Goal: Transaction & Acquisition: Purchase product/service

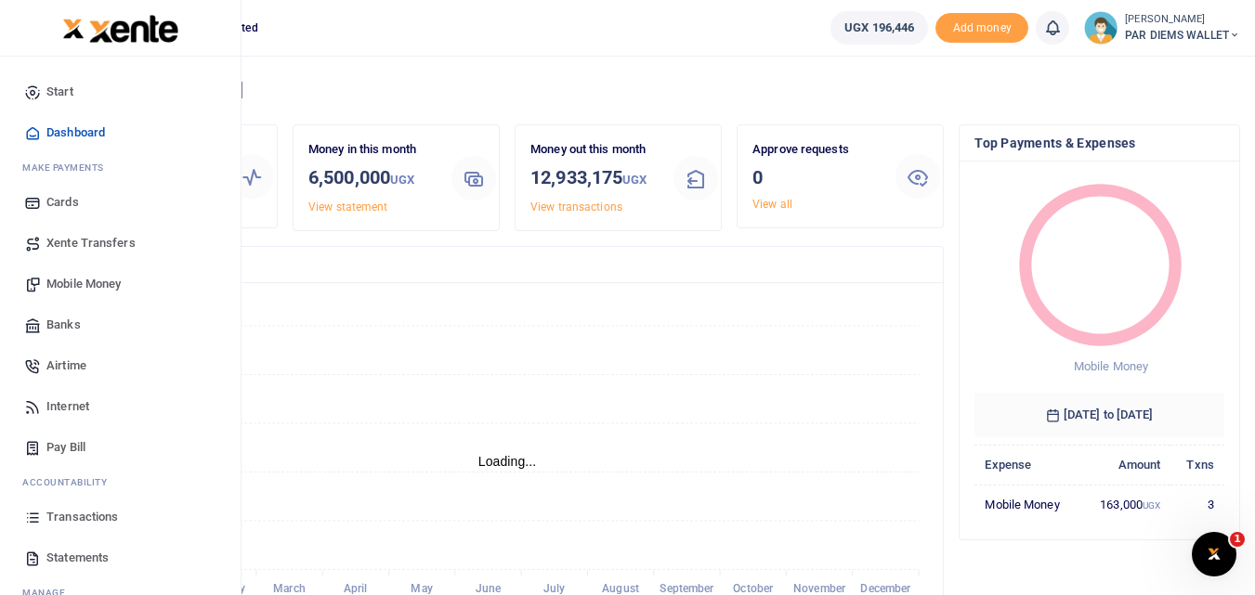
scroll to position [247, 236]
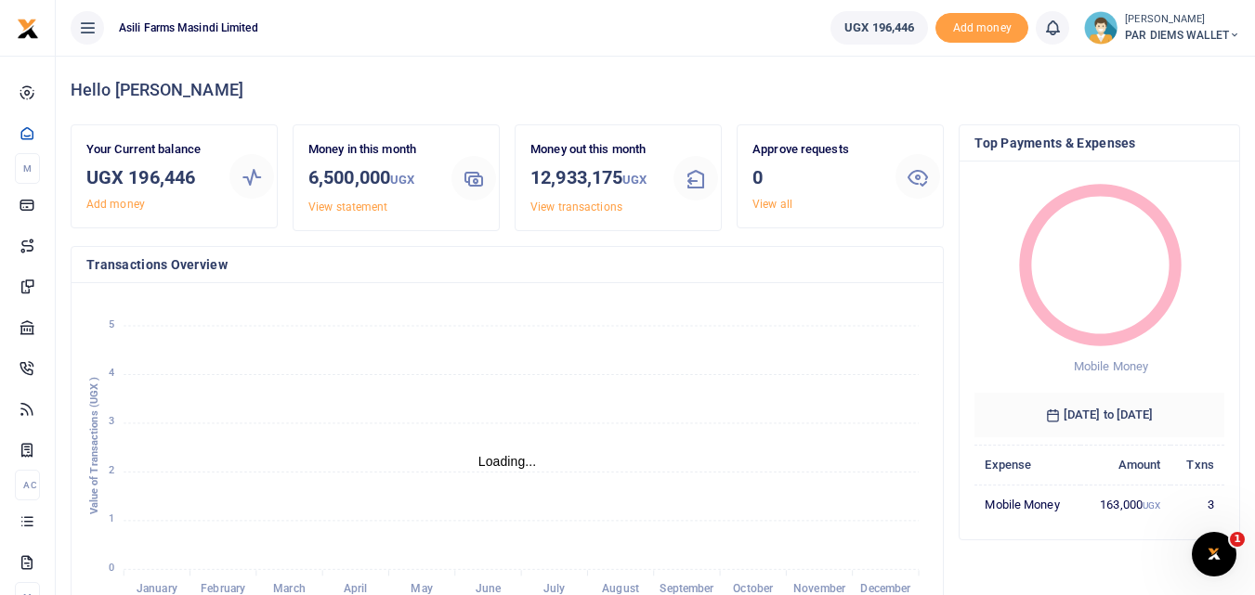
scroll to position [15, 15]
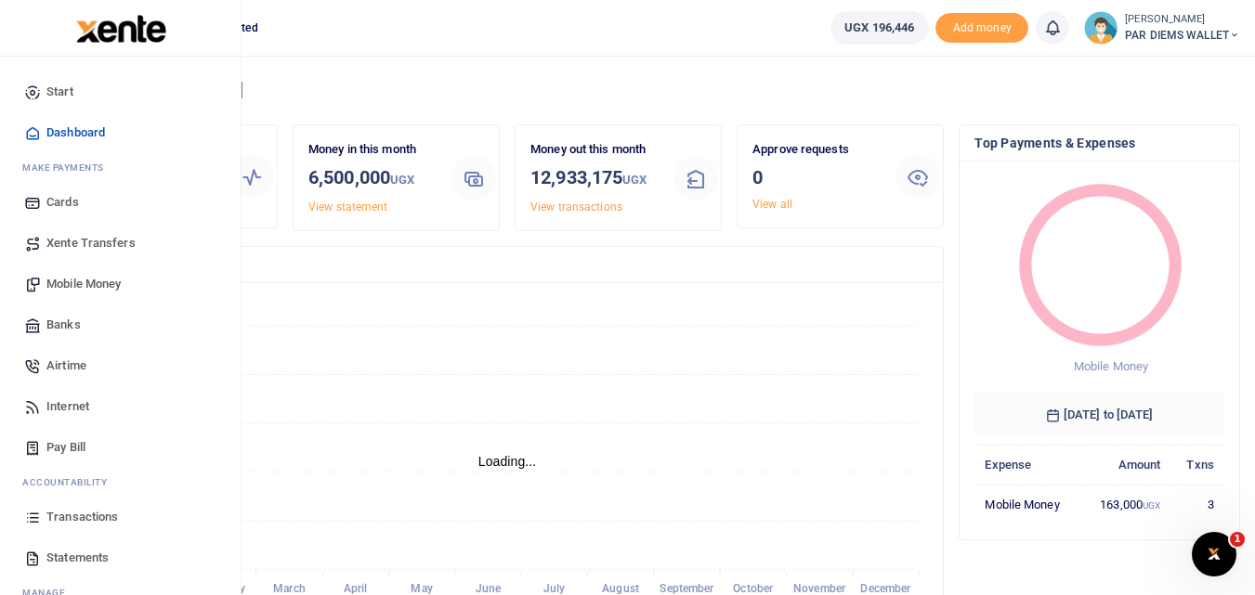
click at [32, 519] on icon at bounding box center [32, 517] width 17 height 17
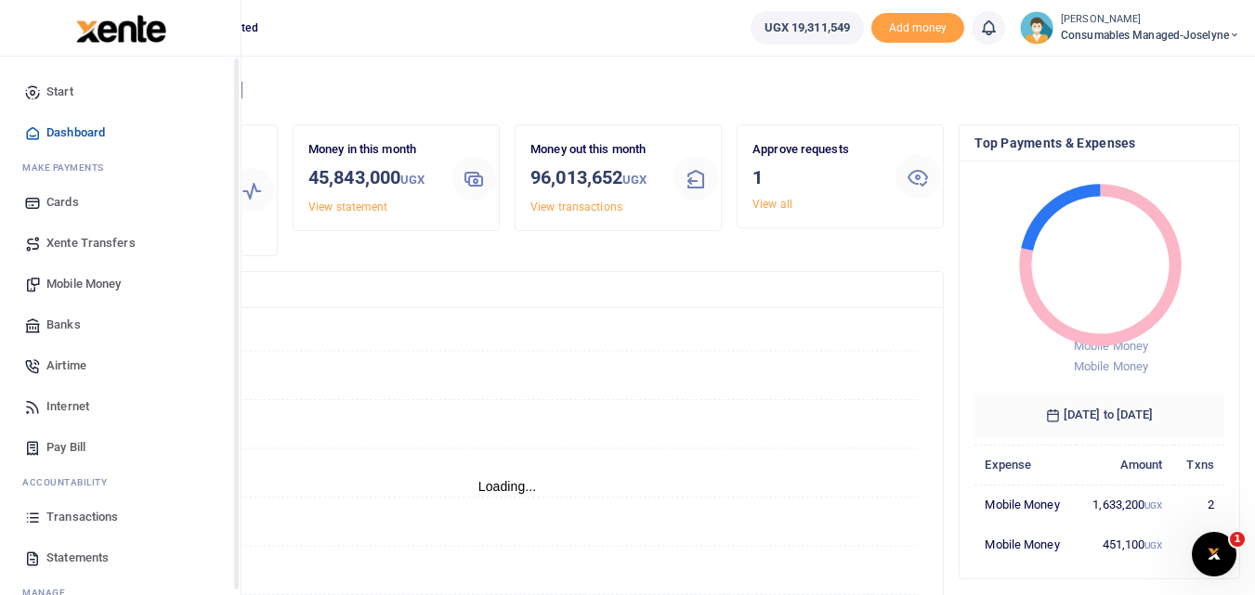
scroll to position [15, 15]
click at [89, 282] on span "Mobile Money" at bounding box center [83, 284] width 74 height 19
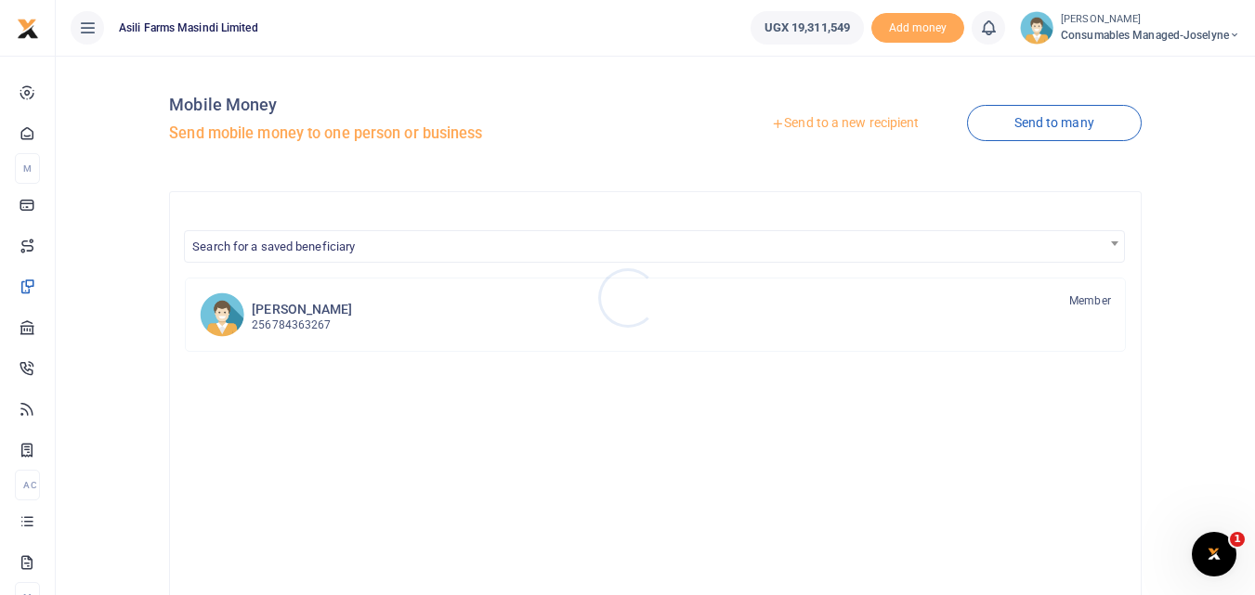
click at [793, 118] on div at bounding box center [627, 297] width 1255 height 595
click at [802, 123] on link "Send to a new recipient" at bounding box center [845, 123] width 242 height 33
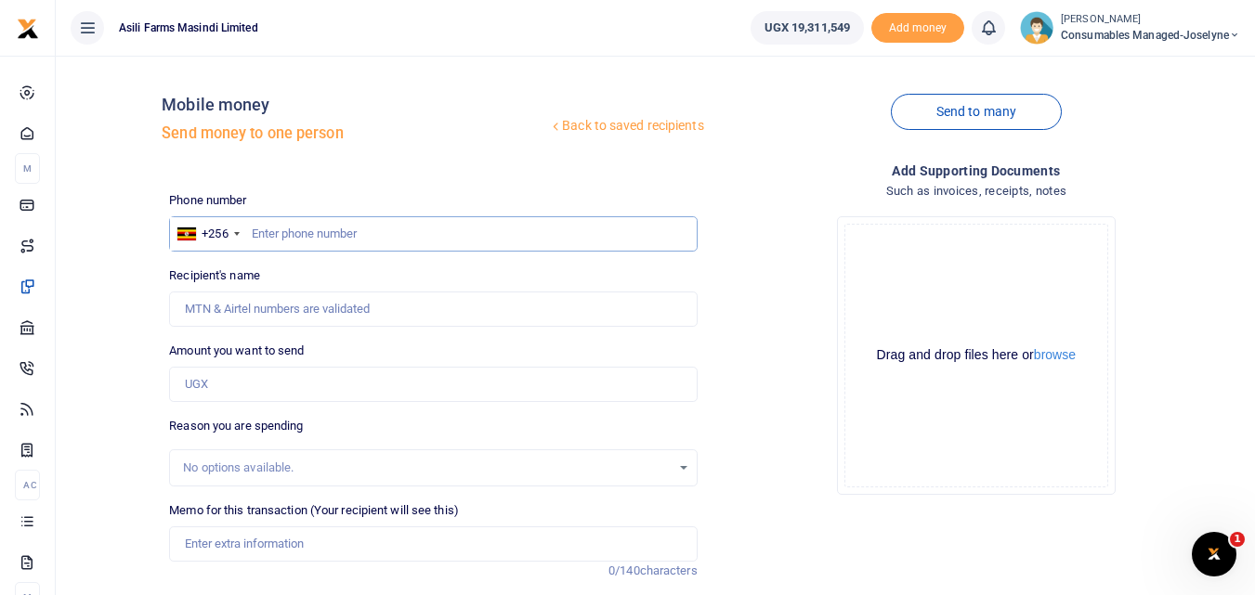
click at [276, 228] on input "text" at bounding box center [433, 233] width 528 height 35
type input "0777460006"
type input "[PERSON_NAME]"
type input "0777460006"
click at [235, 378] on input "Amount you want to send" at bounding box center [433, 384] width 528 height 35
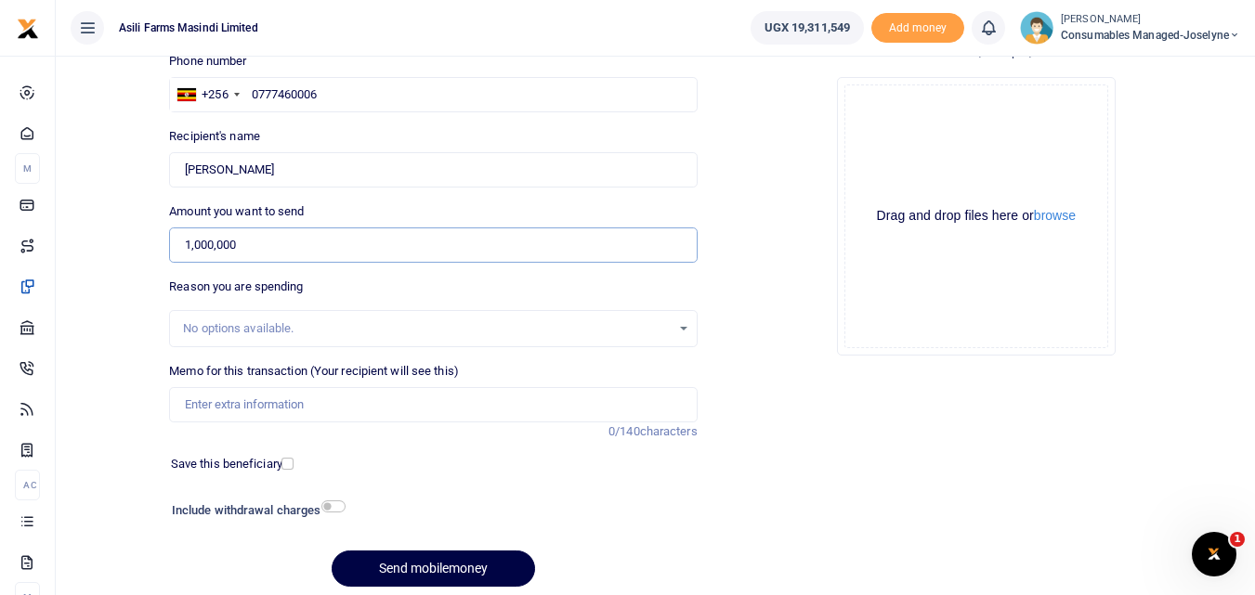
scroll to position [164, 0]
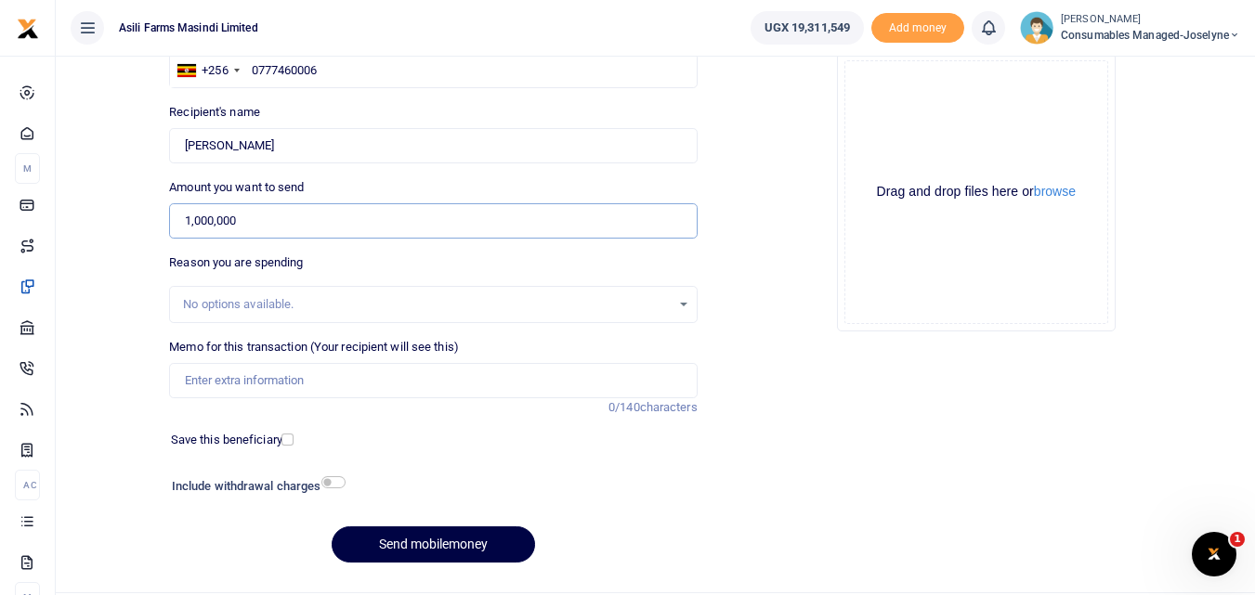
type input "1,000,000"
click at [252, 385] on input "Memo for this transaction (Your recipient will see this)" at bounding box center [433, 380] width 528 height 35
paste input "WK 38 /008 / 02"
click at [449, 377] on input "WK 38 /008 / 02 Petrol for Spraying mowing" at bounding box center [433, 380] width 528 height 35
click at [258, 388] on input "WK 38 /008 / 02 Petrol for Spraying mowing and bikes for security and Crop scou…" at bounding box center [433, 380] width 528 height 35
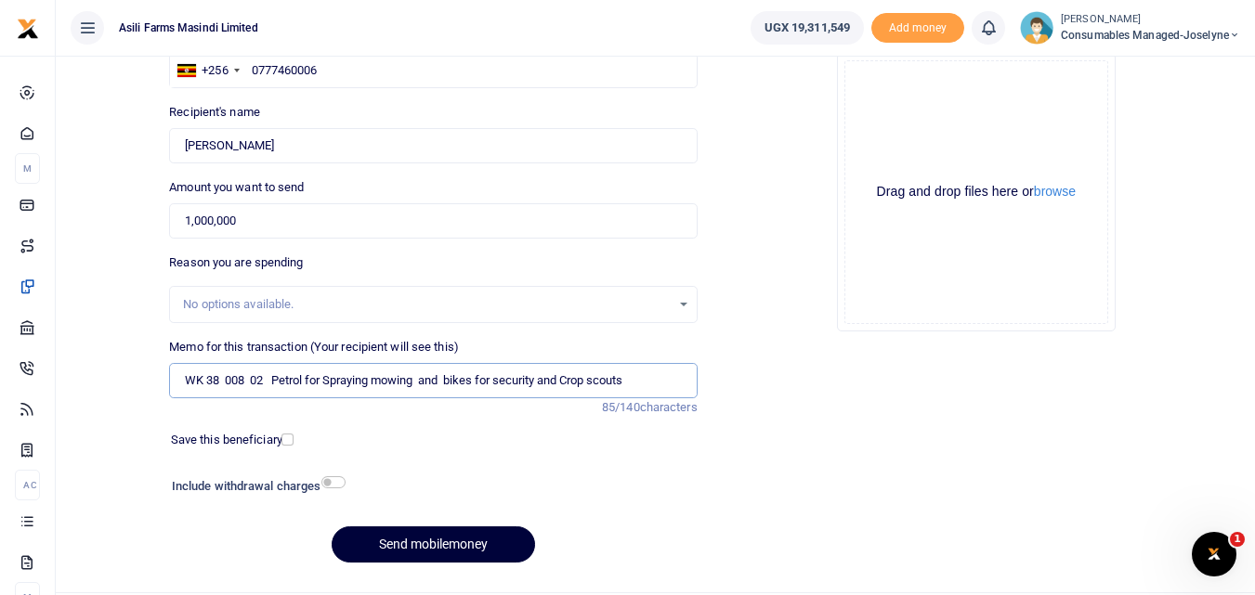
type input "WK 38 008 02 Petrol for Spraying mowing and bikes for security and Crop scouts"
click at [417, 549] on button "Send mobilemoney" at bounding box center [433, 545] width 203 height 36
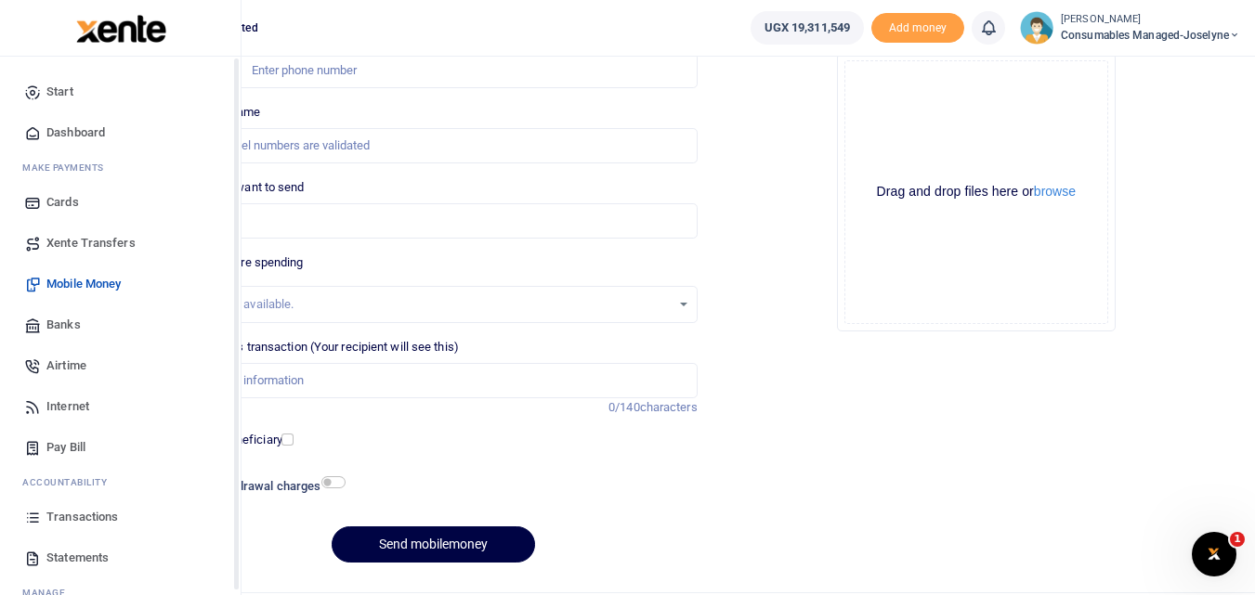
click at [31, 517] on icon at bounding box center [32, 517] width 17 height 17
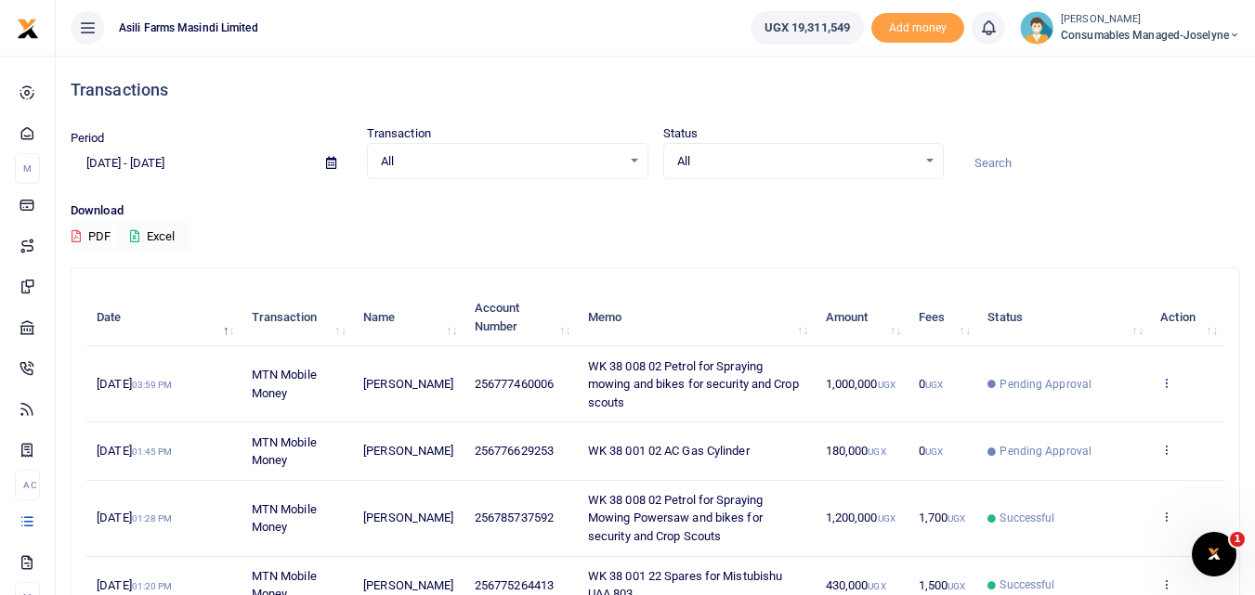
click at [1163, 379] on icon at bounding box center [1166, 382] width 12 height 13
click at [1109, 411] on link "View details" at bounding box center [1098, 414] width 147 height 26
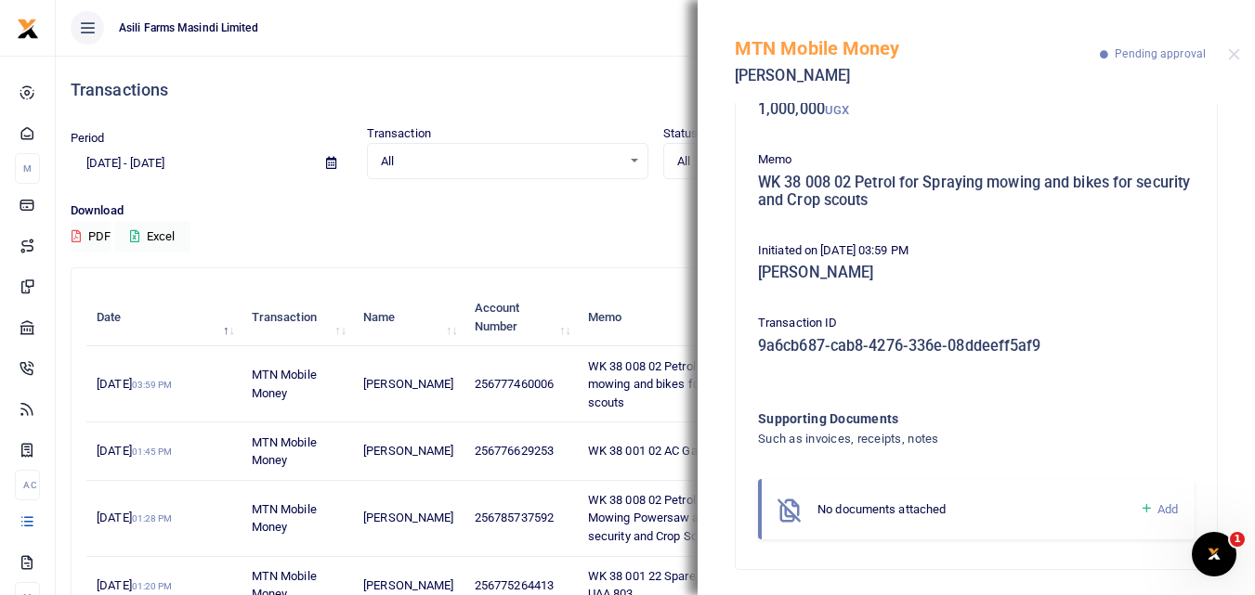
scroll to position [129, 0]
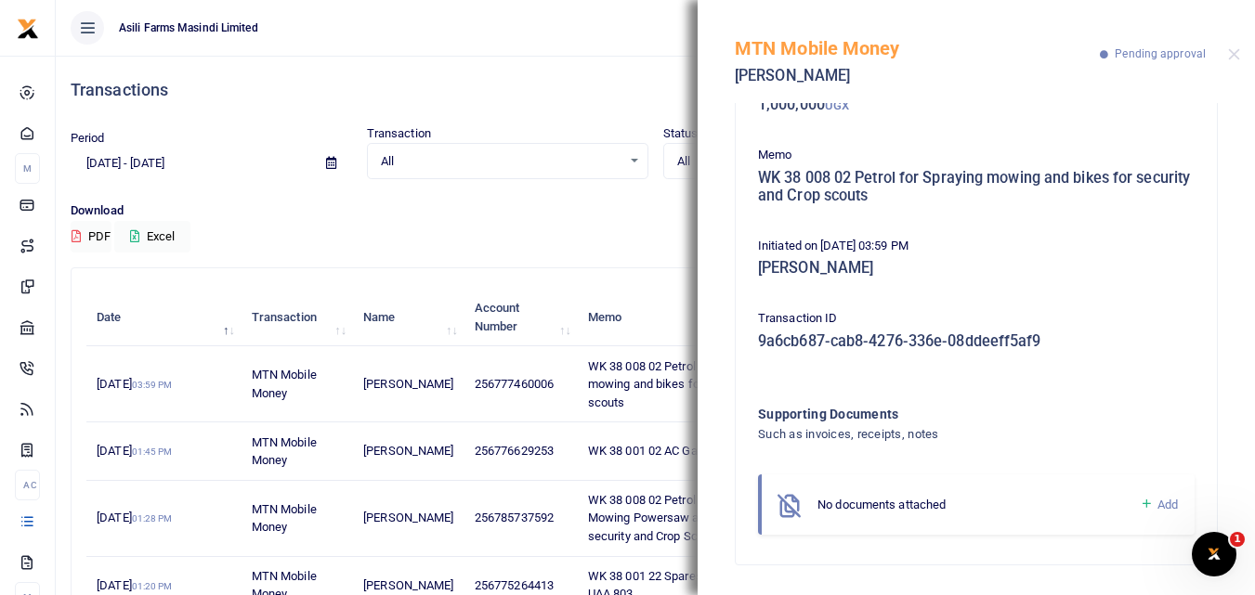
click at [1140, 503] on icon at bounding box center [1147, 504] width 14 height 17
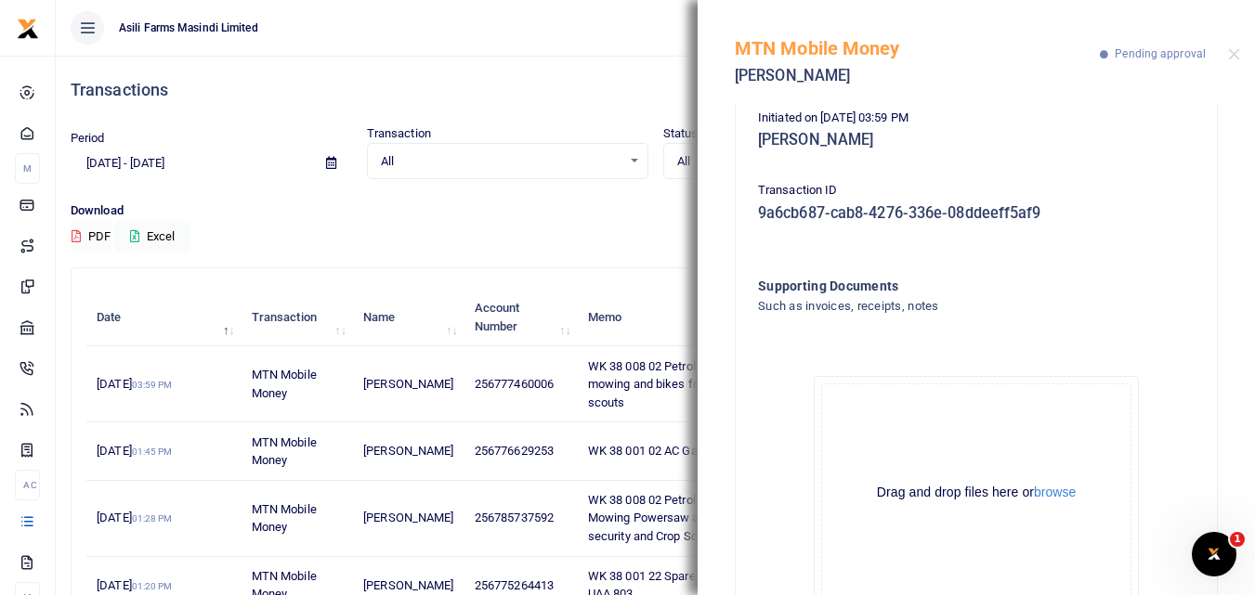
scroll to position [338, 0]
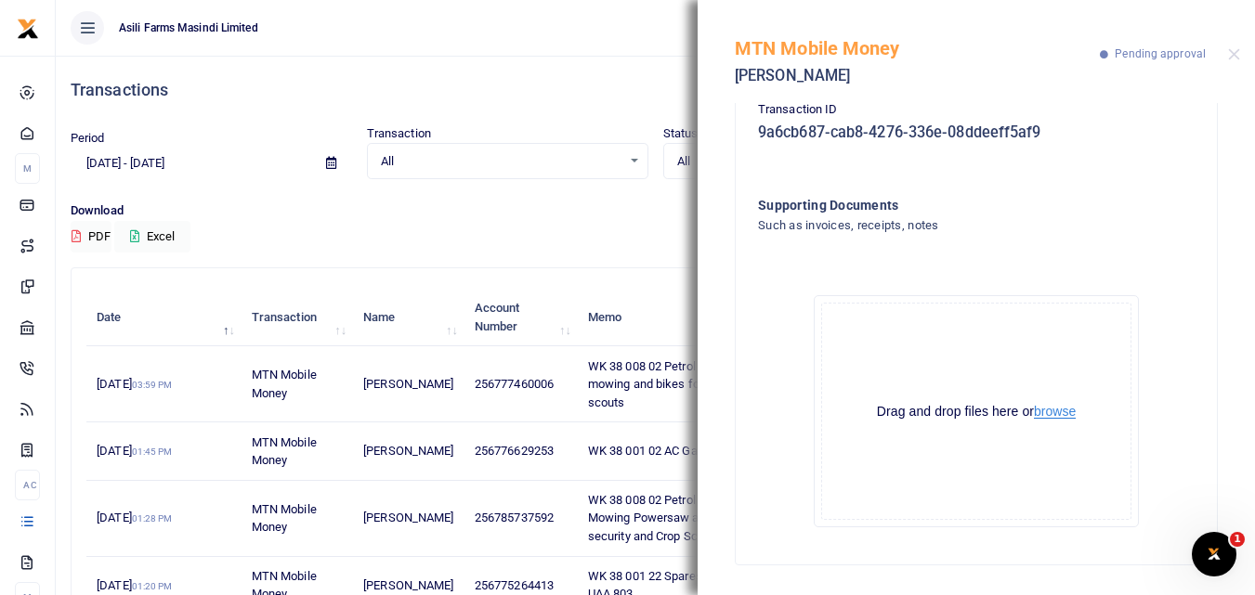
click at [1053, 412] on button "browse" at bounding box center [1055, 412] width 42 height 14
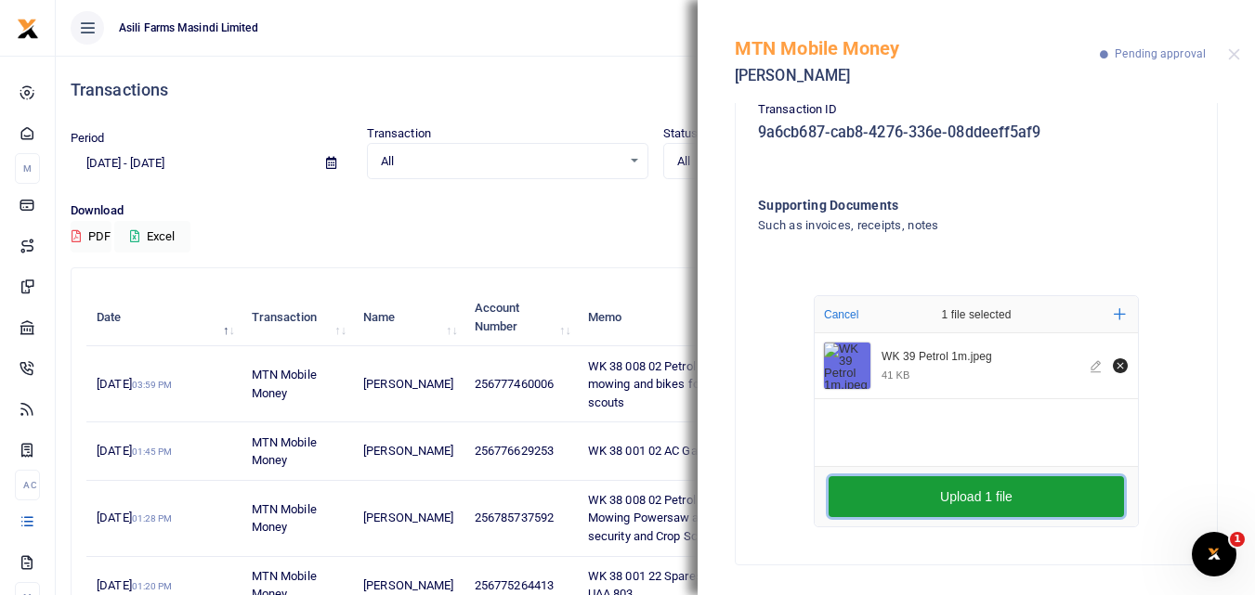
click at [894, 488] on button "Upload 1 file" at bounding box center [976, 497] width 295 height 41
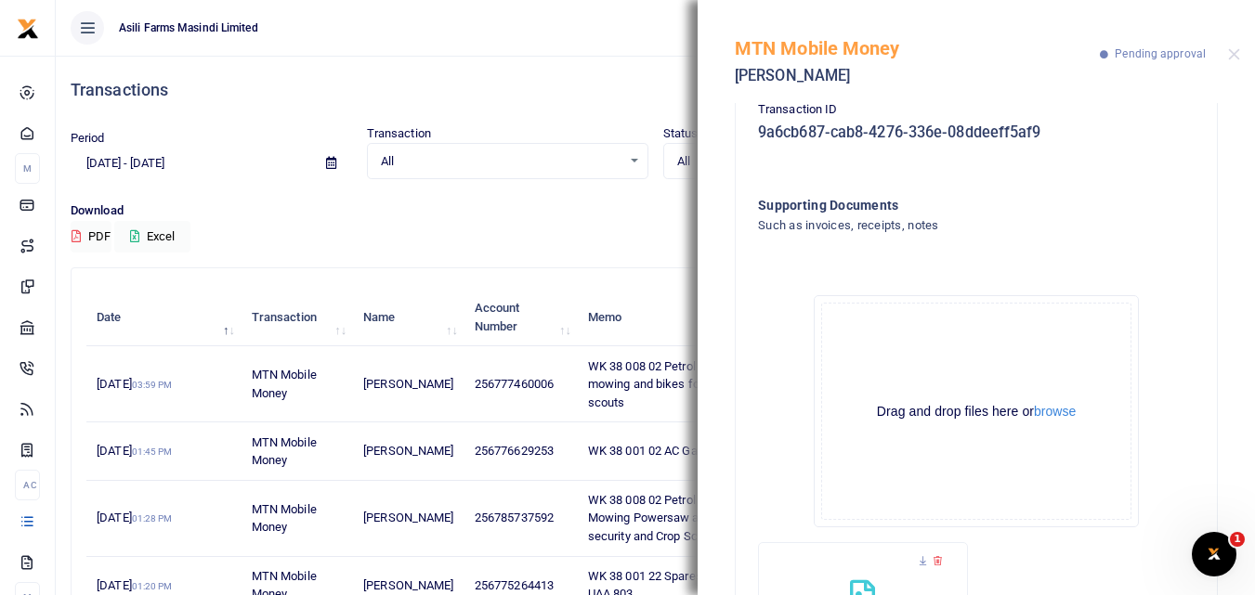
click at [557, 225] on div "Download PDF Excel" at bounding box center [656, 227] width 1170 height 51
click at [1225, 57] on div "MTN Mobile Money Harriet Namirimu Pending approval" at bounding box center [976, 51] width 557 height 103
click at [1230, 56] on button "Close" at bounding box center [1234, 54] width 12 height 12
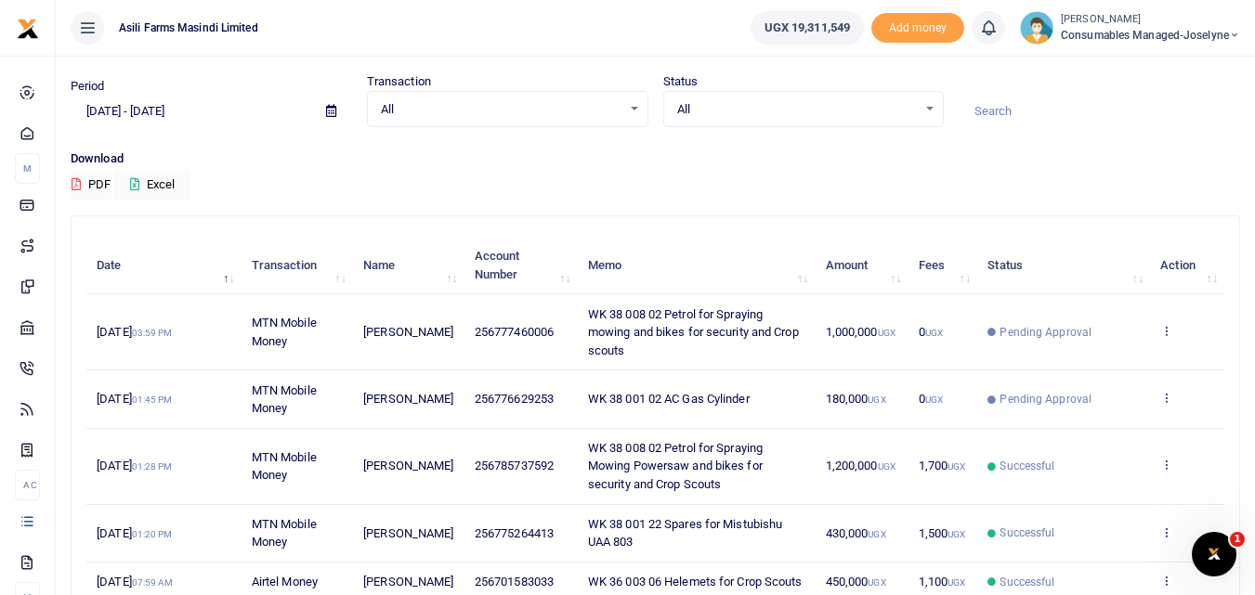
scroll to position [69, 0]
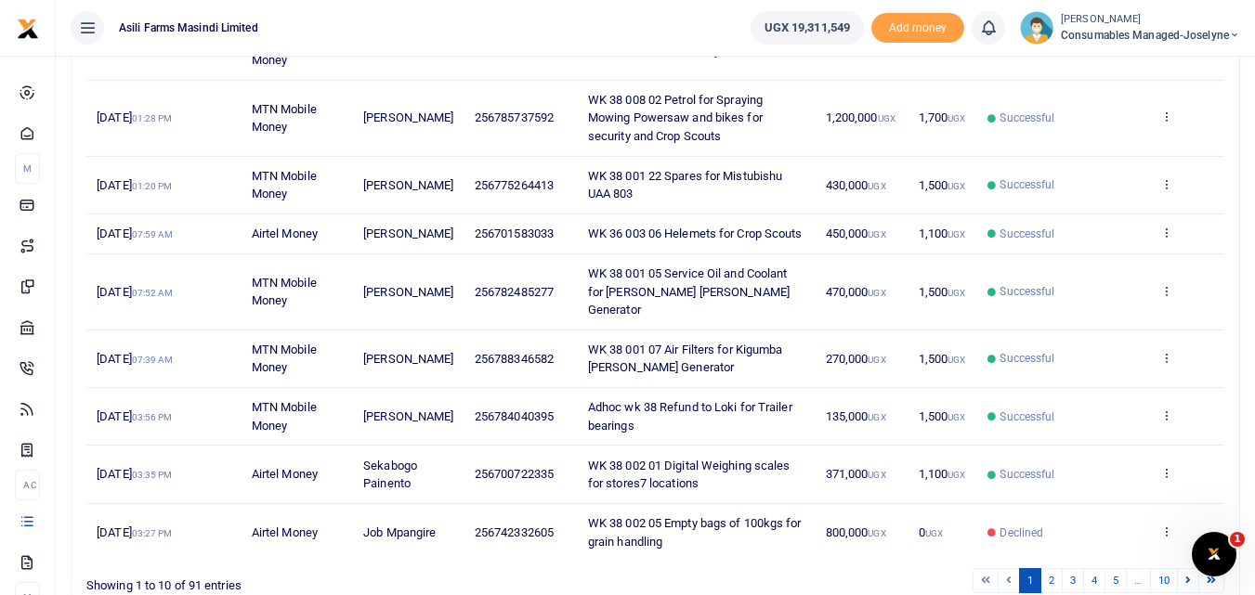
scroll to position [402, 0]
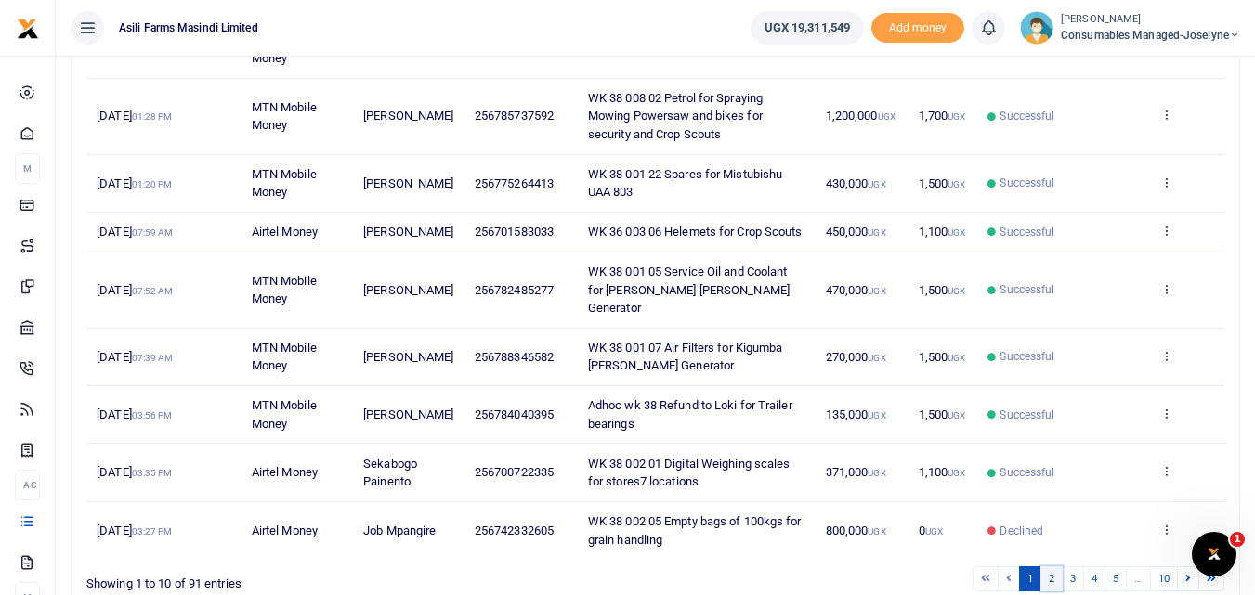
click at [1053, 576] on link "2" at bounding box center [1051, 579] width 22 height 25
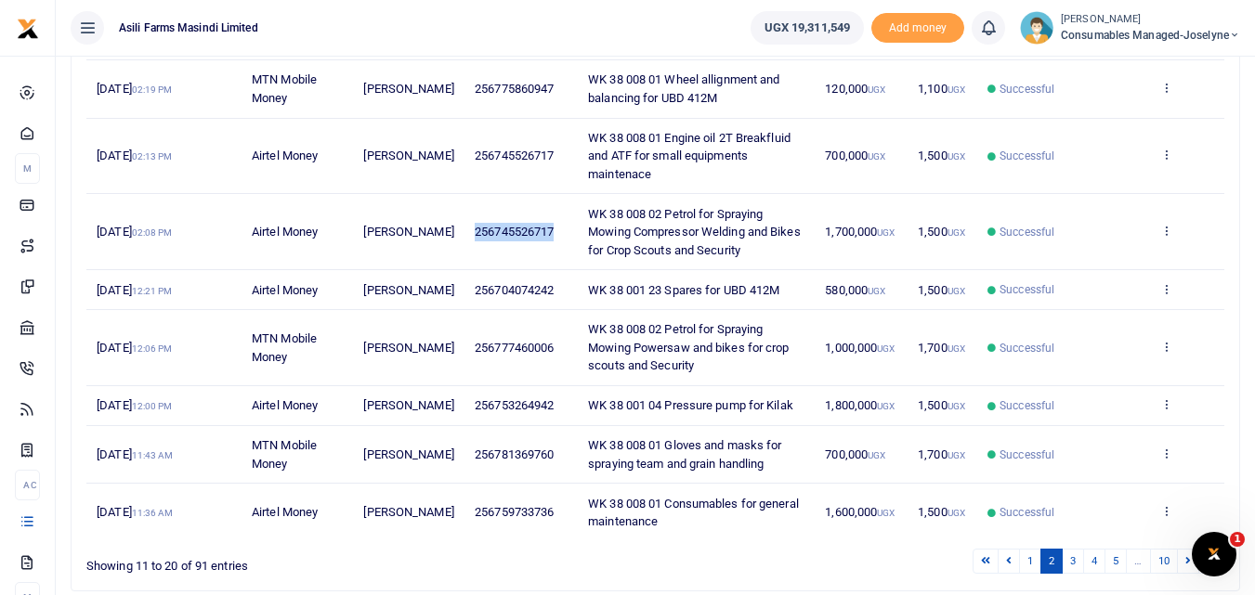
drag, startPoint x: 549, startPoint y: 232, endPoint x: 457, endPoint y: 229, distance: 92.0
click at [464, 229] on td "256745526717" at bounding box center [520, 232] width 113 height 76
copy span "256745526717"
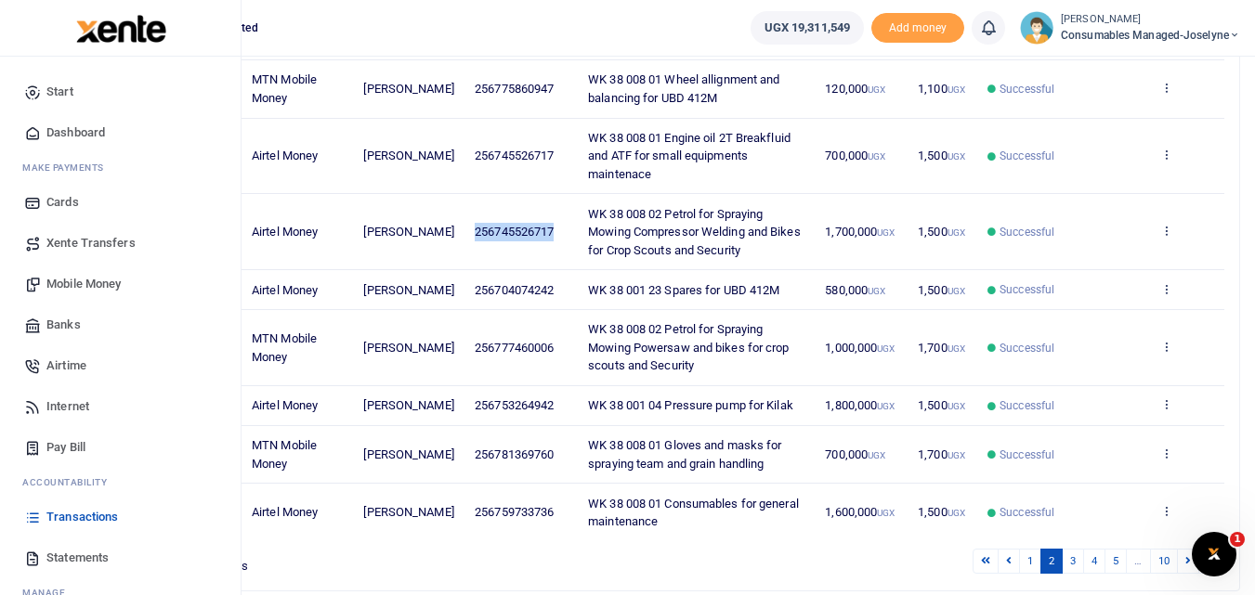
click at [79, 275] on span "Mobile Money" at bounding box center [83, 284] width 74 height 19
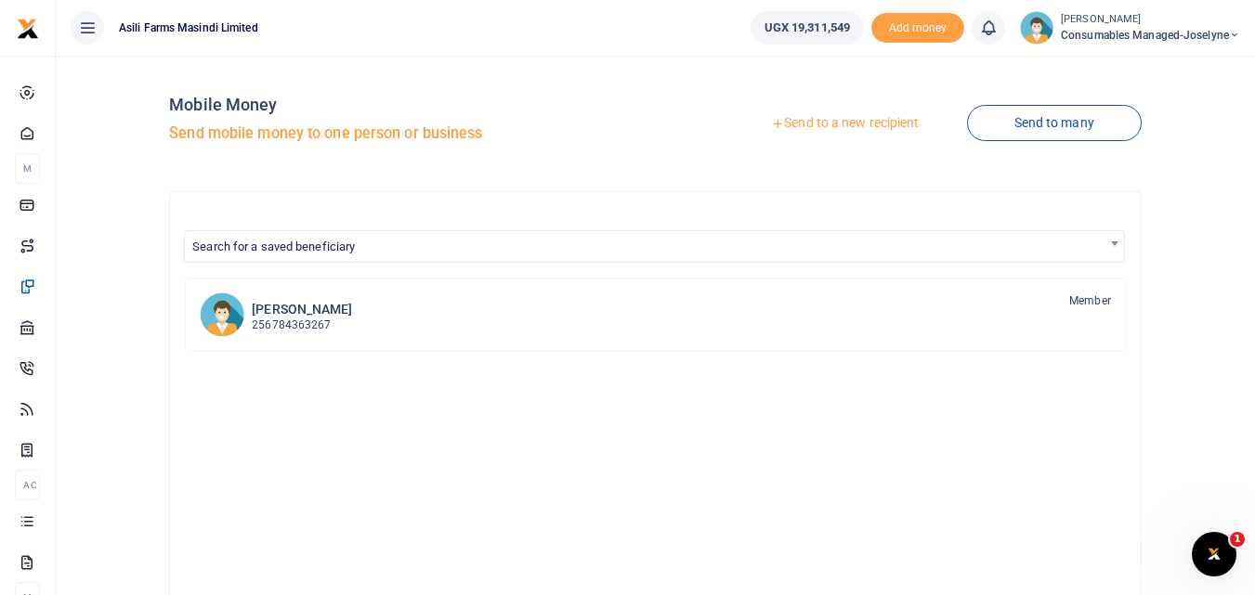
click at [822, 124] on link "Send to a new recipient" at bounding box center [845, 123] width 242 height 33
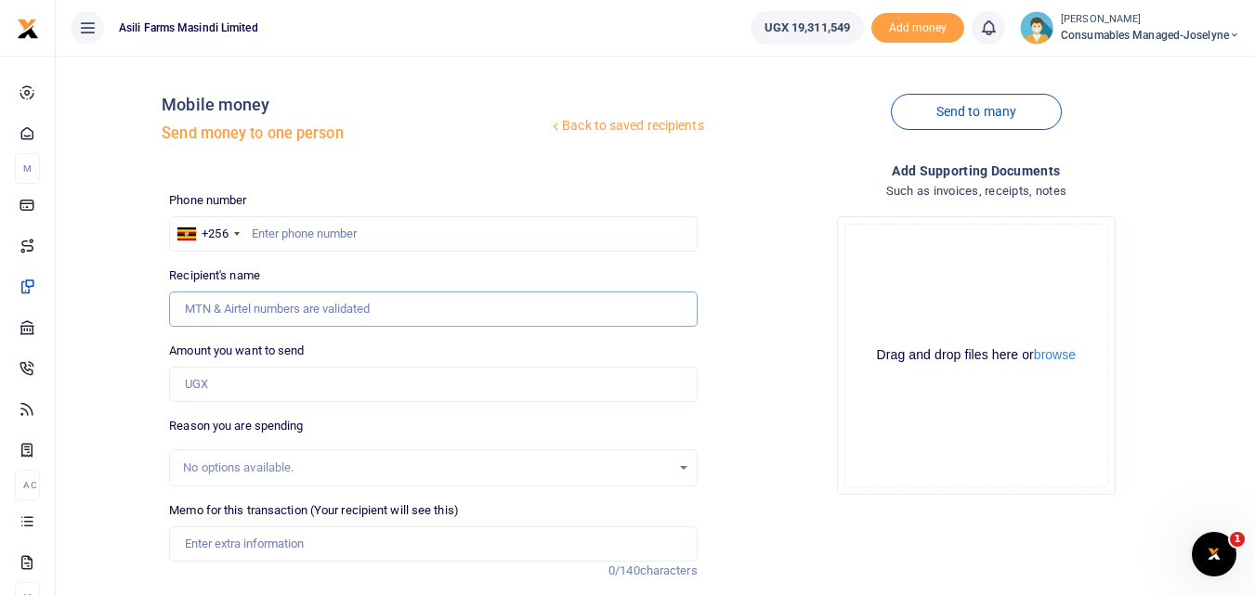
click at [243, 308] on input "Recipient's name" at bounding box center [433, 309] width 528 height 35
click at [210, 379] on input "Amount you want to send" at bounding box center [433, 384] width 528 height 35
paste input "256745526717"
type input "256745526717"
click at [291, 232] on input "text" at bounding box center [433, 233] width 528 height 35
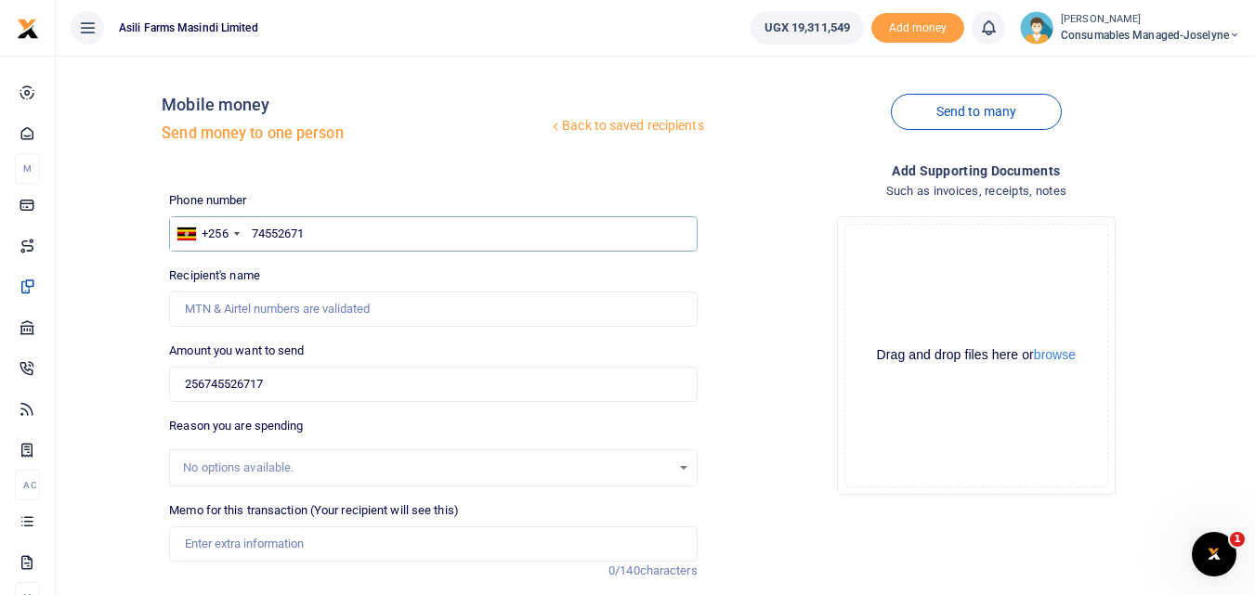
type input "745526717"
type input "[PERSON_NAME]"
type input "745526717"
click at [348, 385] on input "256745526717" at bounding box center [433, 384] width 528 height 35
type input "2"
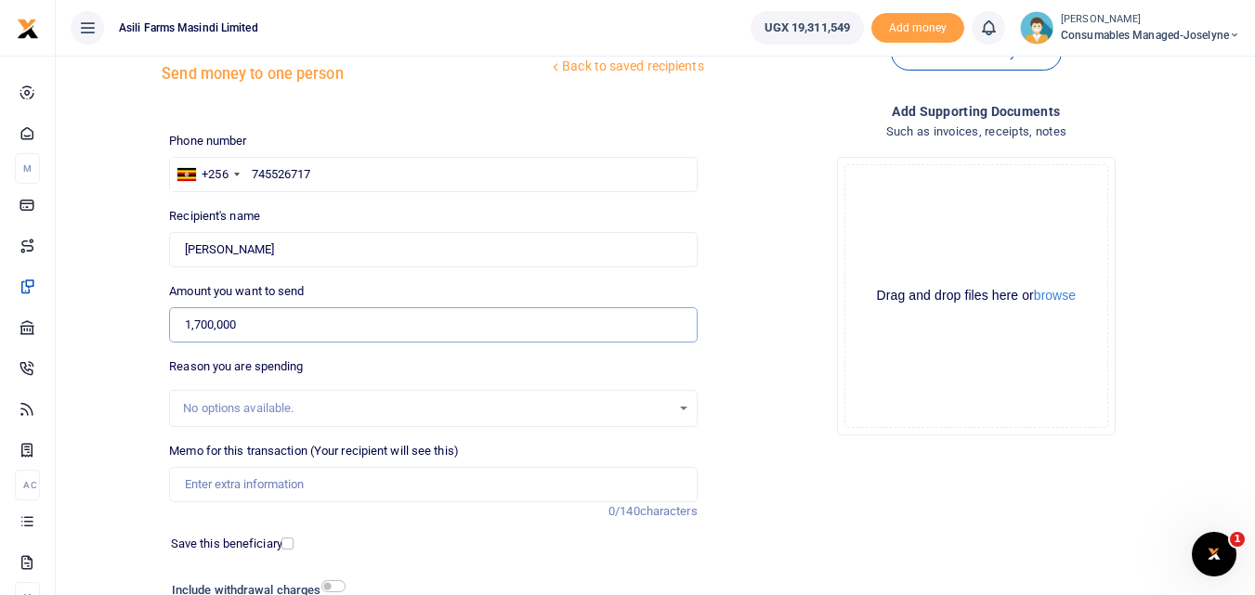
scroll to position [73, 0]
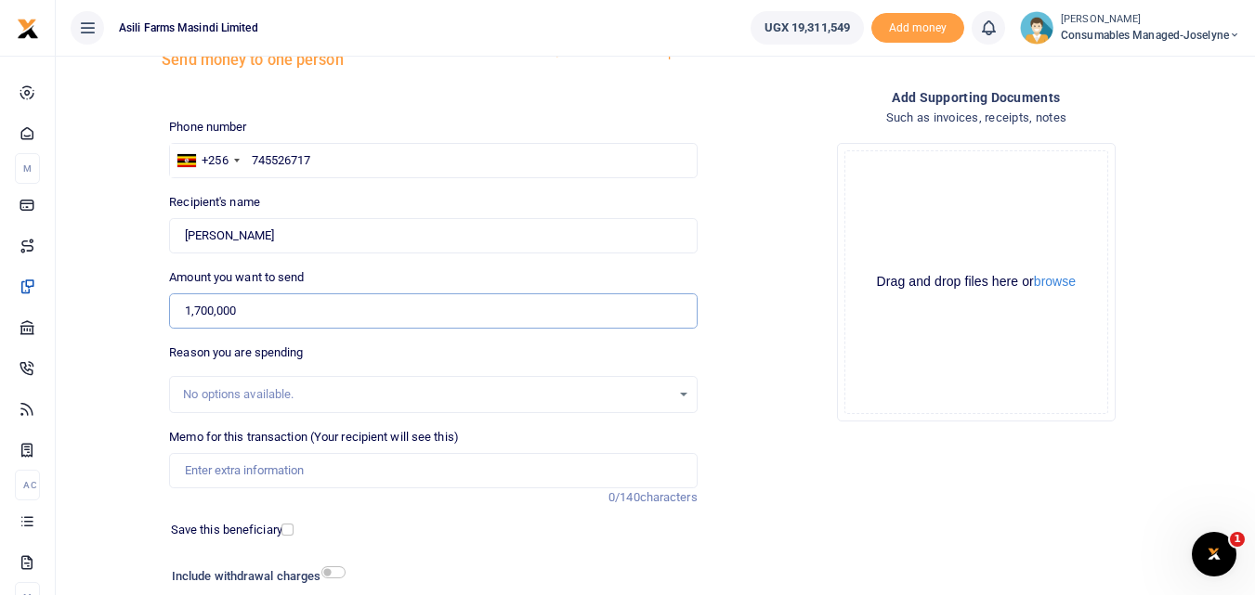
type input "1,700,000"
click at [240, 466] on input "Memo for this transaction (Your recipient will see this)" at bounding box center [433, 470] width 528 height 35
click at [234, 470] on input "Memo for this transaction (Your recipient will see this)" at bounding box center [433, 470] width 528 height 35
paste input "WK 38 /008 / 02"
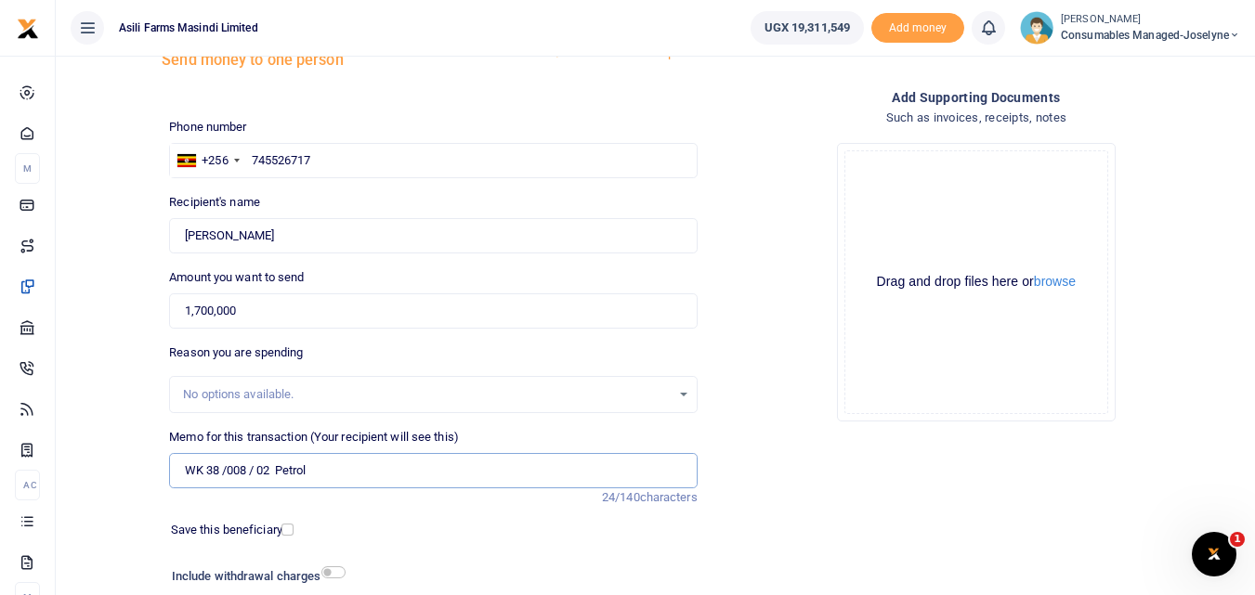
type input "WK 38 /008 / 02 Petrol"
click at [337, 463] on input "WK 38 /008 / 02 Petrol" at bounding box center [433, 470] width 528 height 35
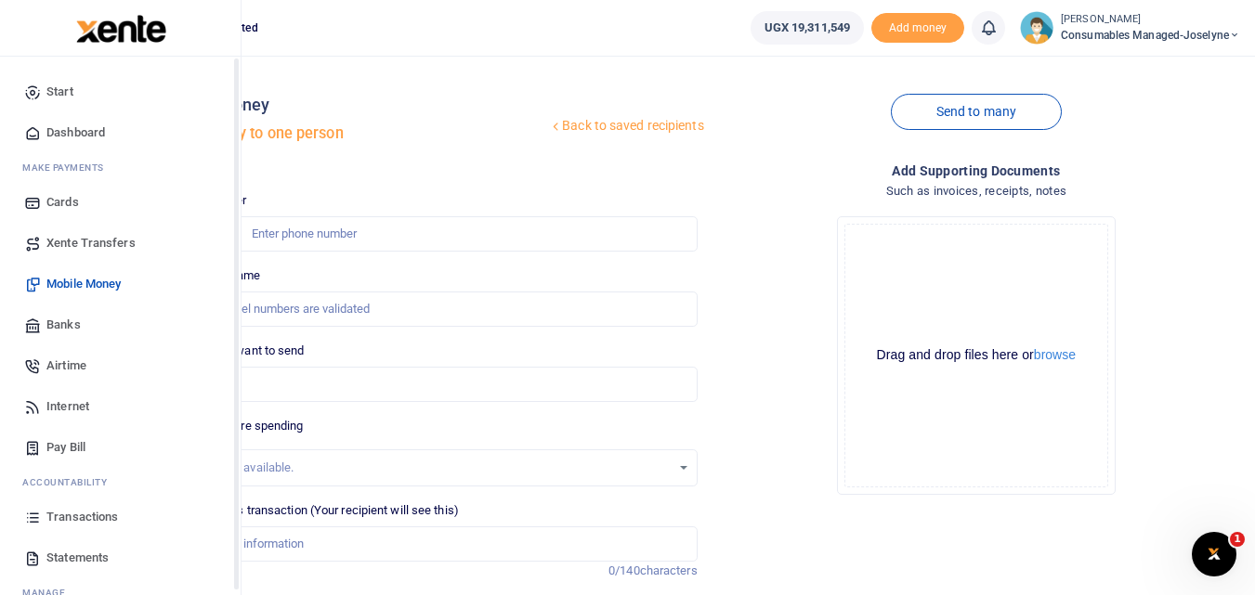
click at [27, 518] on icon at bounding box center [32, 517] width 17 height 17
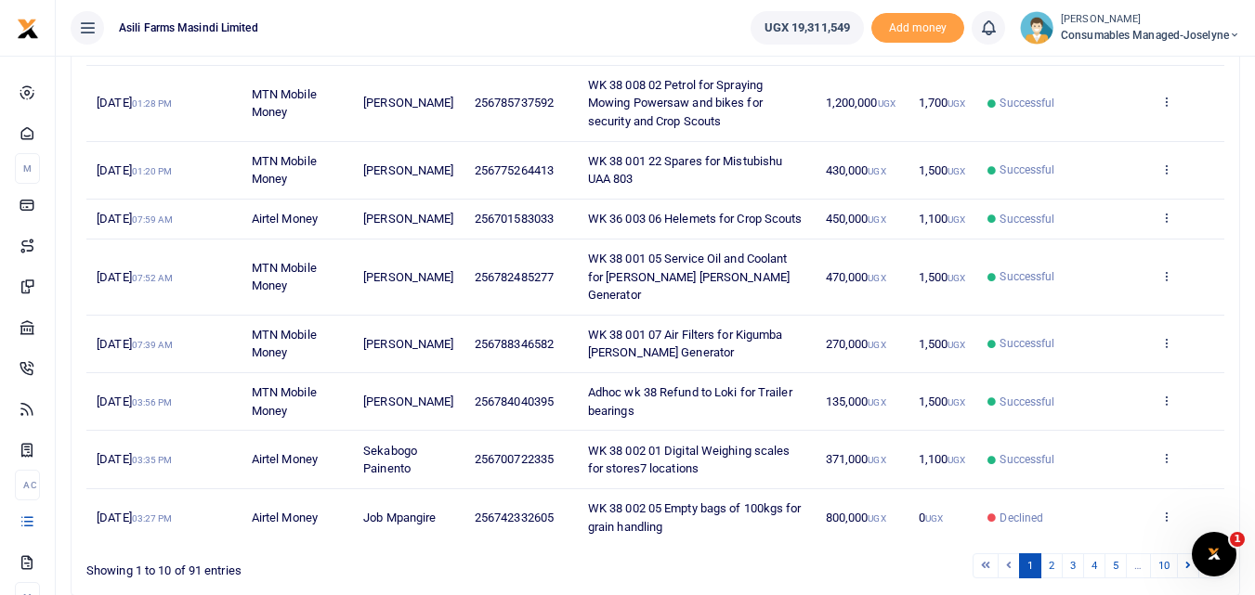
scroll to position [418, 0]
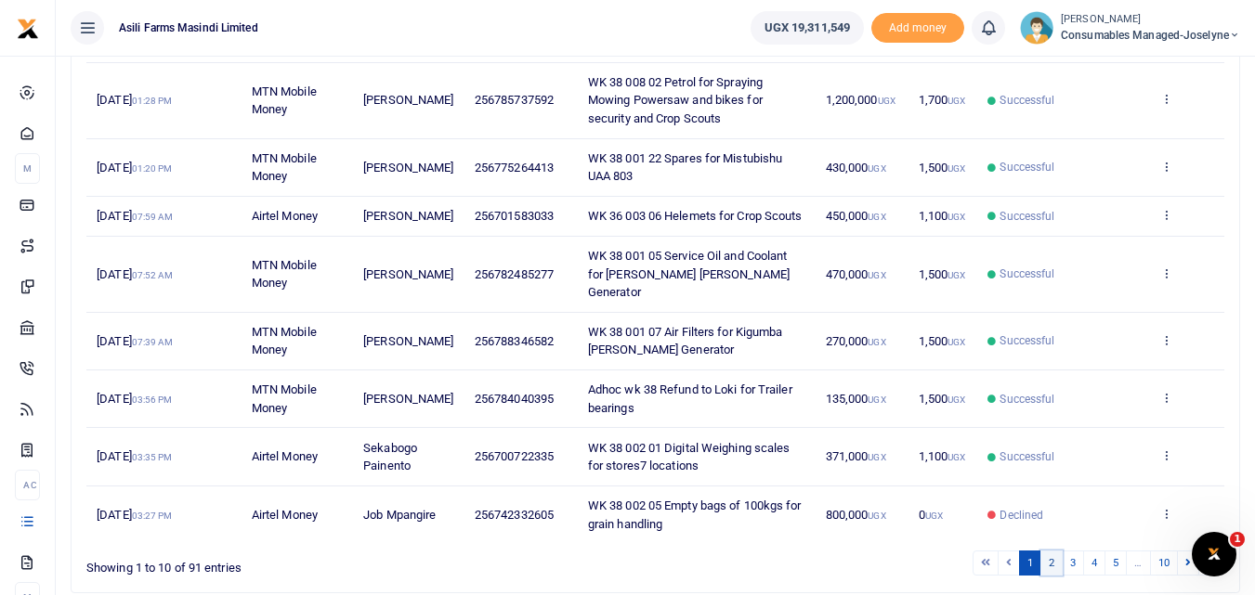
click at [1050, 567] on link "2" at bounding box center [1051, 563] width 22 height 25
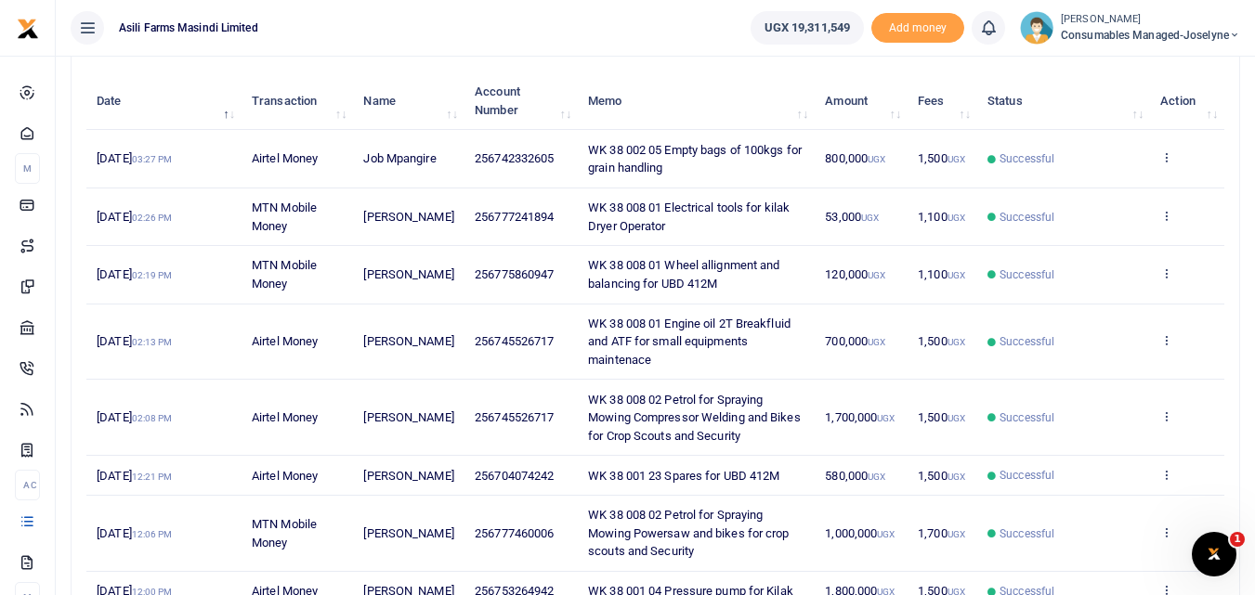
scroll to position [213, 0]
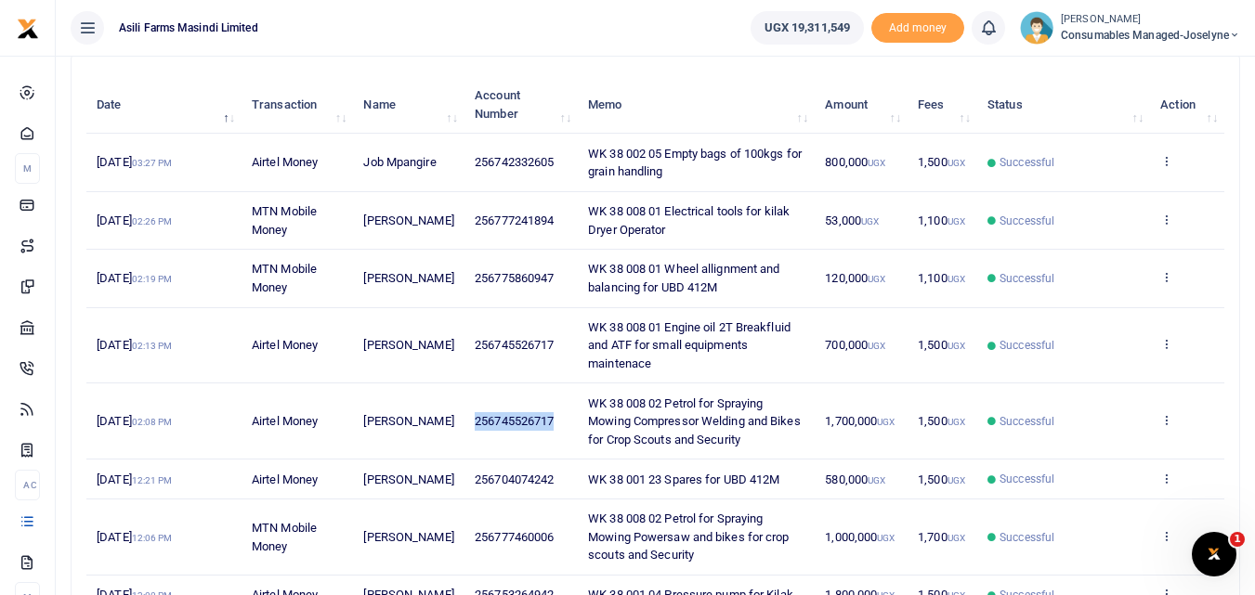
drag, startPoint x: 552, startPoint y: 425, endPoint x: 459, endPoint y: 425, distance: 92.9
click at [464, 425] on td "256745526717" at bounding box center [520, 422] width 113 height 76
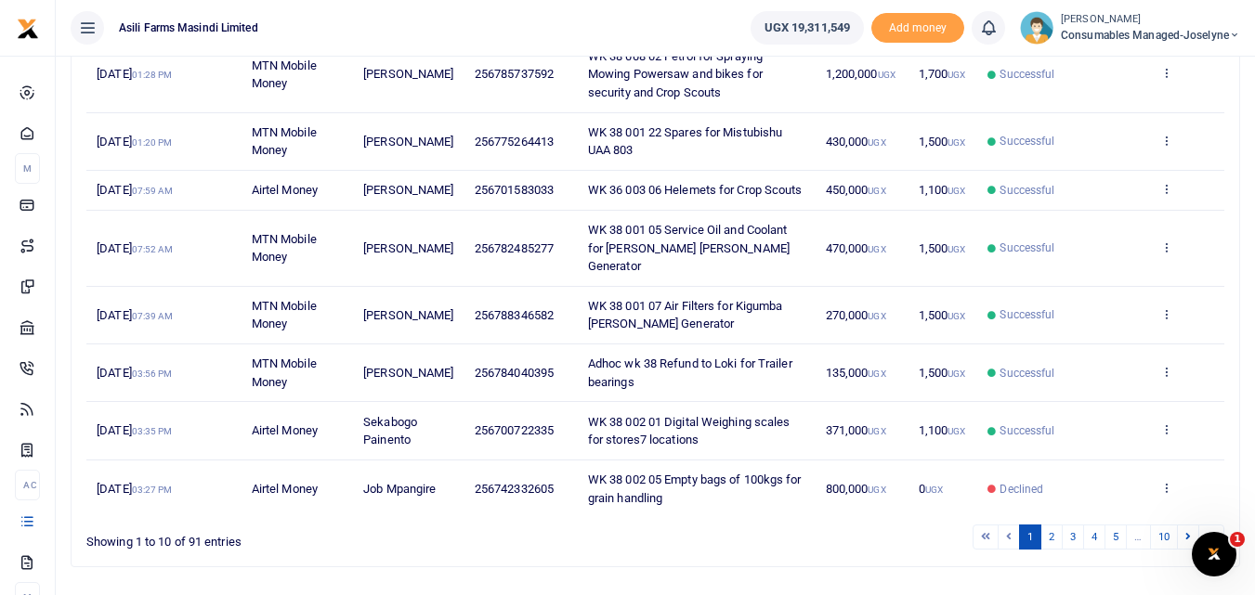
scroll to position [446, 0]
click at [1048, 542] on link "2" at bounding box center [1051, 535] width 22 height 25
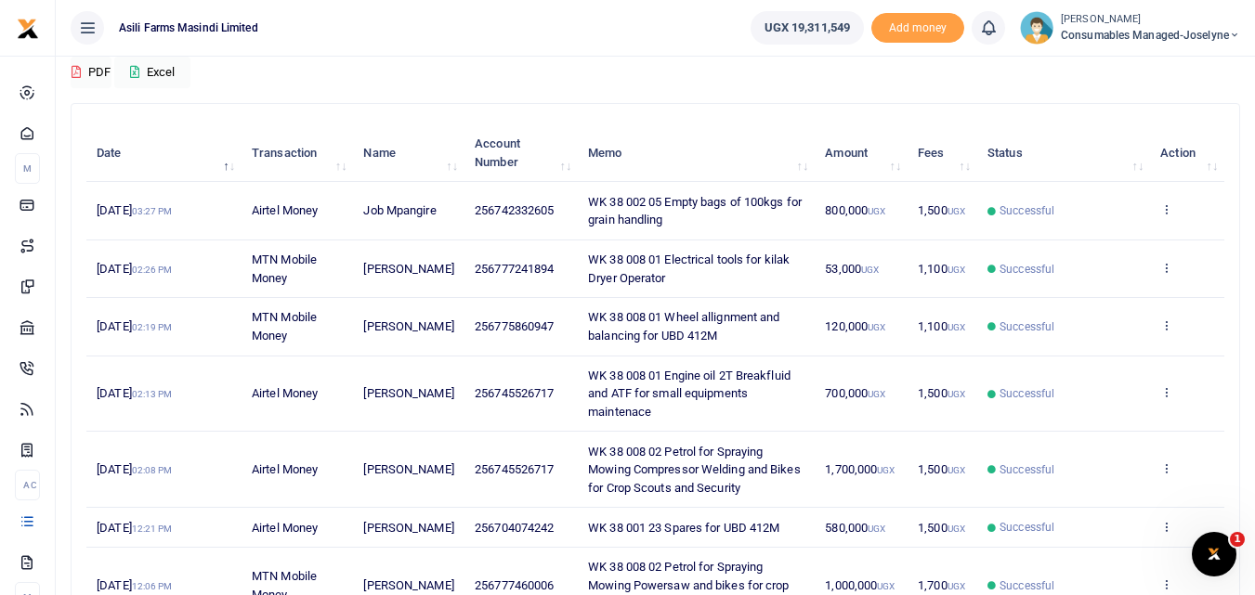
scroll to position [168, 0]
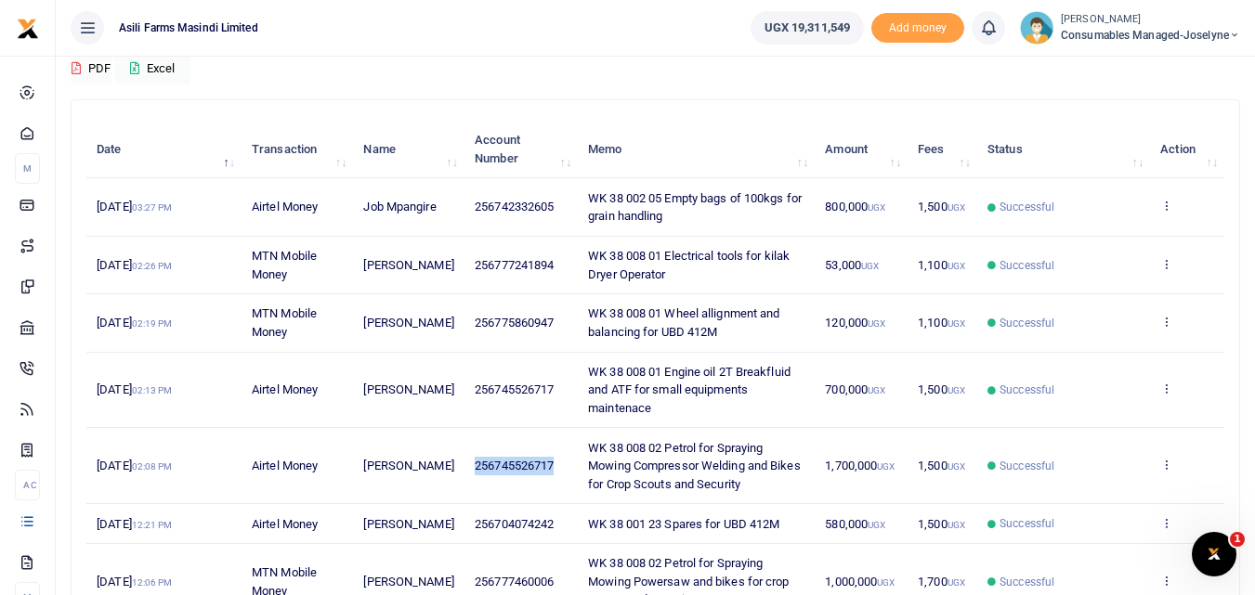
drag, startPoint x: 553, startPoint y: 468, endPoint x: 462, endPoint y: 476, distance: 91.3
click at [464, 476] on td "256745526717" at bounding box center [520, 466] width 113 height 76
copy span "256745526717"
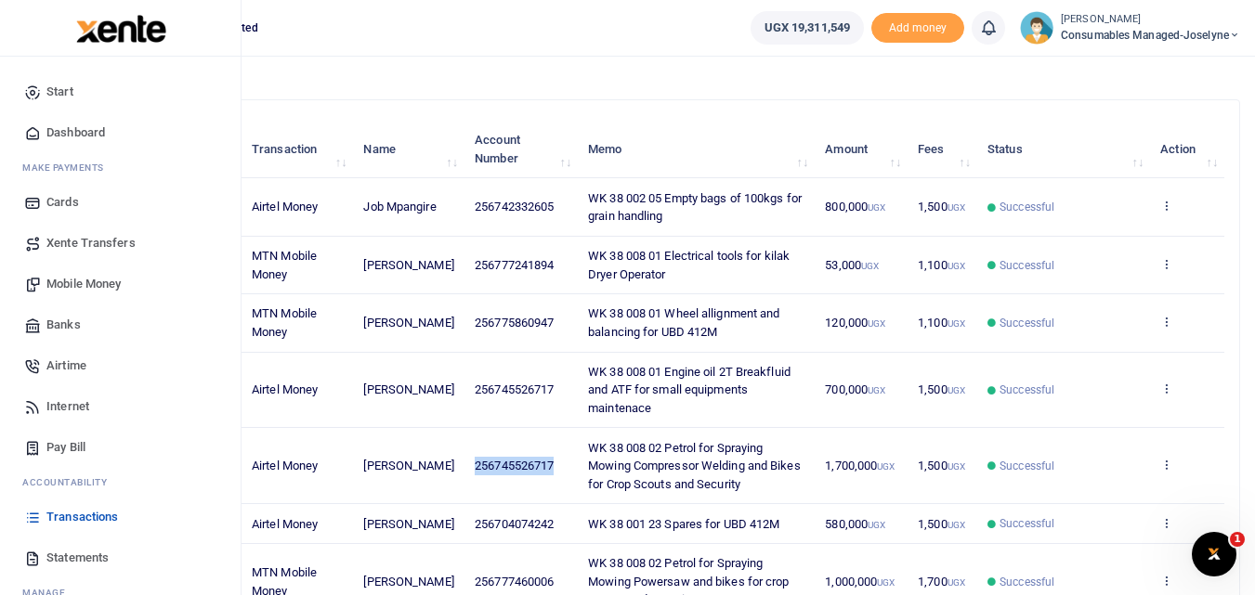
click at [72, 279] on span "Mobile Money" at bounding box center [83, 284] width 74 height 19
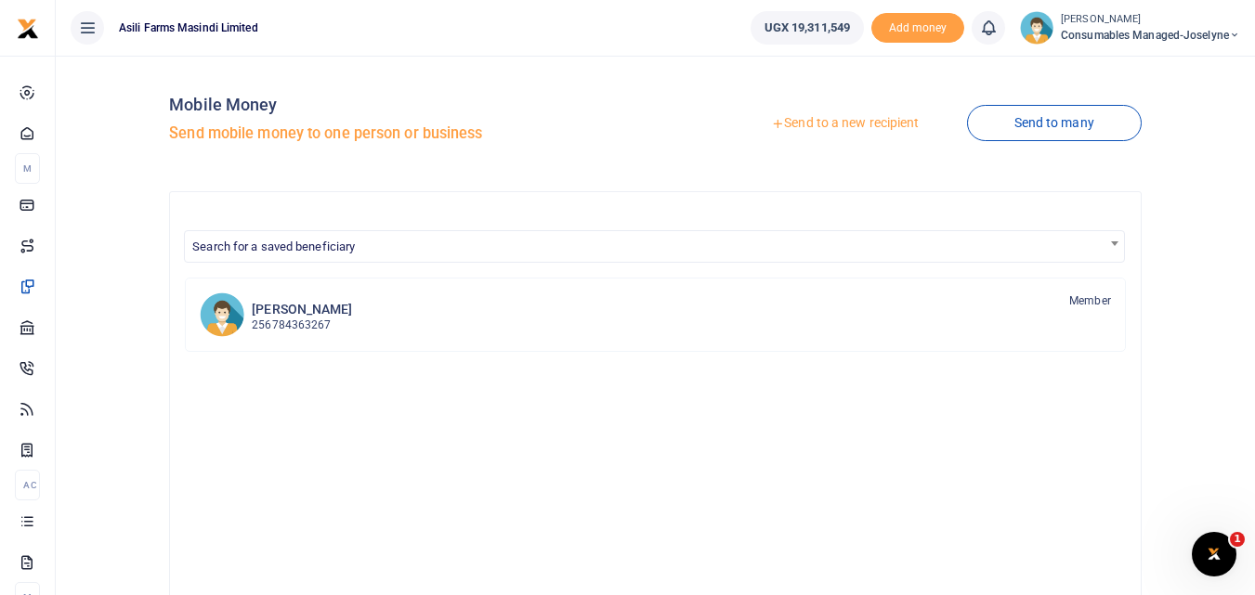
click at [828, 114] on link "Send to a new recipient" at bounding box center [845, 123] width 242 height 33
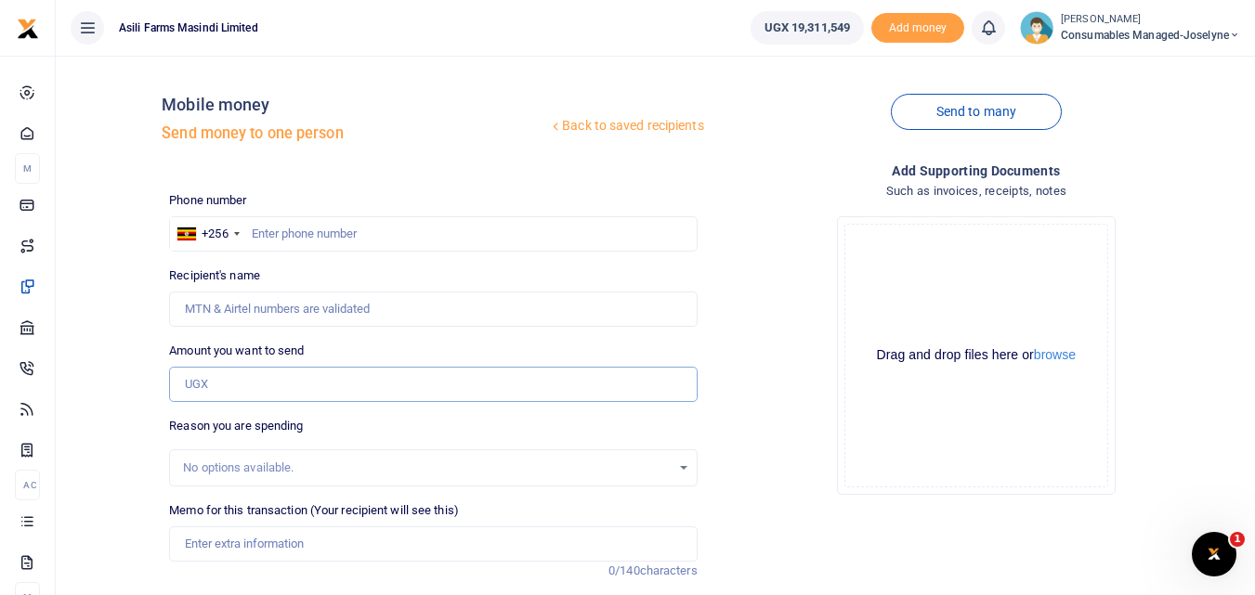
click at [212, 386] on input "Amount you want to send" at bounding box center [433, 384] width 528 height 35
paste input "256745526717"
type input "256745526717"
click at [364, 225] on input "text" at bounding box center [433, 233] width 528 height 35
type input "745526717"
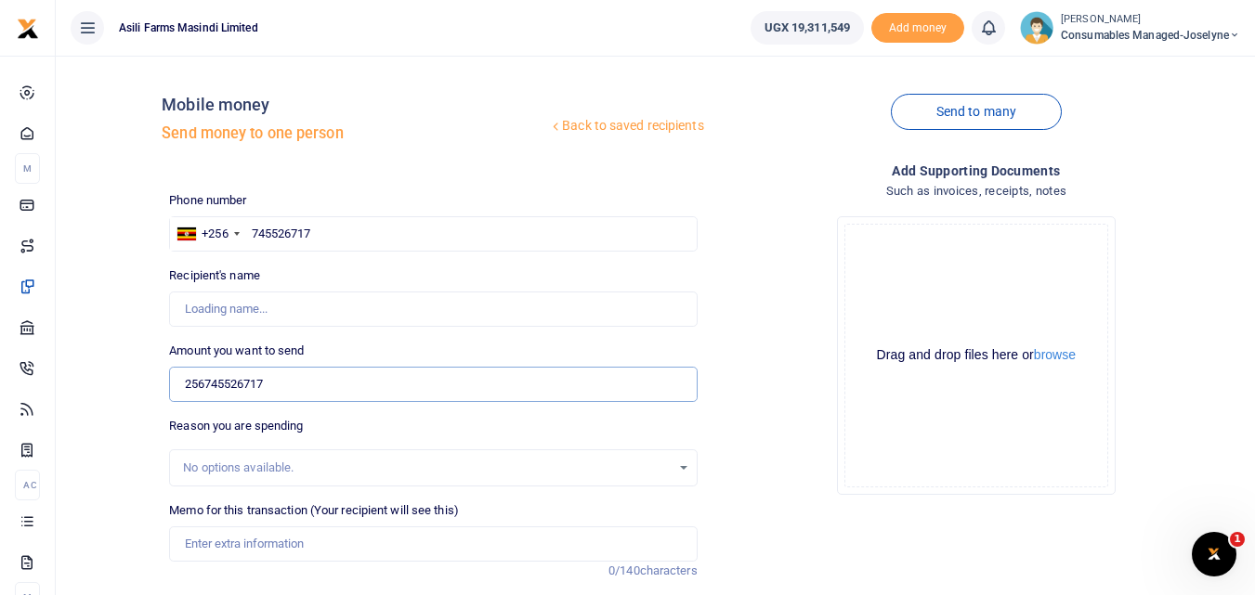
click at [307, 379] on input "256745526717" at bounding box center [433, 384] width 528 height 35
type input "2"
type input "[PERSON_NAME]"
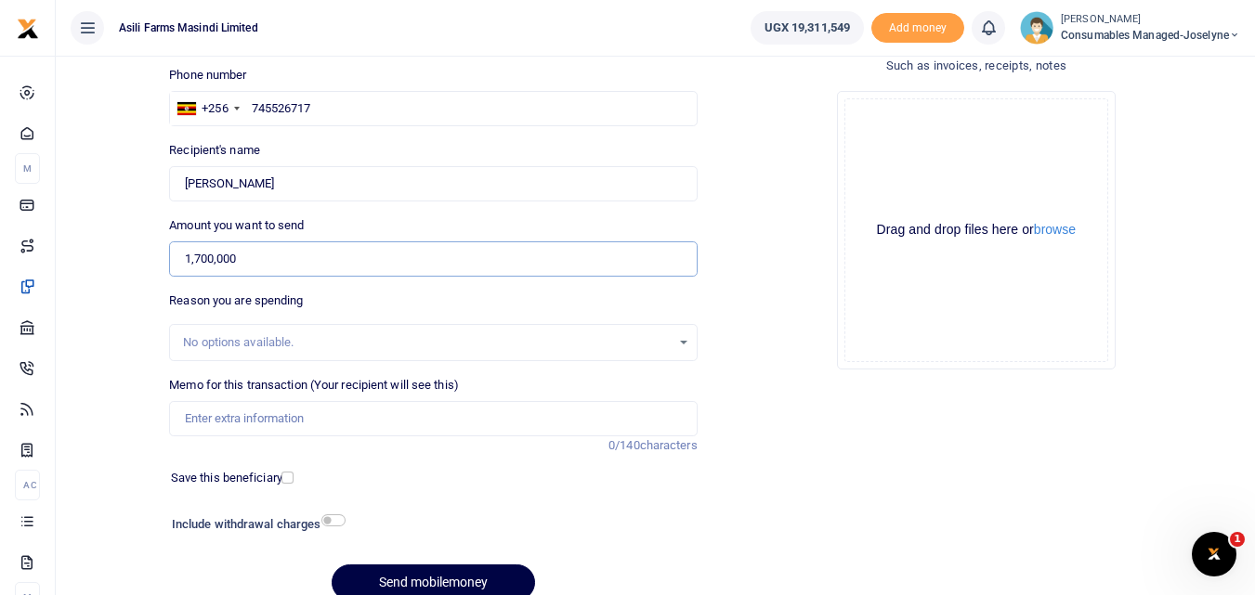
scroll to position [132, 0]
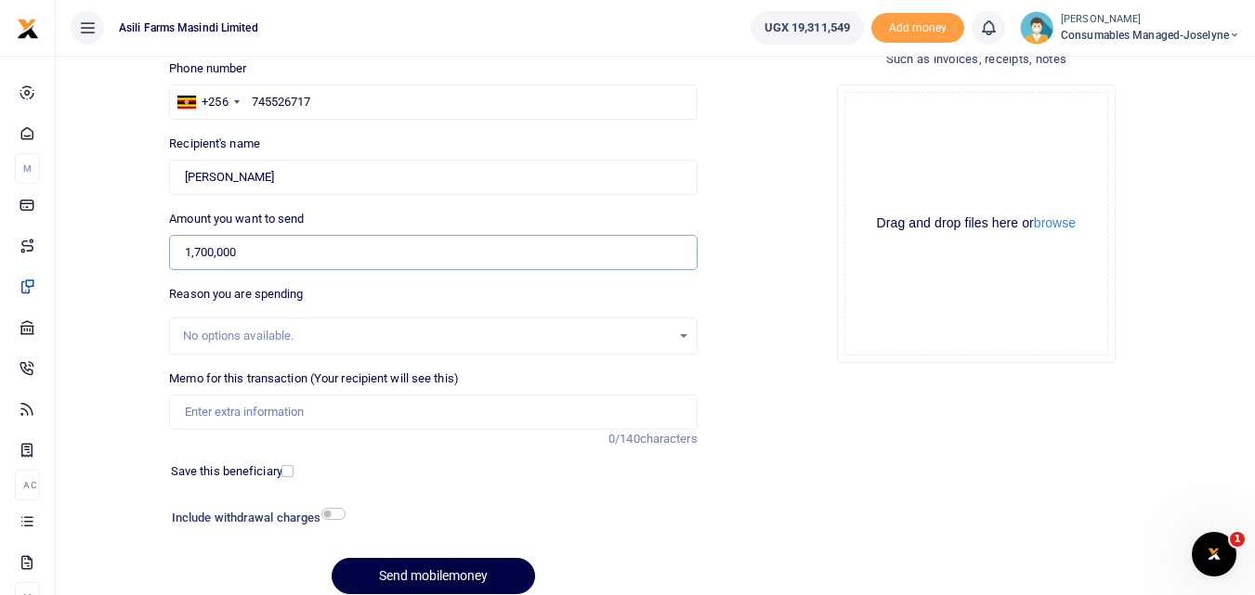
type input "1,700,000"
click at [188, 406] on input "Memo for this transaction (Your recipient will see this)" at bounding box center [433, 412] width 528 height 35
paste input "WK 38 /008 / 02"
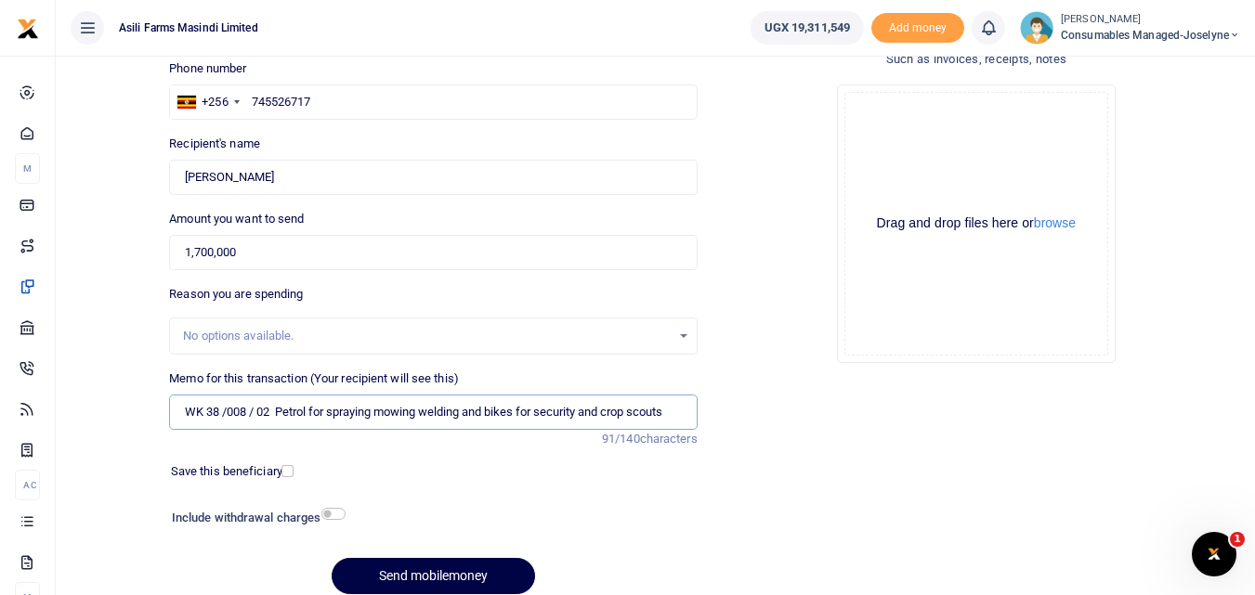
click at [255, 411] on input "WK 38 /008 / 02 Petrol for spraying mowing welding and bikes for security and c…" at bounding box center [433, 412] width 528 height 35
type input "WK 38 008 02 Petrol for spraying mowing welding and bikes for security and crop…"
click at [1056, 226] on button "browse" at bounding box center [1055, 223] width 42 height 14
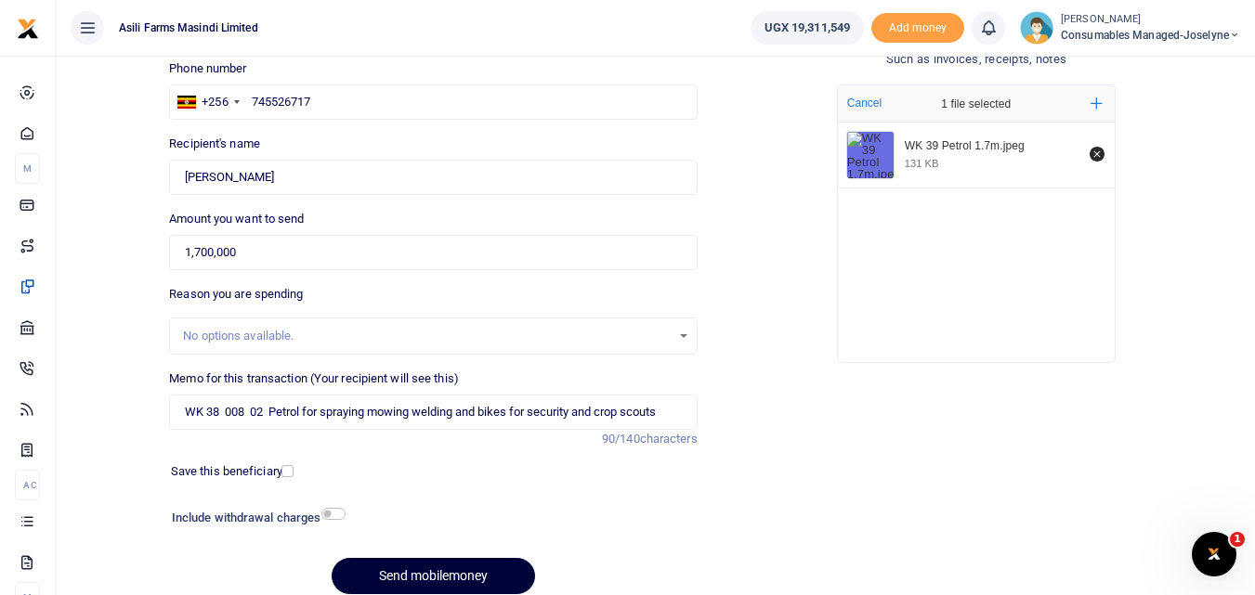
click at [423, 575] on button "Send mobilemoney" at bounding box center [433, 576] width 203 height 36
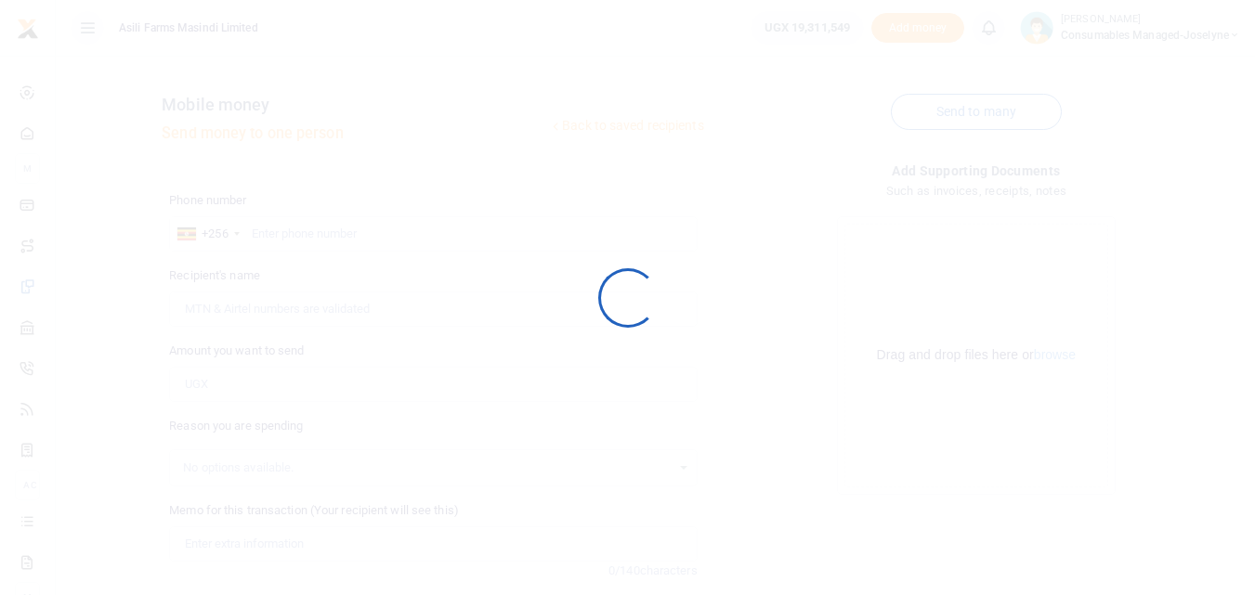
click at [274, 255] on div at bounding box center [627, 297] width 1255 height 595
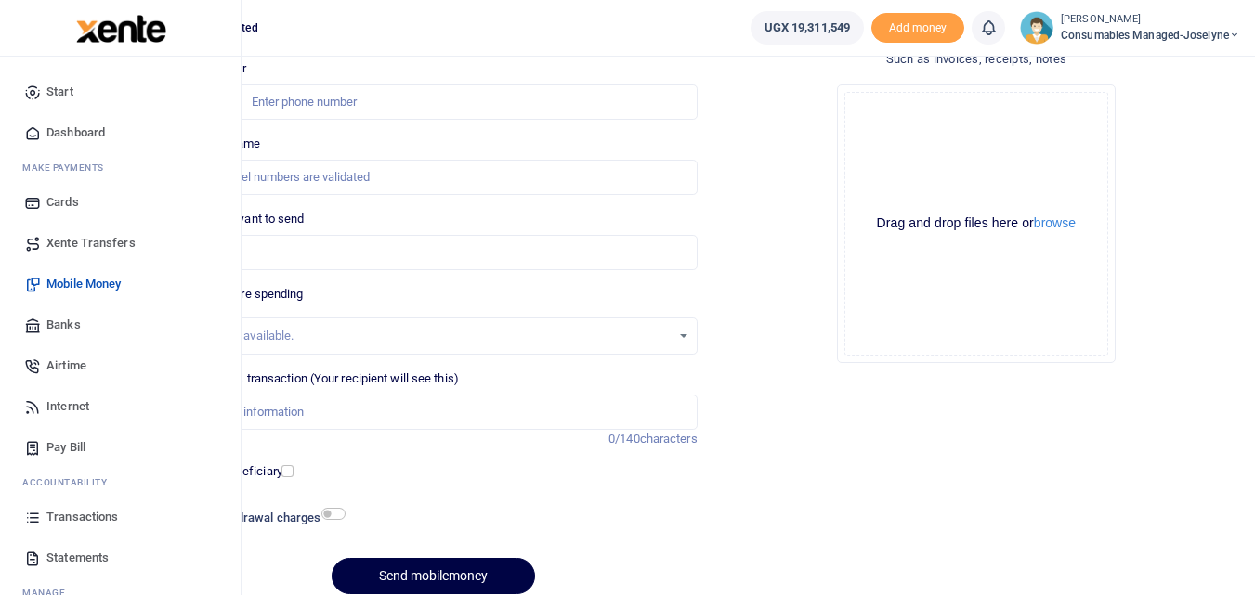
click at [33, 517] on icon at bounding box center [32, 517] width 17 height 17
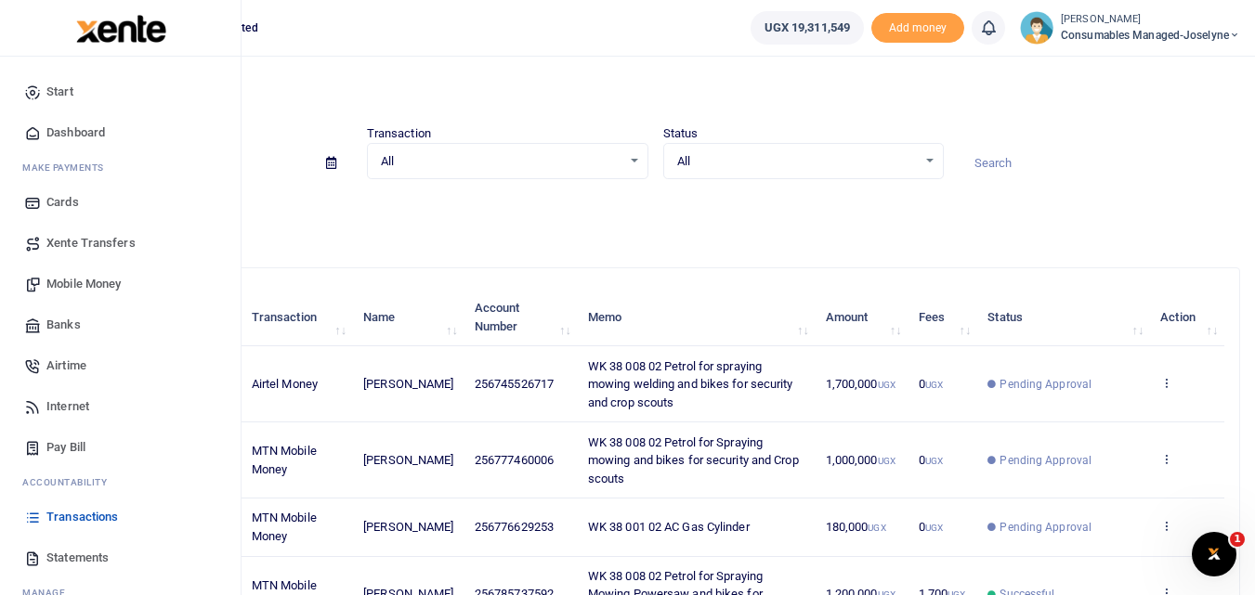
click at [87, 282] on span "Mobile Money" at bounding box center [83, 284] width 74 height 19
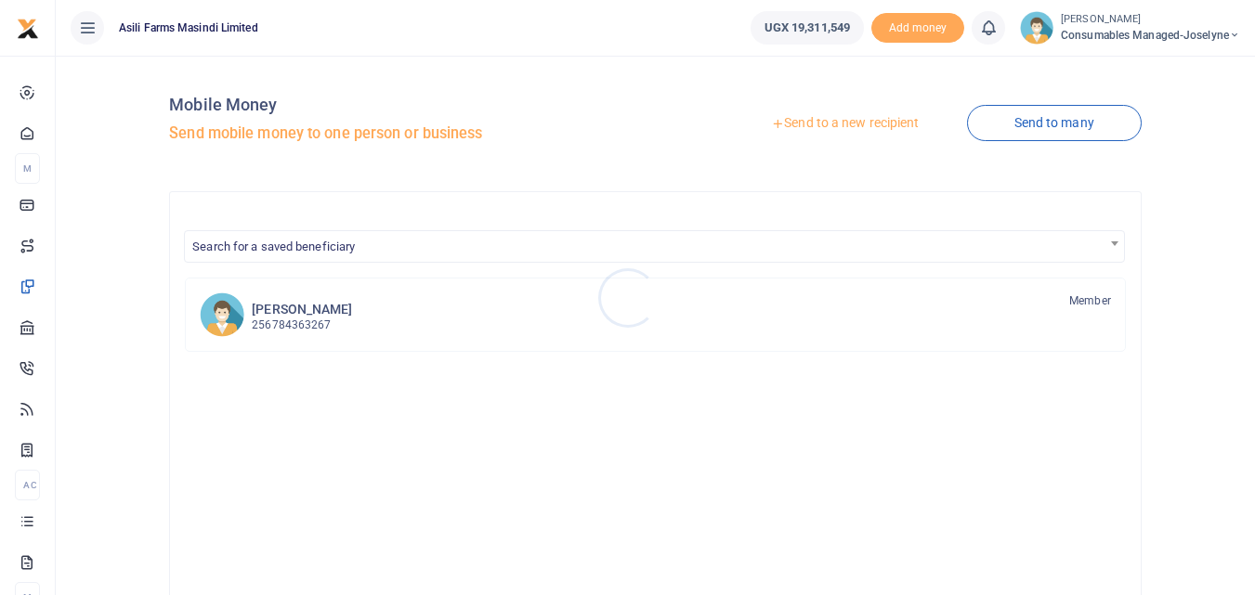
click at [848, 121] on div at bounding box center [627, 297] width 1255 height 595
click at [848, 121] on link "Send to a new recipient" at bounding box center [845, 123] width 242 height 33
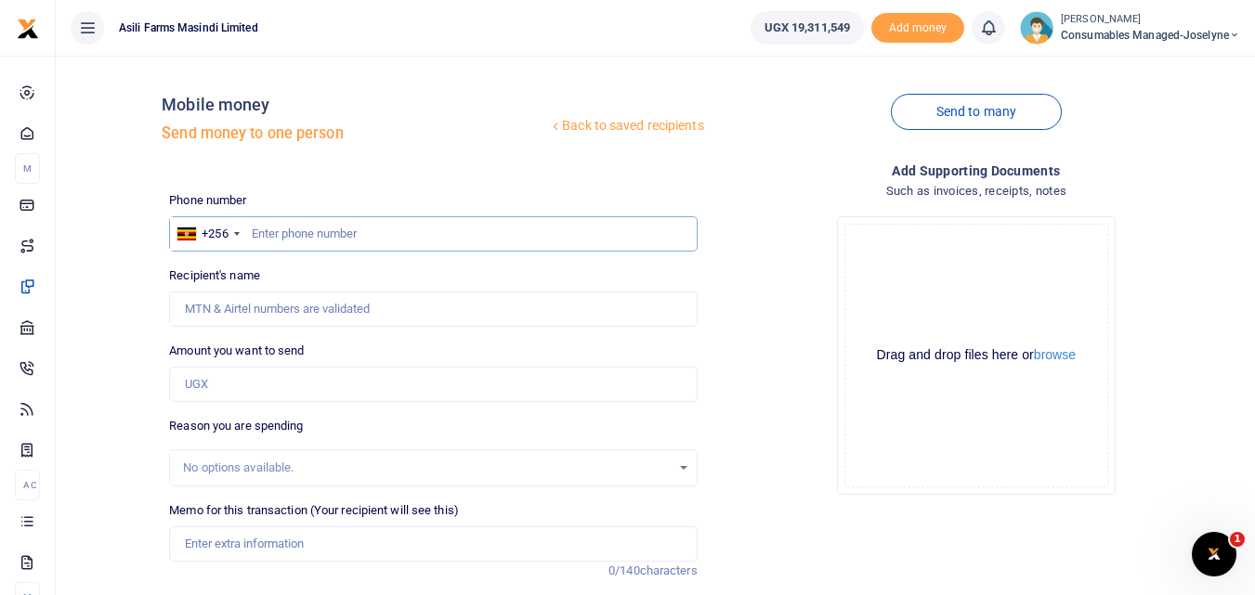
click at [266, 228] on input "text" at bounding box center [433, 233] width 528 height 35
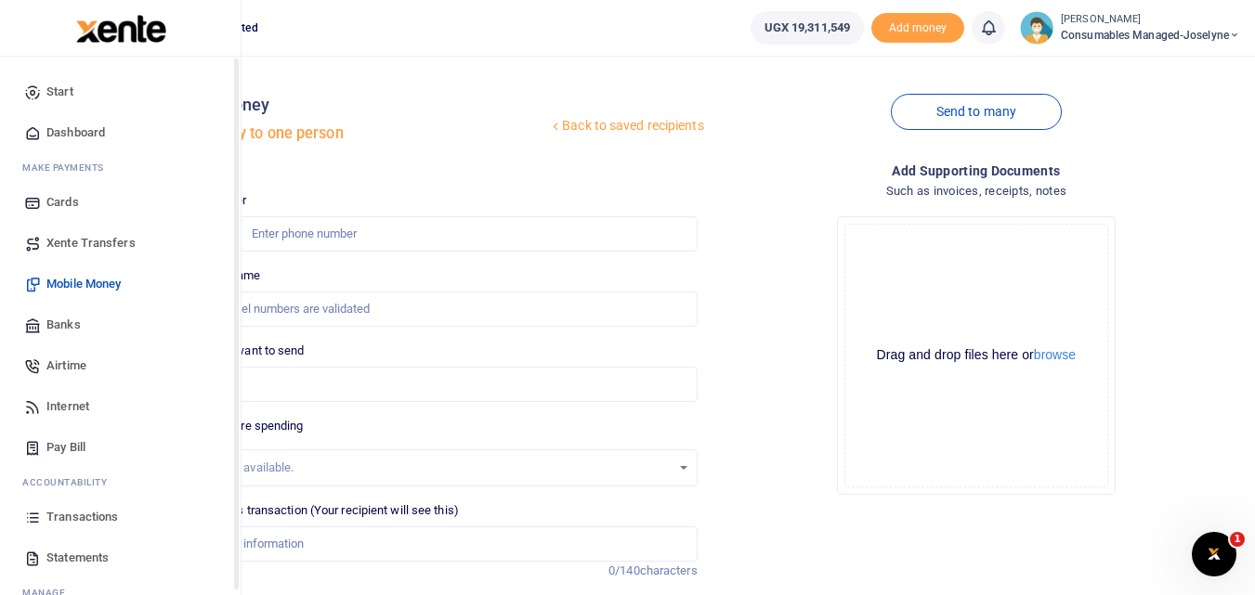
click at [32, 524] on icon at bounding box center [32, 517] width 17 height 17
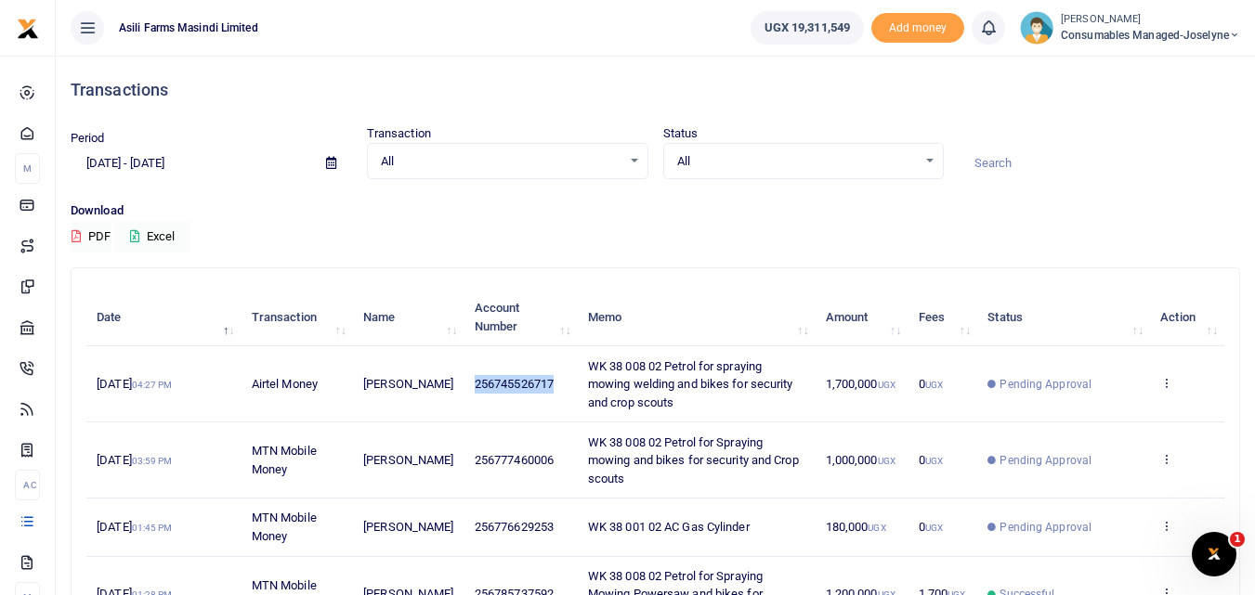
drag, startPoint x: 550, startPoint y: 380, endPoint x: 464, endPoint y: 379, distance: 86.4
click at [464, 379] on td "256745526717" at bounding box center [520, 385] width 113 height 76
copy span "256745526717"
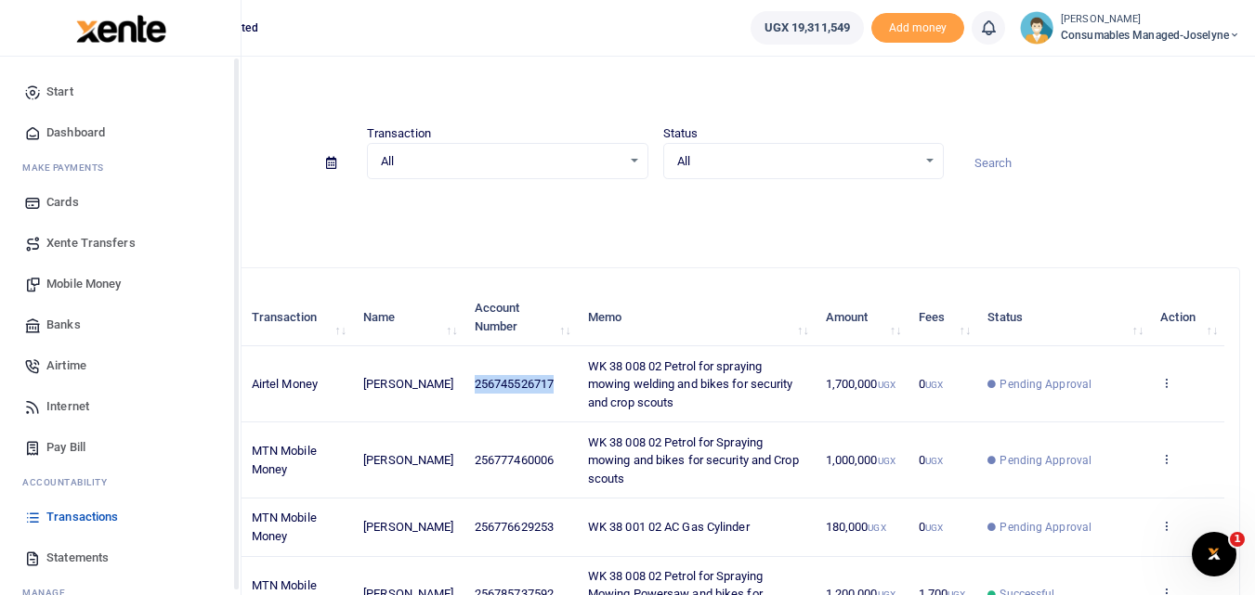
click at [92, 283] on span "Mobile Money" at bounding box center [83, 284] width 74 height 19
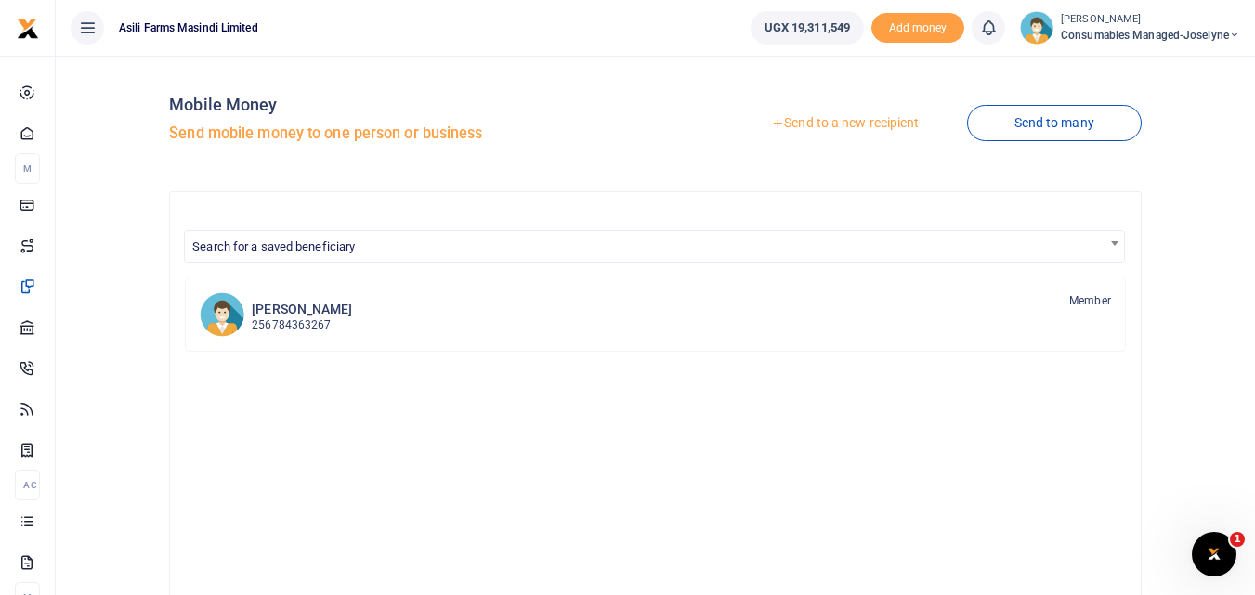
click at [818, 113] on link "Send to a new recipient" at bounding box center [845, 123] width 242 height 33
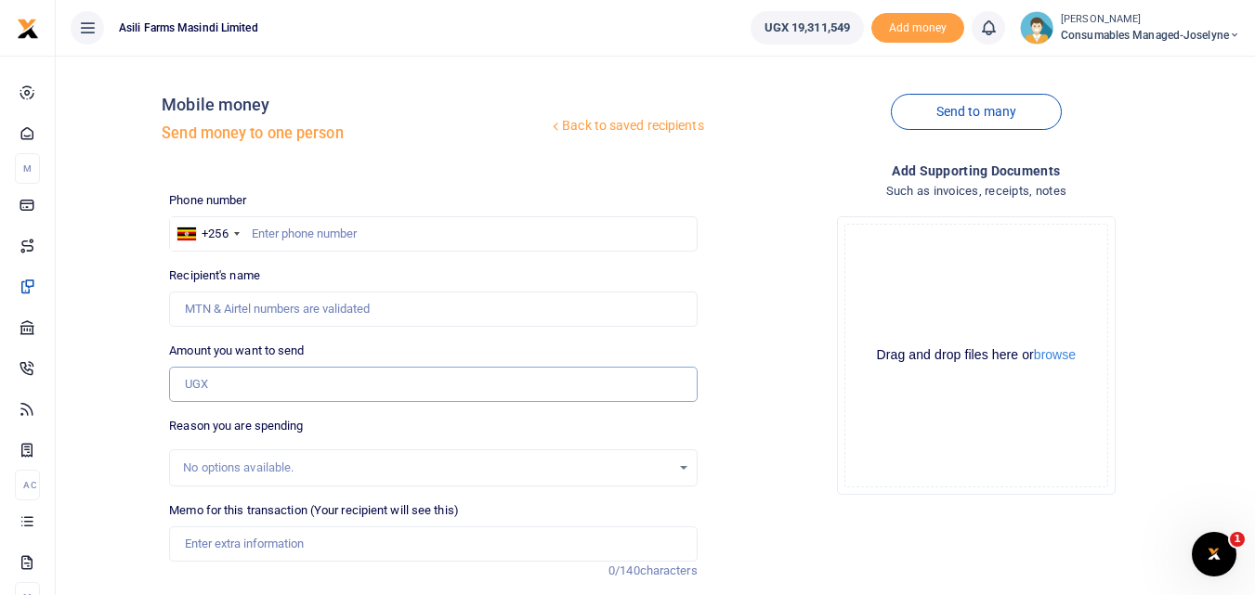
click at [216, 389] on input "Amount you want to send" at bounding box center [433, 384] width 528 height 35
paste input "256745526717"
type input "256745526717"
click at [279, 238] on input "text" at bounding box center [433, 233] width 528 height 35
type input "745526717"
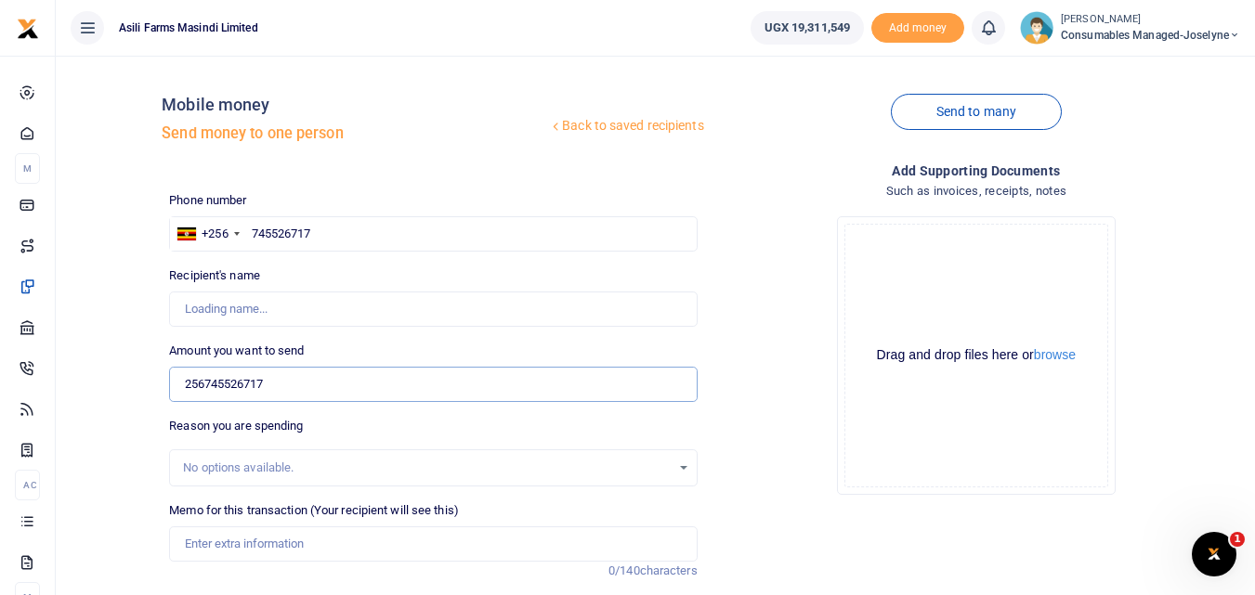
click at [306, 393] on input "256745526717" at bounding box center [433, 384] width 528 height 35
type input "[PERSON_NAME]"
type input "2"
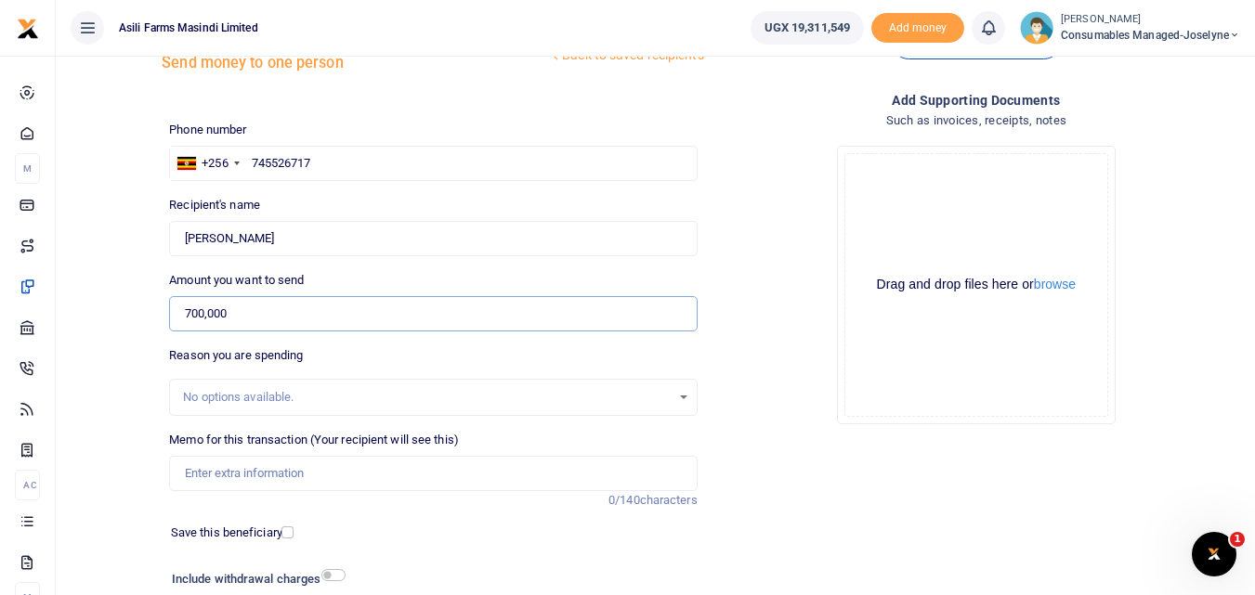
scroll to position [85, 0]
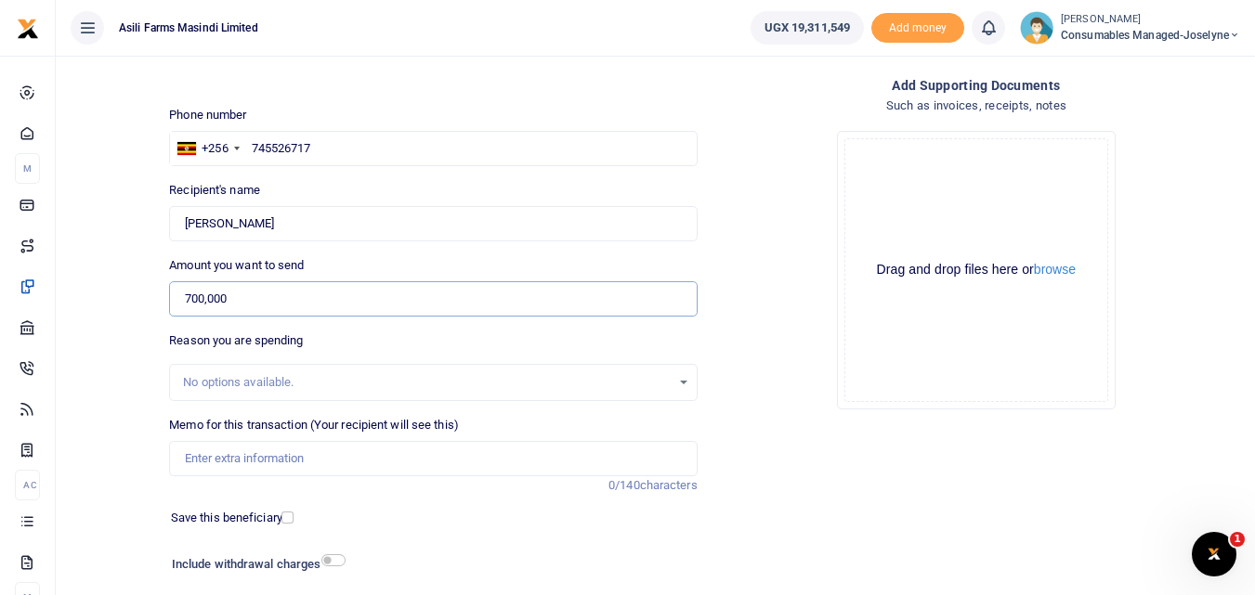
type input "700,000"
click at [197, 466] on input "Memo for this transaction (Your recipient will see this)" at bounding box center [433, 458] width 528 height 35
paste input "WK 39 /008 / 01"
click at [257, 464] on input "WK 39 /008 / 01 Oils ATF 2T for small equipments maintenance" at bounding box center [433, 458] width 528 height 35
type input "WK 39 008 01 Oils ATF 2T for small equipments maintenance"
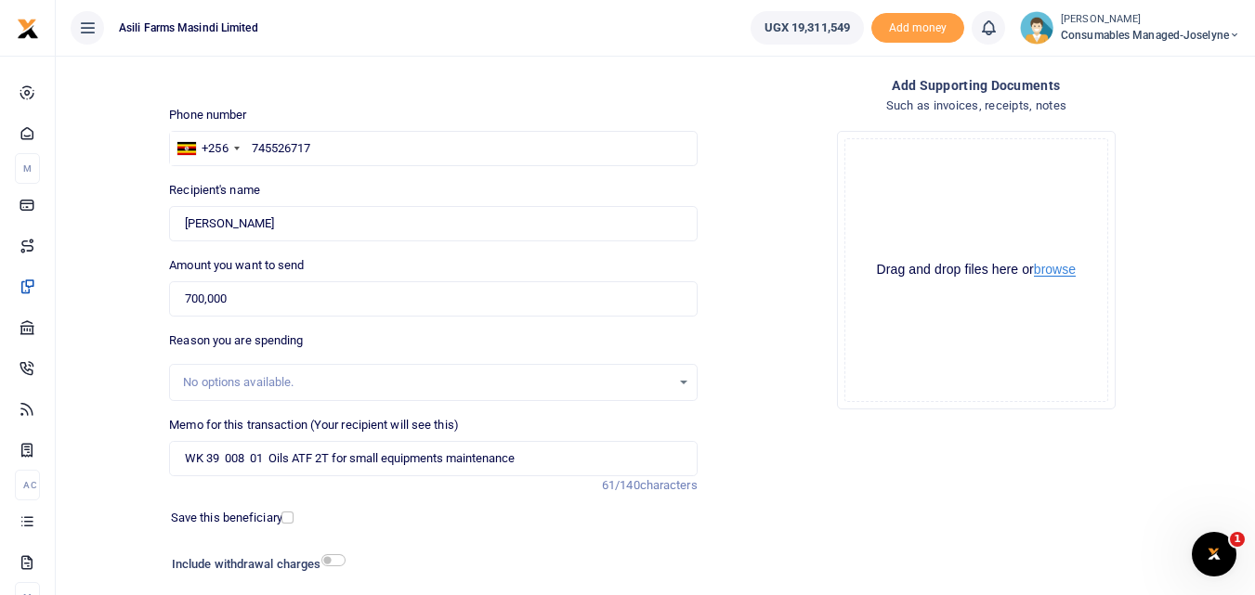
click at [1059, 263] on button "browse" at bounding box center [1055, 270] width 42 height 14
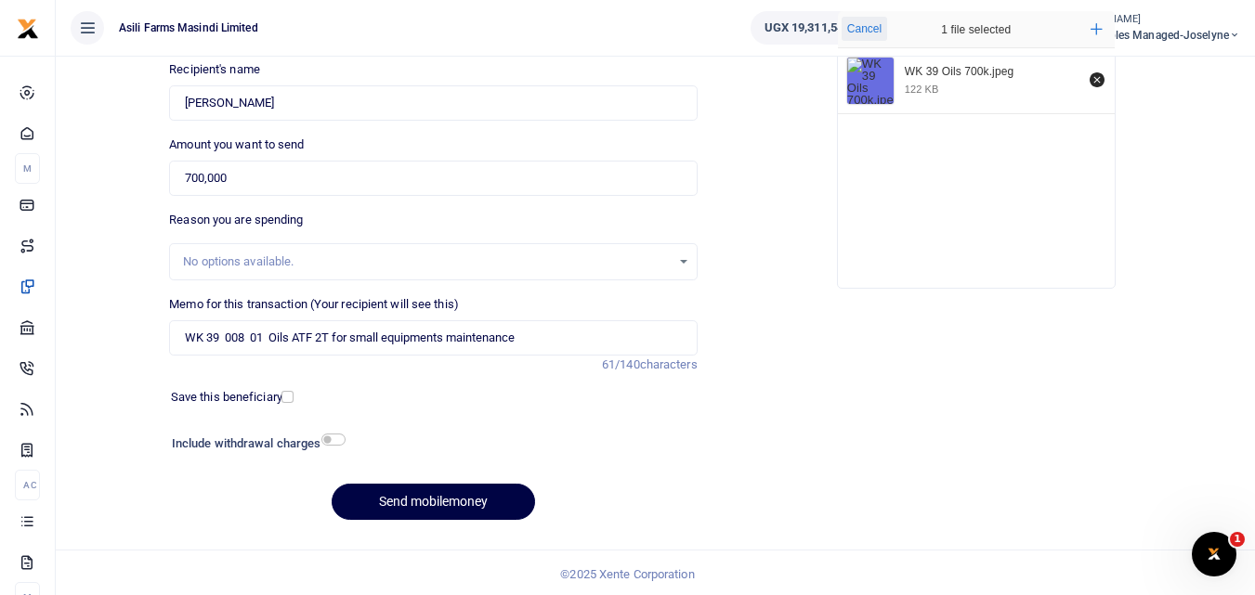
scroll to position [209, 0]
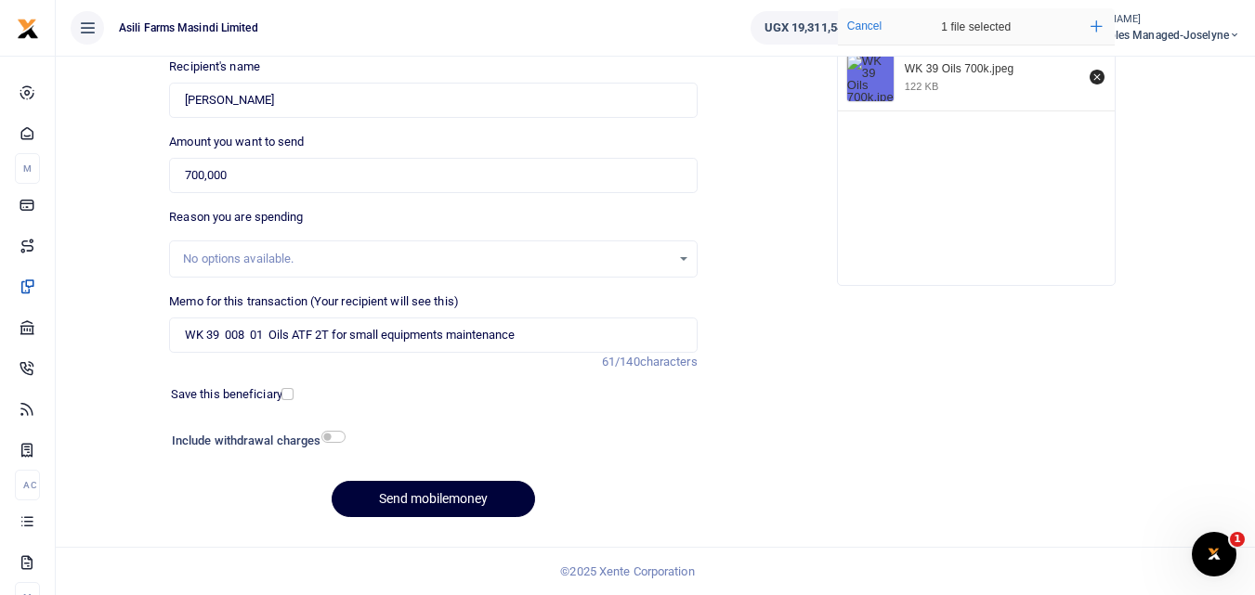
click at [418, 490] on button "Send mobilemoney" at bounding box center [433, 499] width 203 height 36
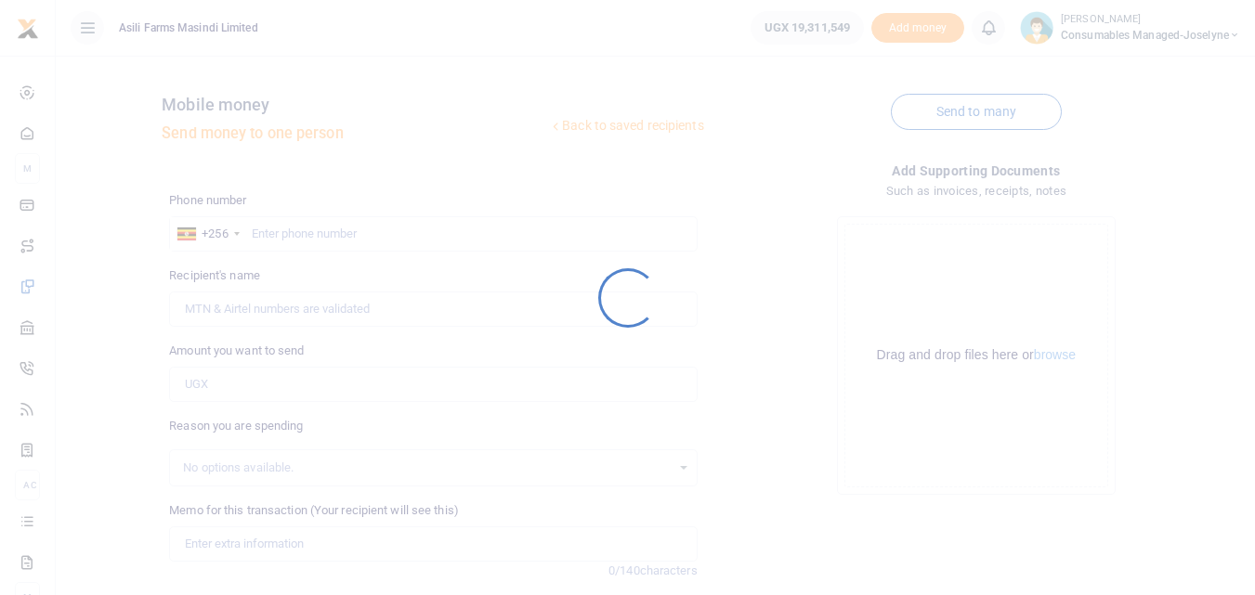
scroll to position [209, 0]
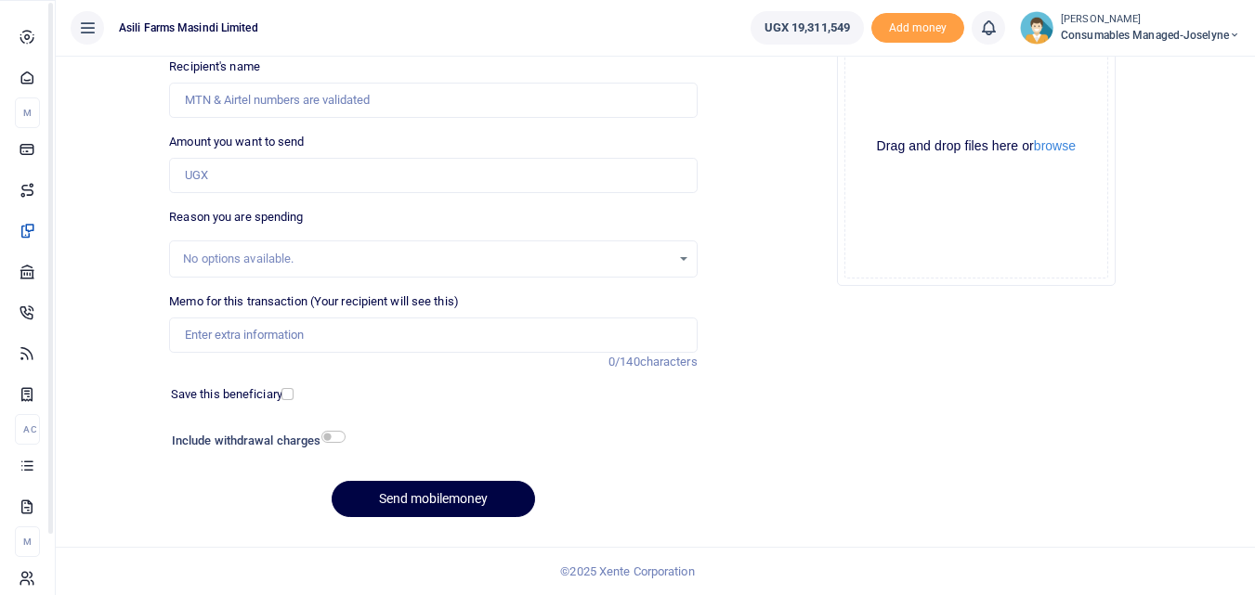
click at [25, 486] on link "Transactions" at bounding box center [27, 465] width 25 height 41
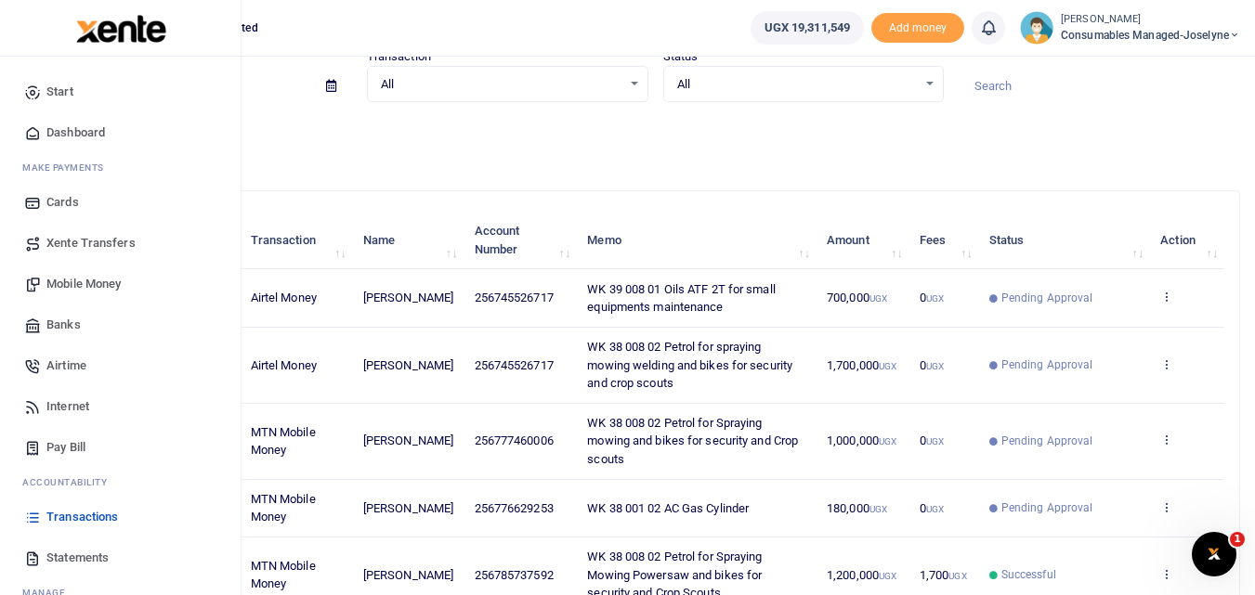
click at [70, 276] on span "Mobile Money" at bounding box center [83, 284] width 74 height 19
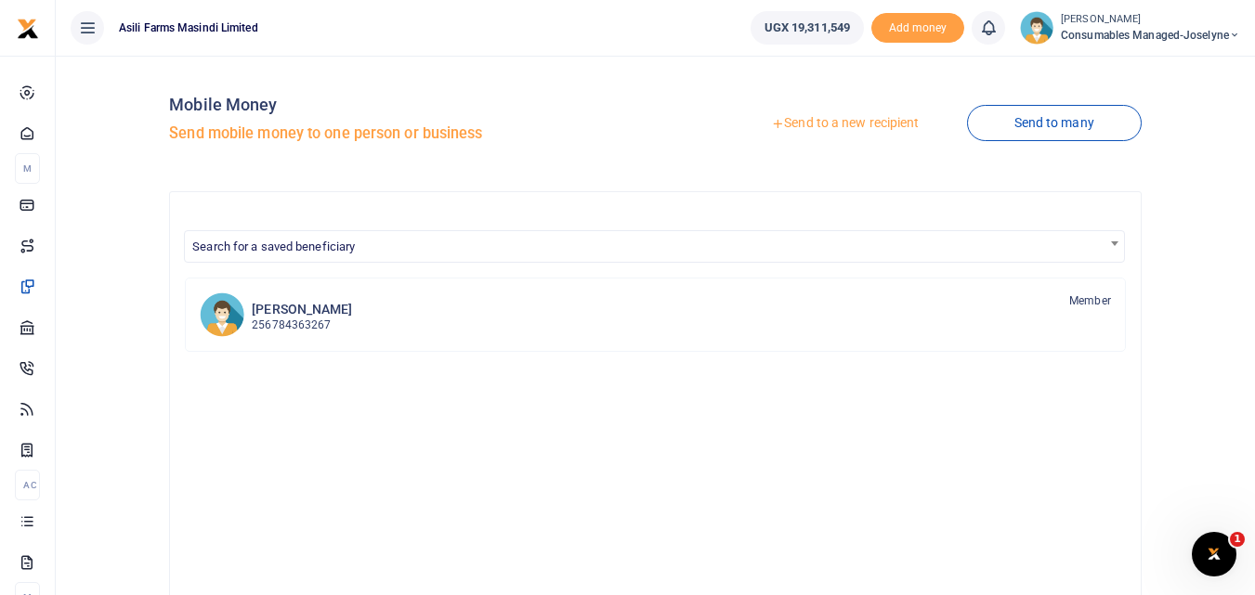
click at [799, 116] on link "Send to a new recipient" at bounding box center [845, 123] width 242 height 33
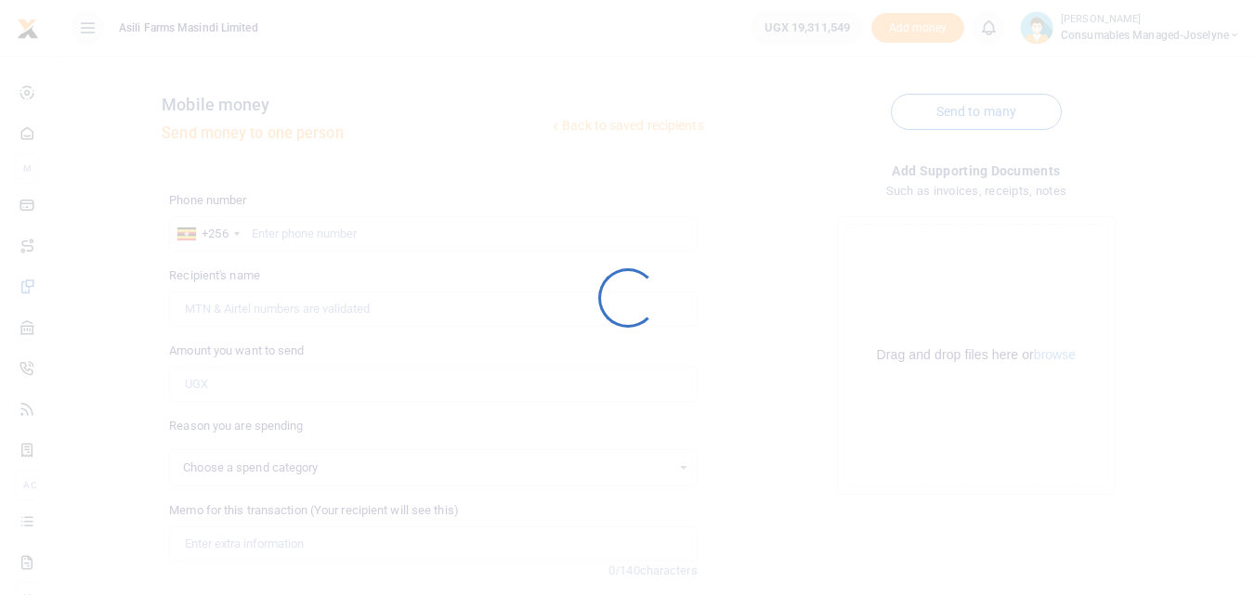
select select
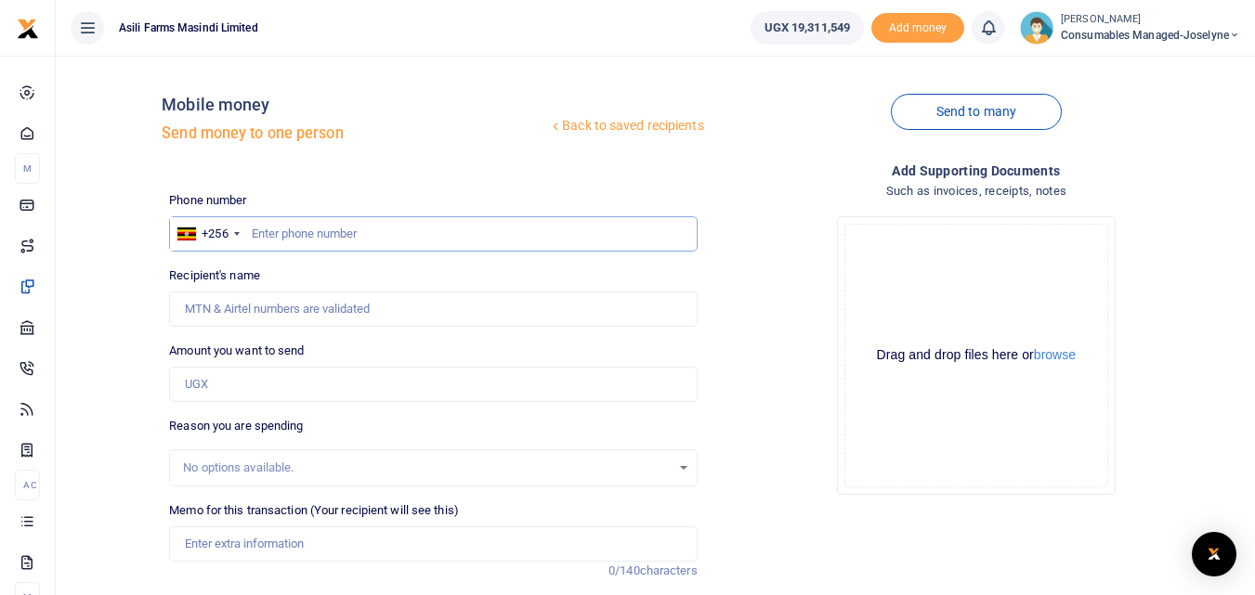
click at [274, 237] on input "text" at bounding box center [433, 233] width 528 height 35
type input "759733736"
click at [206, 382] on input "Amount you want to send" at bounding box center [433, 384] width 528 height 35
type input "[PERSON_NAME]"
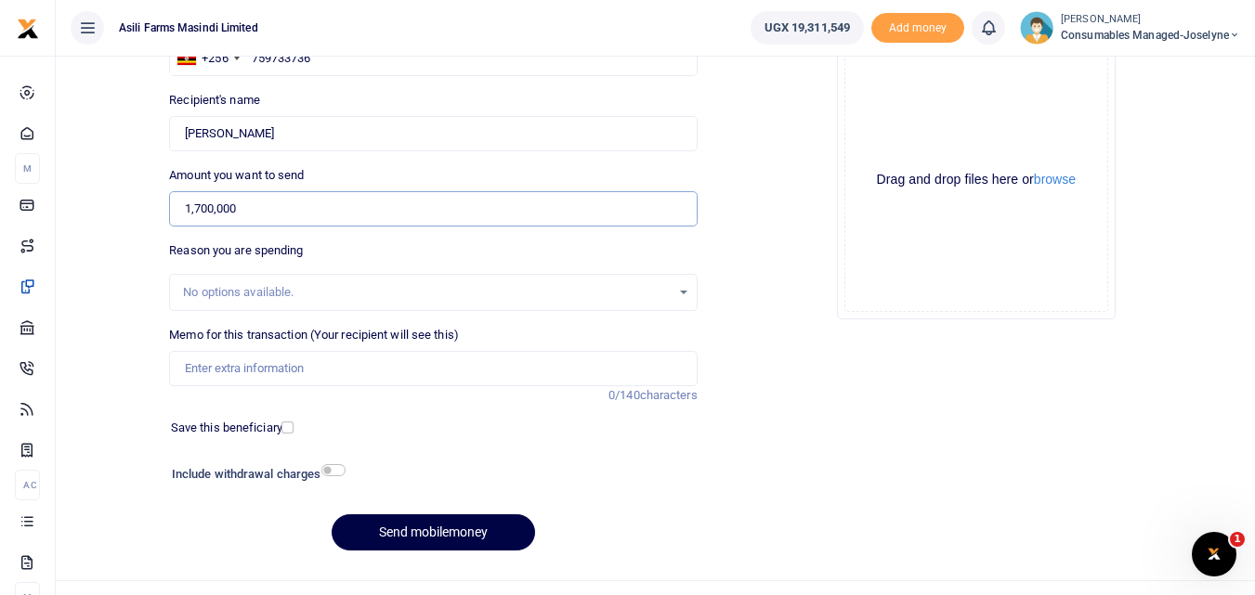
scroll to position [177, 0]
type input "1,700,000"
click at [222, 366] on input "Memo for this transaction (Your recipient will see this)" at bounding box center [433, 366] width 528 height 35
click at [200, 365] on input "Memo for this transaction (Your recipient will see this)" at bounding box center [433, 366] width 528 height 35
paste input "WK 39 /008 / 01"
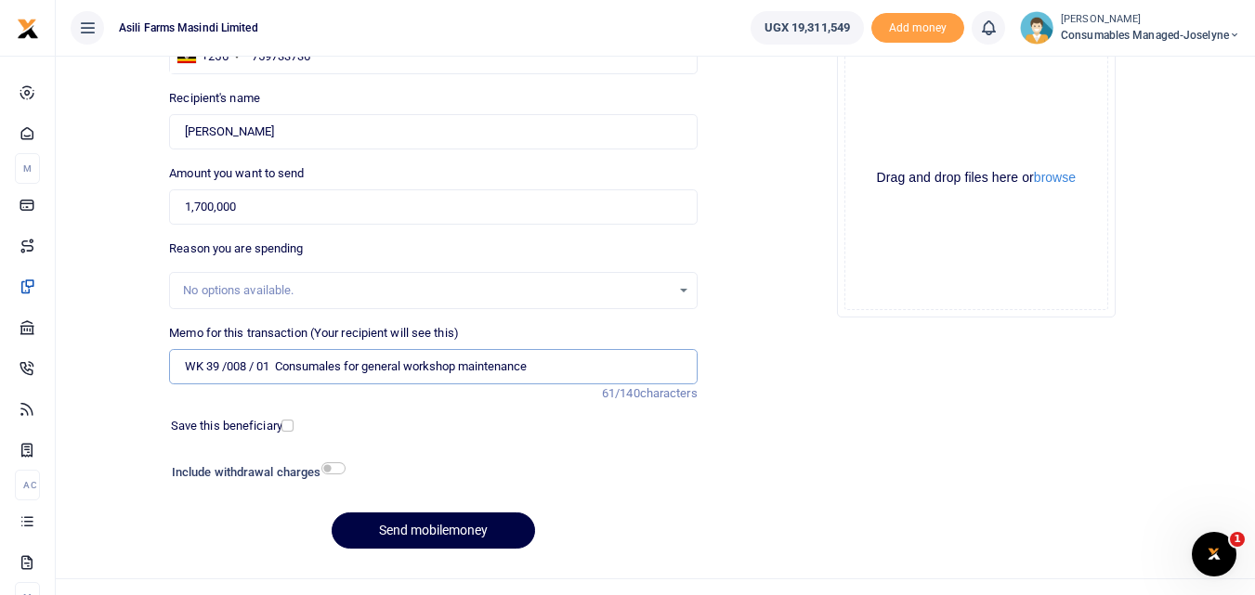
click at [254, 368] on input "WK 39 /008 / 01 Consumales for general workshop maintenance" at bounding box center [433, 366] width 528 height 35
type input "WK 39 008 01 Consumales for general workshop maintenance"
click at [1052, 178] on button "browse" at bounding box center [1055, 178] width 42 height 14
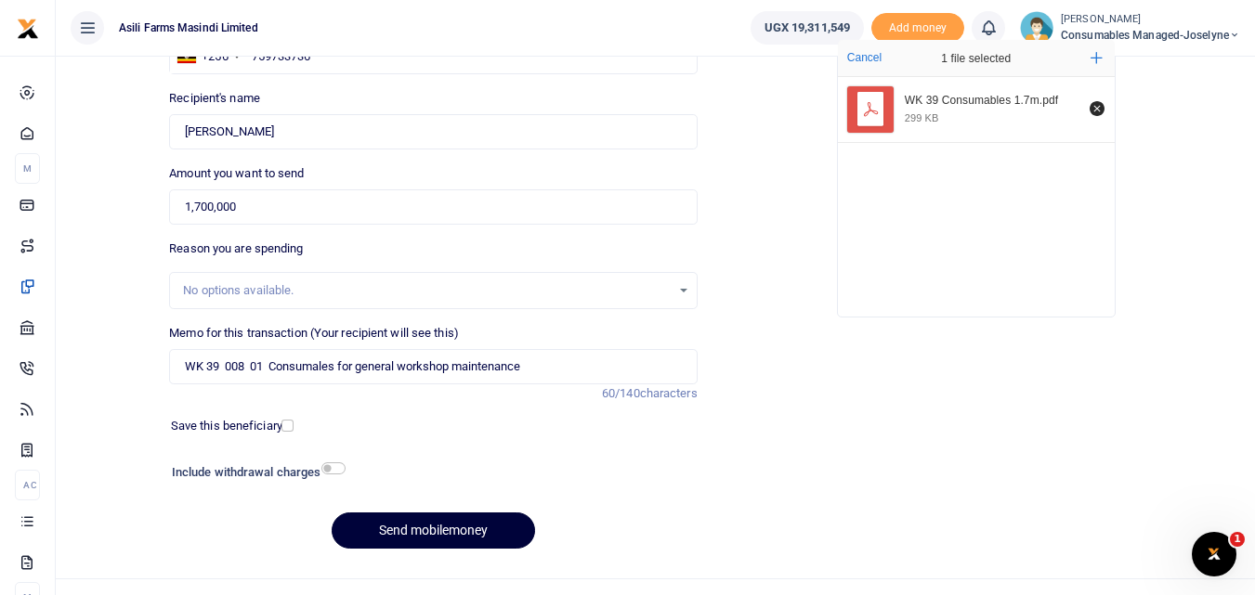
click at [466, 521] on button "Send mobilemoney" at bounding box center [433, 531] width 203 height 36
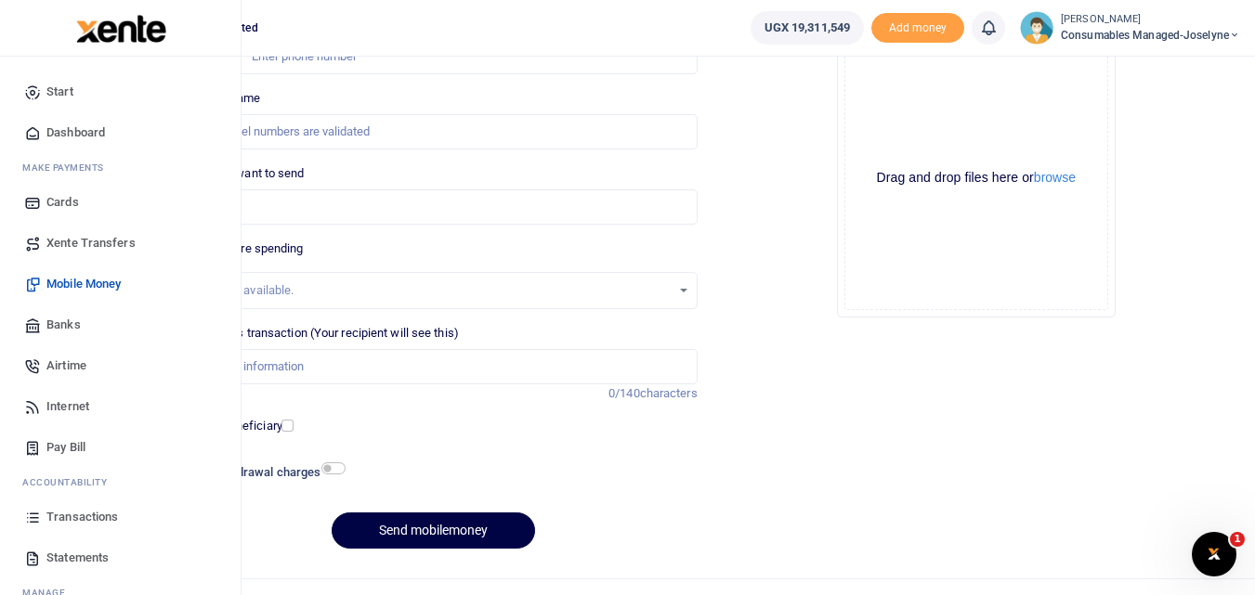
click at [31, 521] on icon at bounding box center [32, 517] width 17 height 17
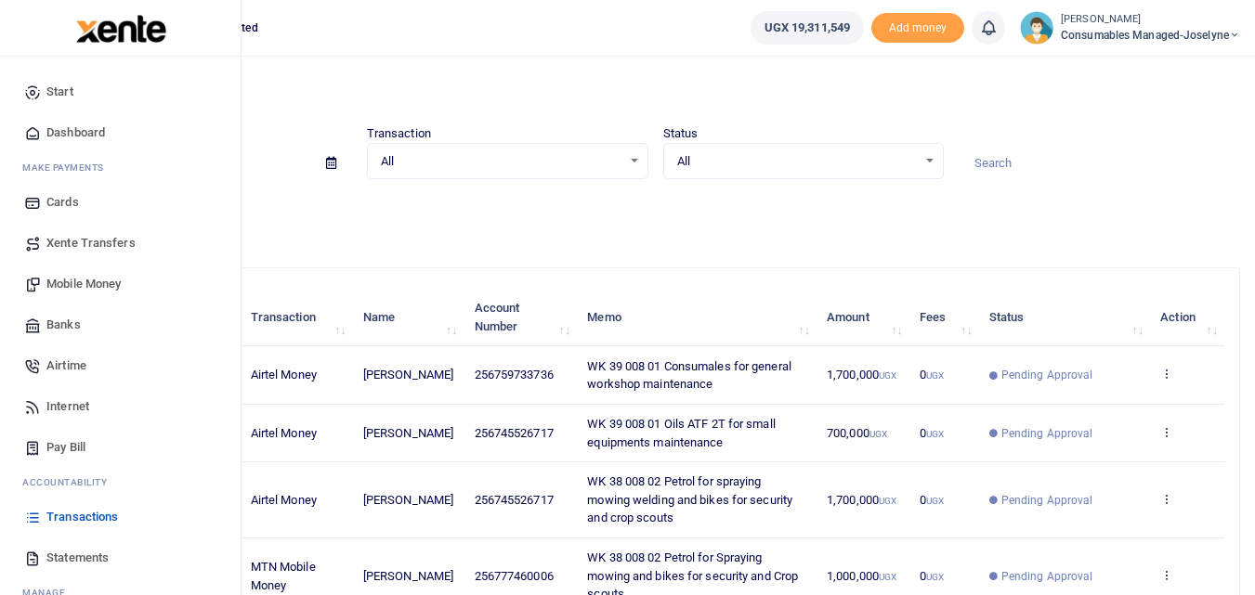
click at [80, 286] on span "Mobile Money" at bounding box center [83, 284] width 74 height 19
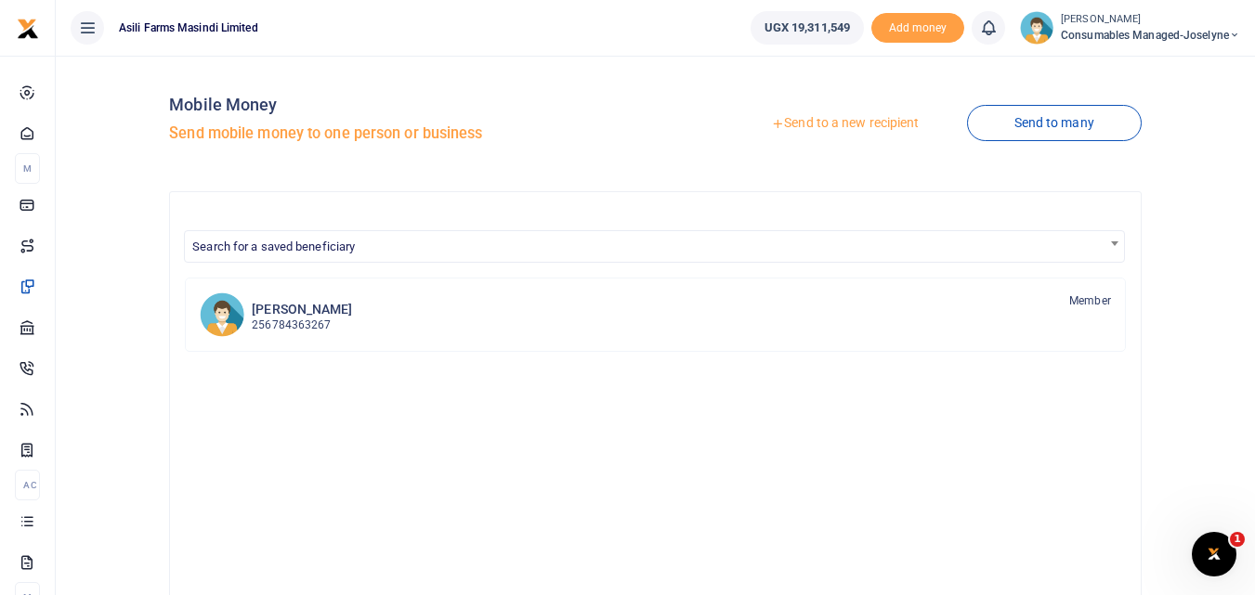
click at [853, 108] on link "Send to a new recipient" at bounding box center [845, 123] width 242 height 33
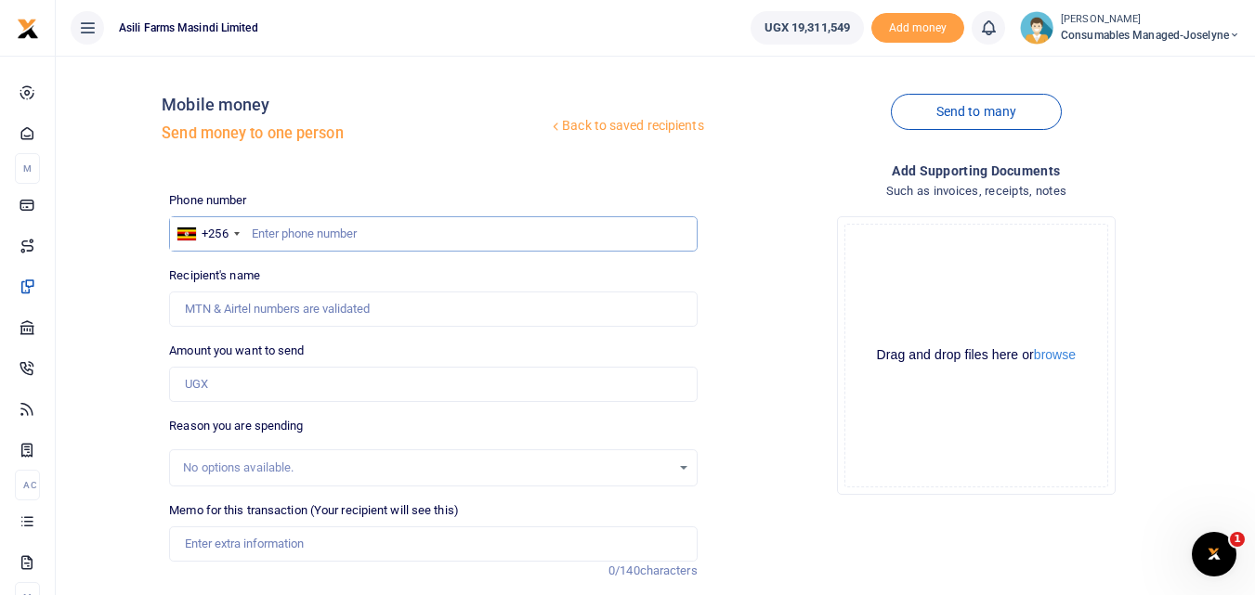
click at [267, 234] on input "text" at bounding box center [433, 233] width 528 height 35
type input "775028936"
type input "[PERSON_NAME]"
type input "775028936"
click at [241, 371] on input "Amount you want to send" at bounding box center [433, 384] width 528 height 35
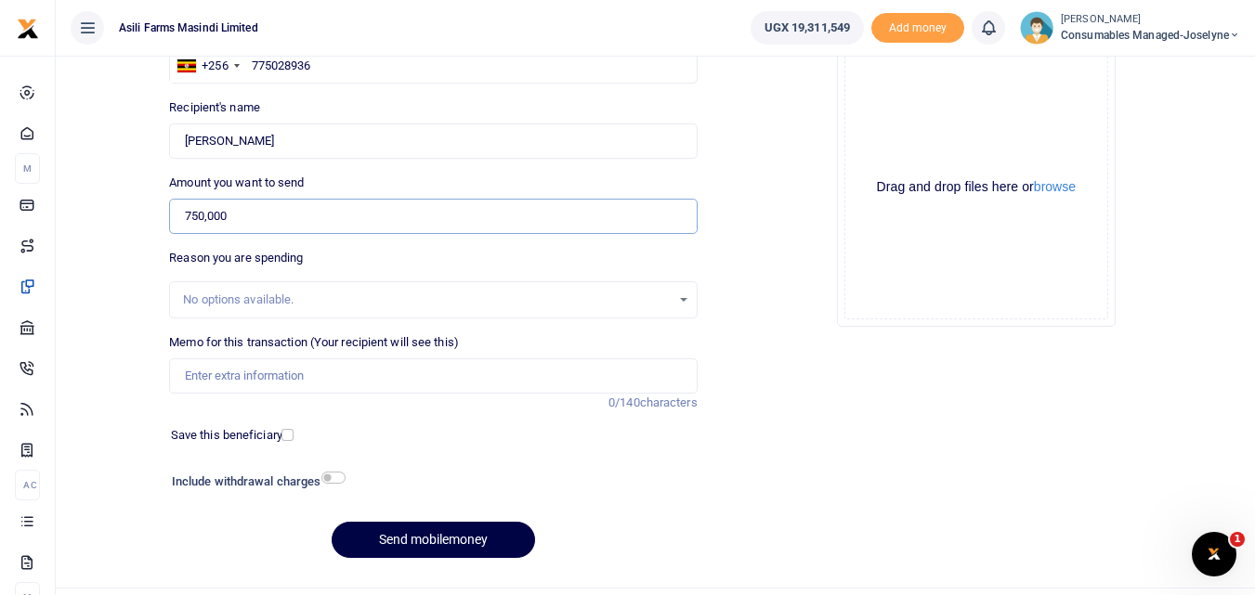
scroll to position [173, 0]
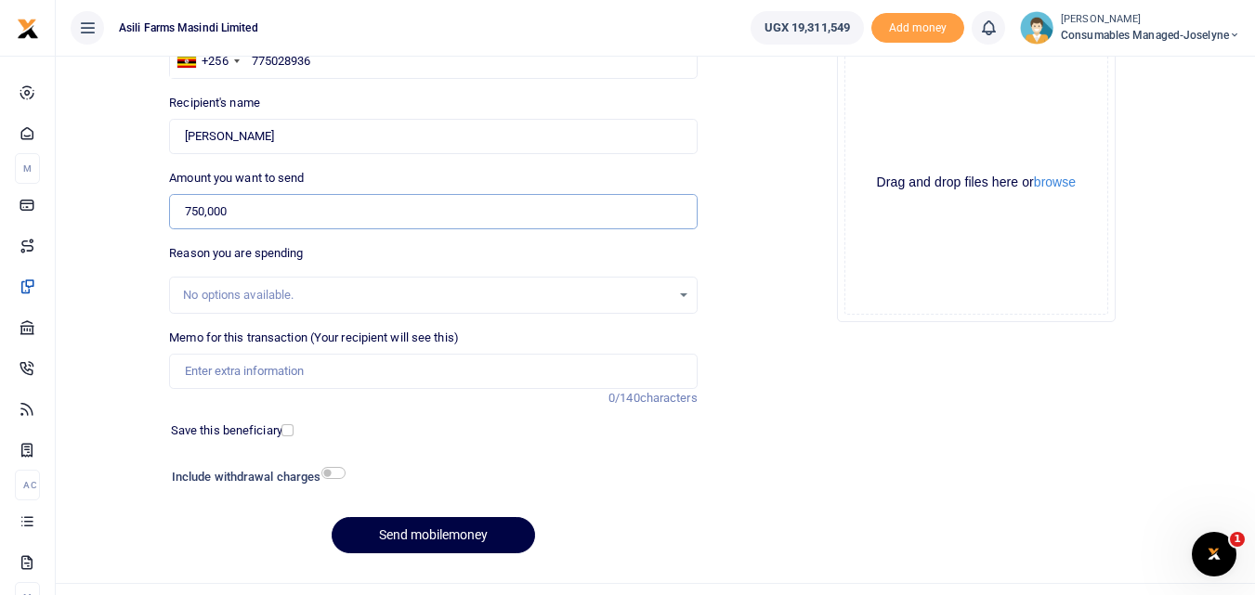
type input "750,000"
click at [257, 368] on input "Memo for this transaction (Your recipient will see this)" at bounding box center [433, 371] width 528 height 35
paste input "WK 39 /001 / 01"
click at [256, 374] on input "WK 39 /001 / 01 Charges for hiring forklift" at bounding box center [433, 371] width 528 height 35
type input "WK 39 001 01 Charges for hiring forklift"
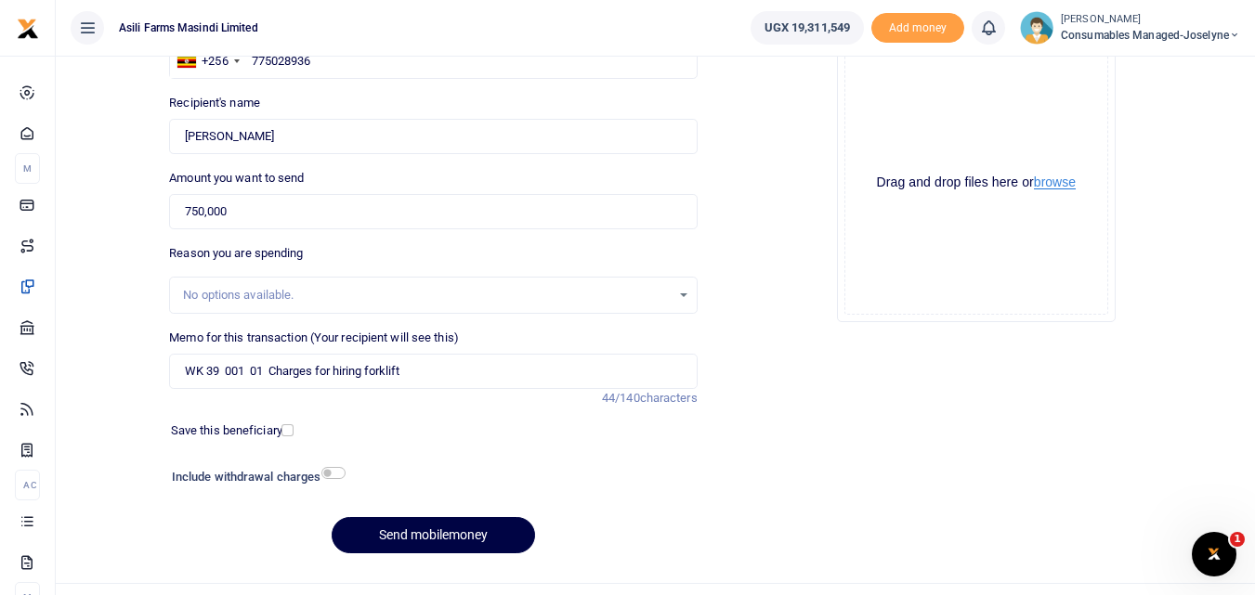
click at [1057, 186] on button "browse" at bounding box center [1055, 183] width 42 height 14
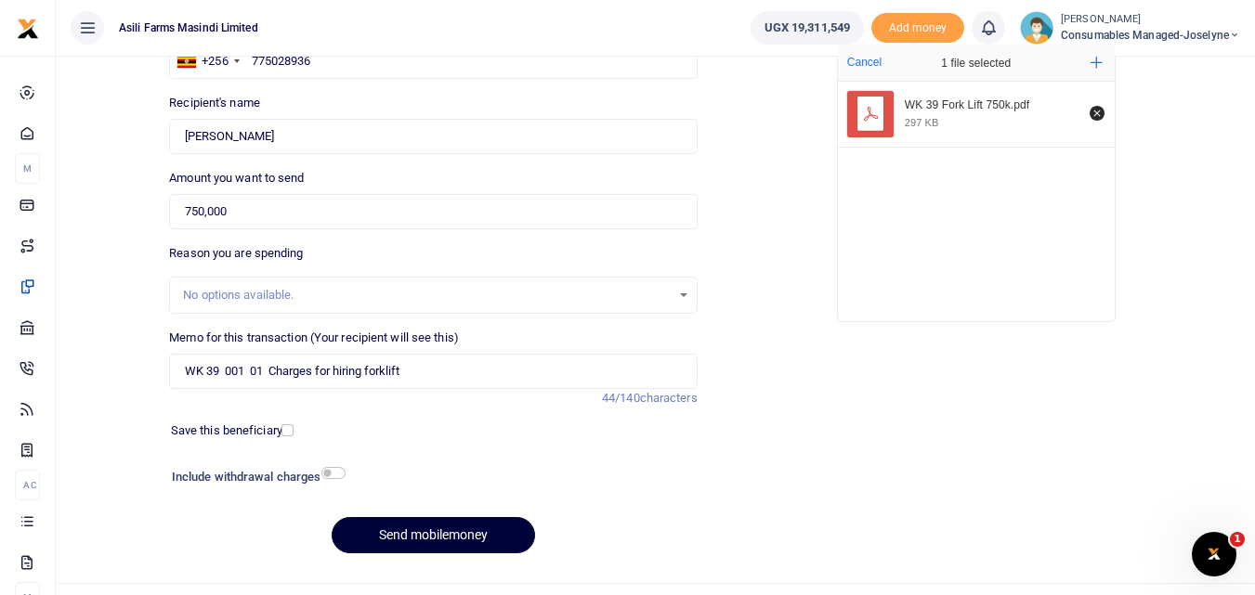
click at [477, 527] on button "Send mobilemoney" at bounding box center [433, 535] width 203 height 36
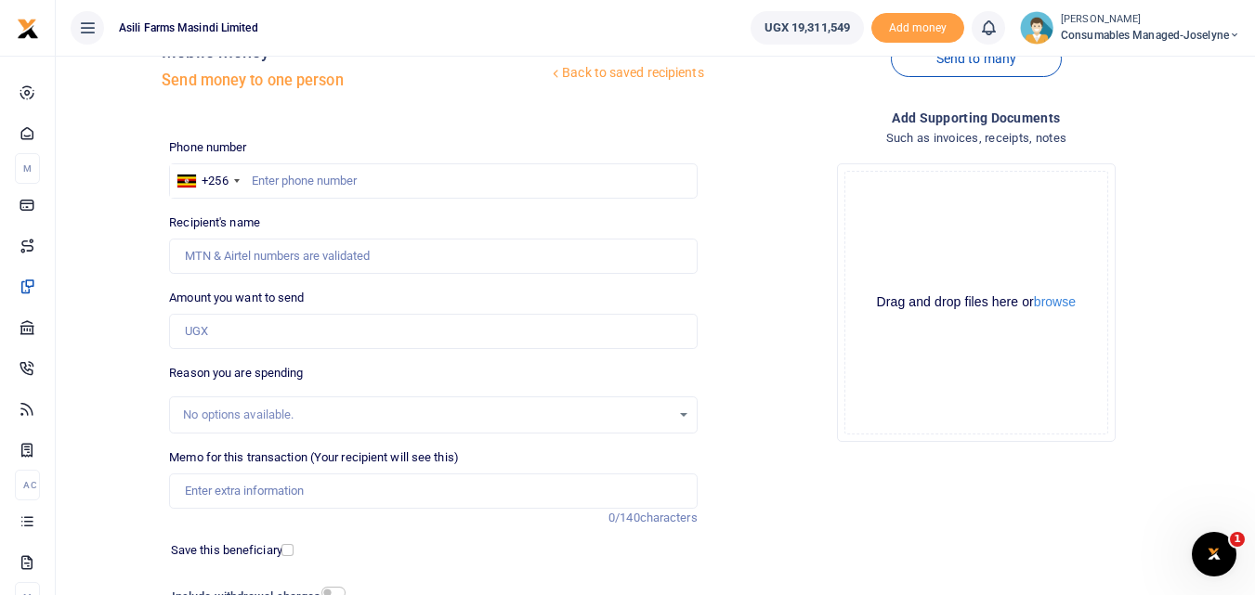
scroll to position [50, 0]
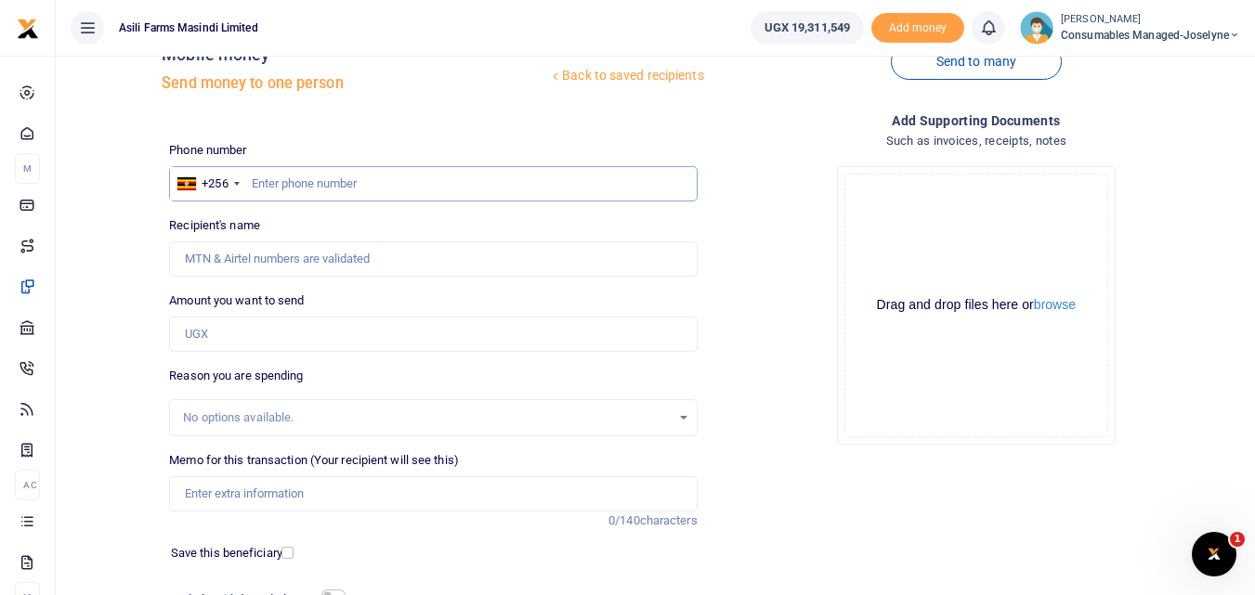
click at [283, 168] on input "text" at bounding box center [433, 183] width 528 height 35
click at [256, 192] on input "text" at bounding box center [433, 183] width 528 height 35
type input "785119875"
type input "Micheal Ssenfuka"
type input "785119875"
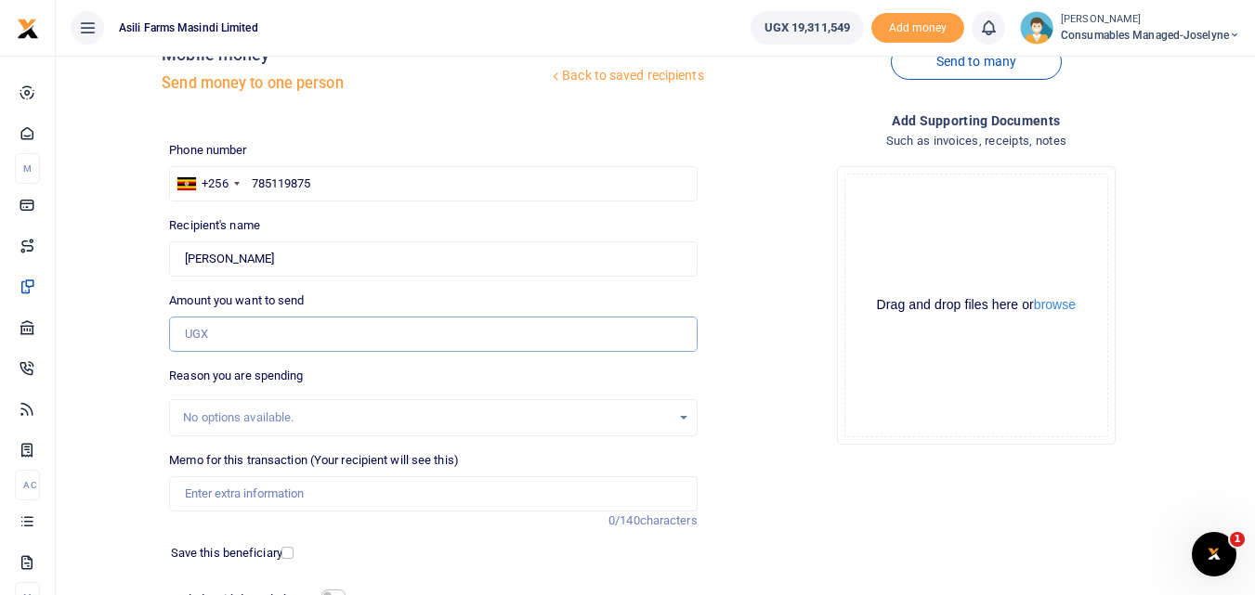
click at [229, 333] on input "Amount you want to send" at bounding box center [433, 334] width 528 height 35
type input "1,000,000"
click at [240, 499] on input "Memo for this transaction (Your recipient will see this)" at bounding box center [433, 494] width 528 height 35
click at [203, 491] on input "Memo for this transaction (Your recipient will see this)" at bounding box center [433, 494] width 528 height 35
click at [187, 496] on input "Memo for this transaction (Your recipient will see this)" at bounding box center [433, 494] width 528 height 35
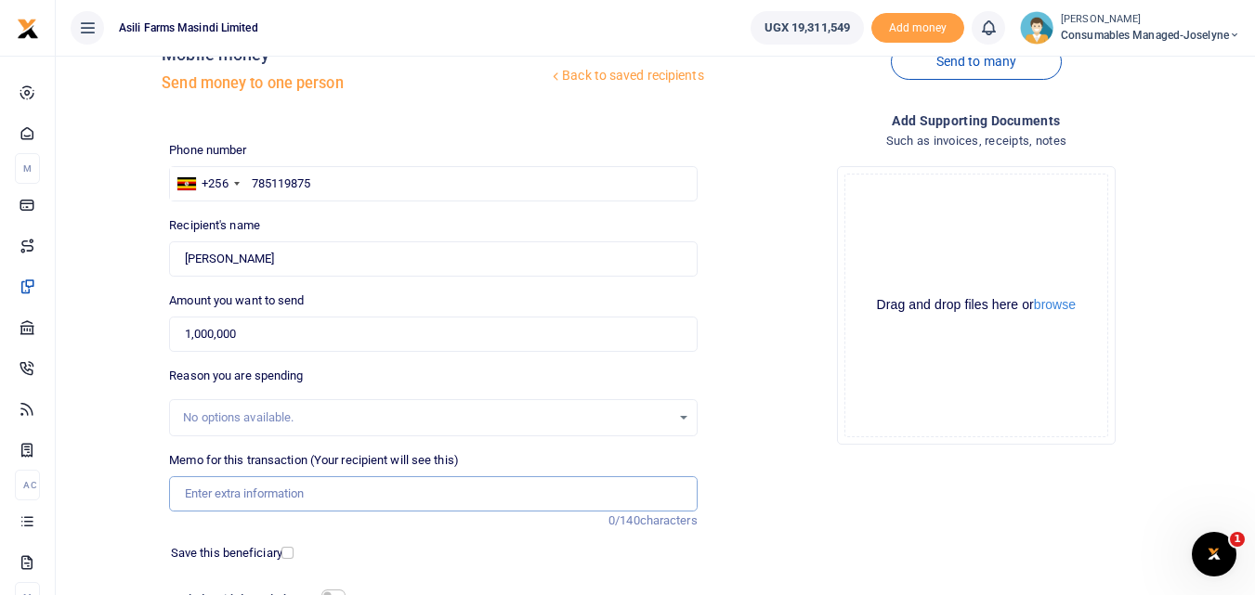
paste input "WK 39 /001 / 17"
click at [303, 499] on input "WK 39 /001 / 17 Chrges for tyre repair" at bounding box center [433, 494] width 528 height 35
click at [409, 499] on input "WK 39 /001 / 17 Charges for tyre repair" at bounding box center [433, 494] width 528 height 35
click at [255, 497] on input "WK 39 /001 / 17 Charges for tyre repairs" at bounding box center [433, 494] width 528 height 35
click at [255, 497] on input "WK 39 001 /17 Charges for tyre repairs" at bounding box center [433, 494] width 528 height 35
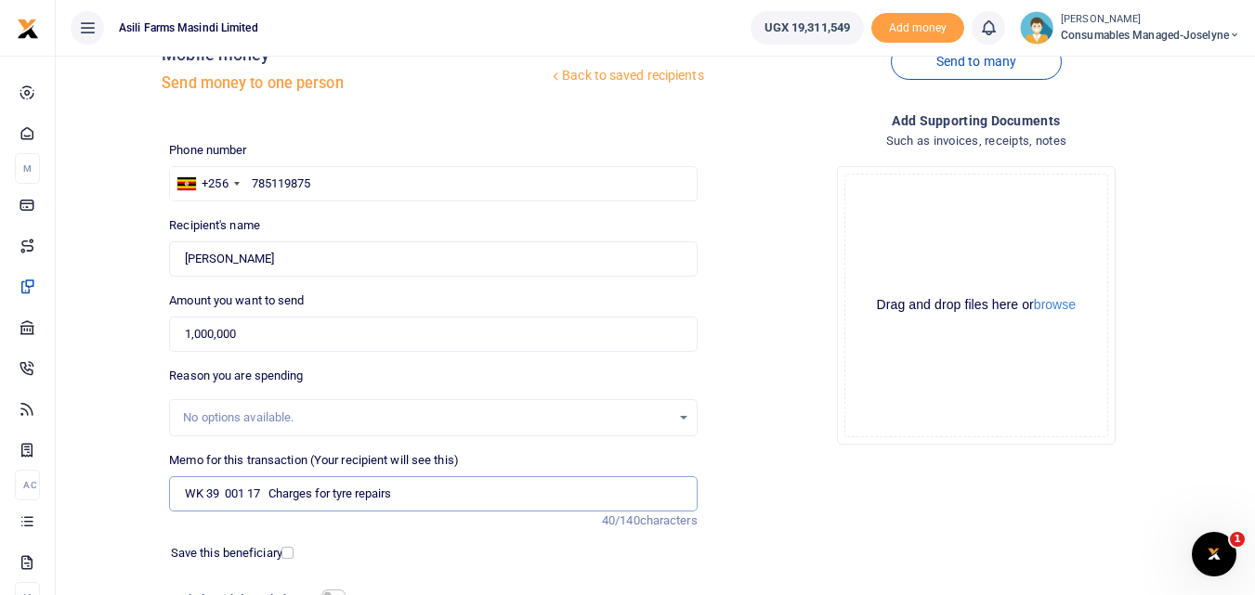
type input "WK 39 001 17 Charges for tyre repairs"
click at [948, 203] on div "Drag and drop files here or browse Powered by Uppy" at bounding box center [976, 306] width 264 height 264
click at [1056, 303] on button "browse" at bounding box center [1055, 305] width 42 height 14
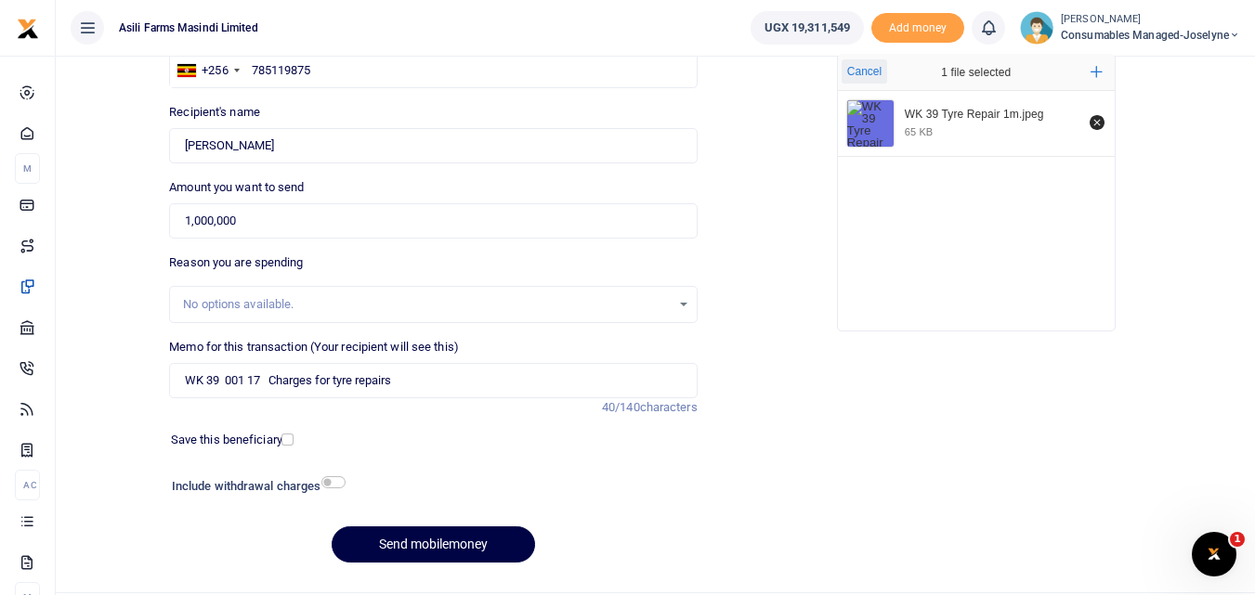
scroll to position [169, 0]
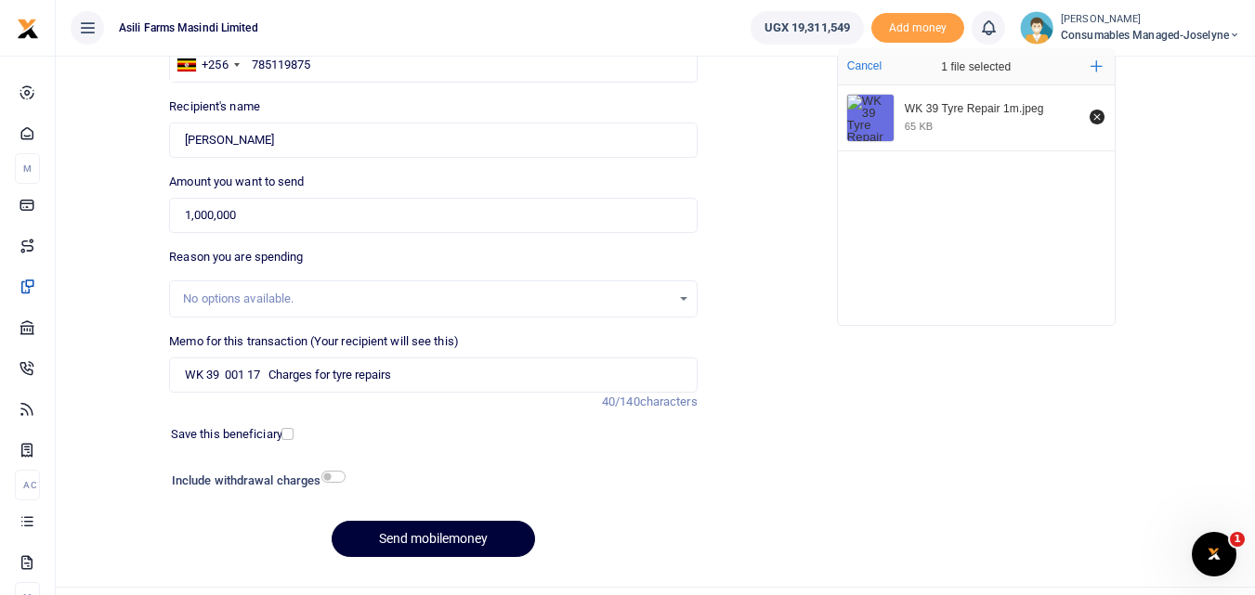
click at [447, 532] on button "Send mobilemoney" at bounding box center [433, 539] width 203 height 36
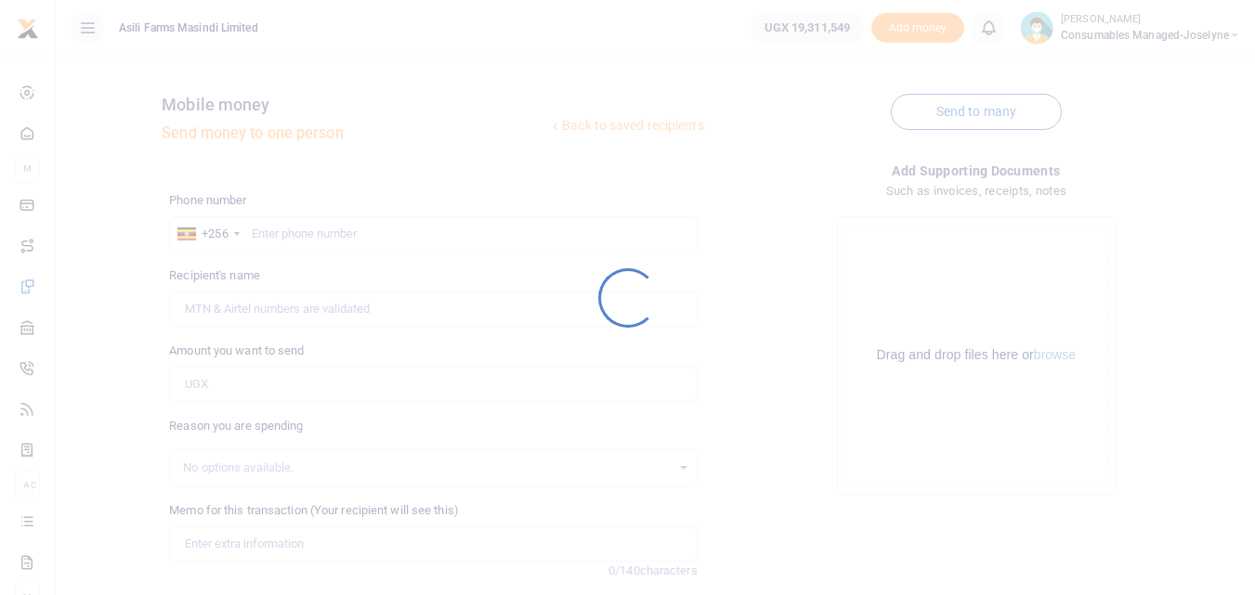
scroll to position [169, 0]
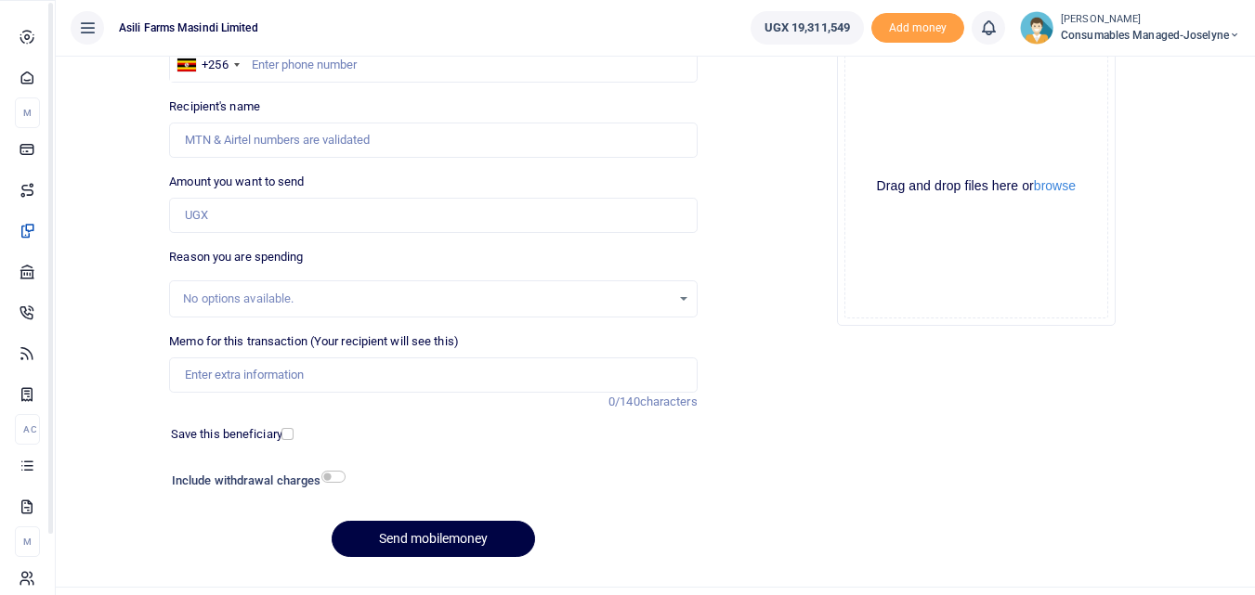
click at [34, 474] on icon at bounding box center [27, 465] width 17 height 17
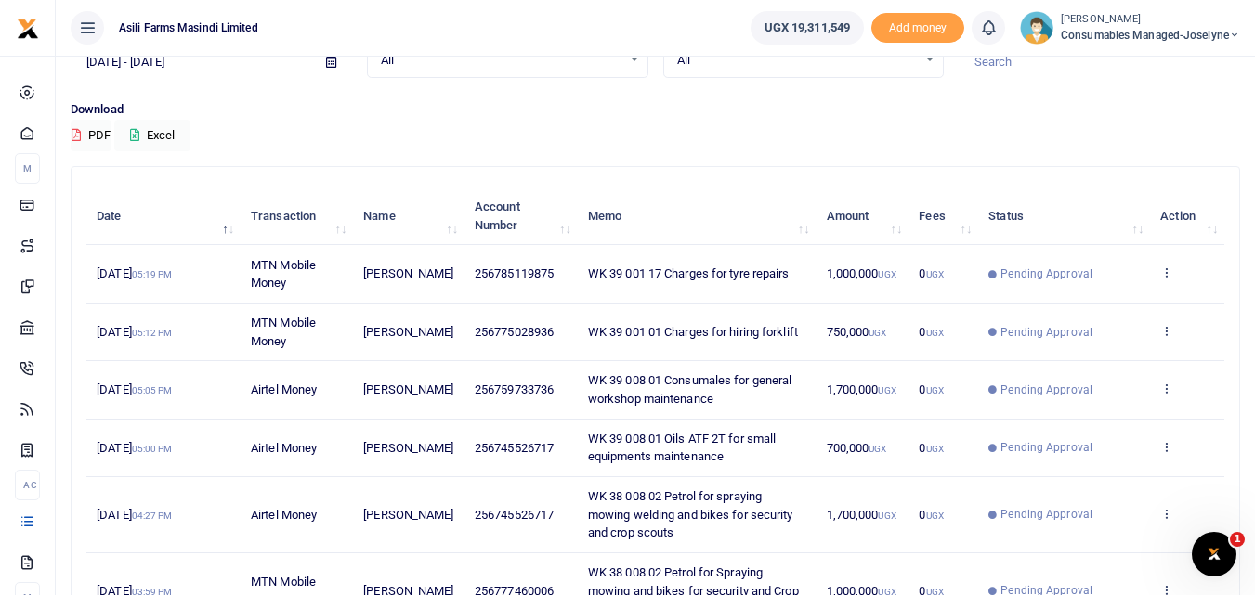
scroll to position [99, 0]
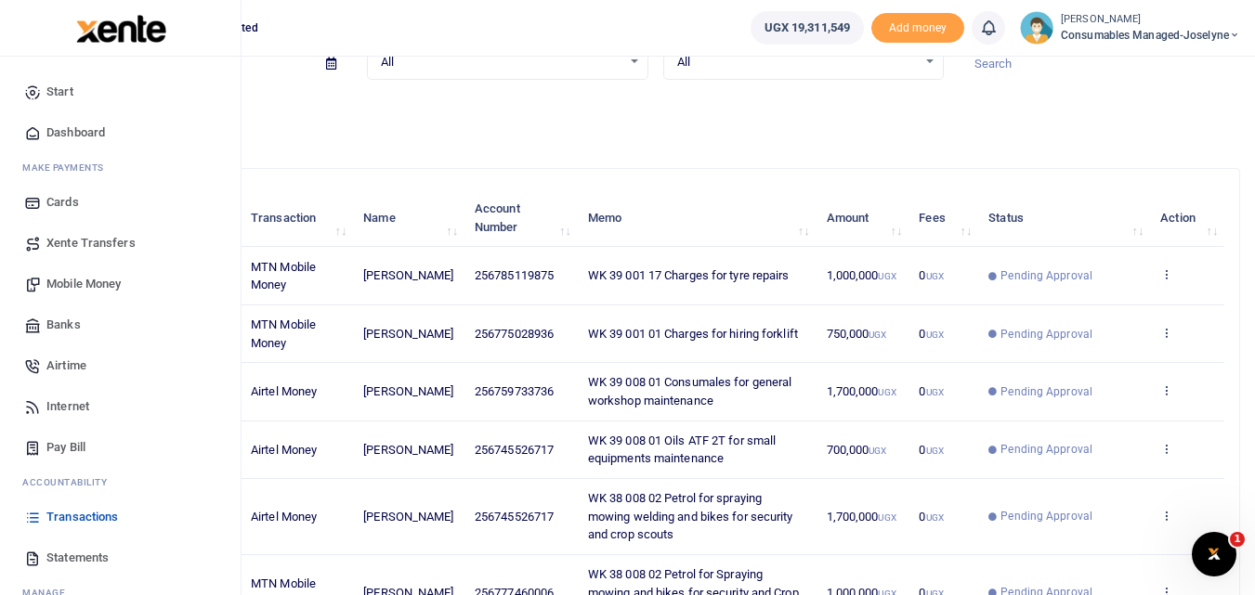
click at [70, 281] on span "Mobile Money" at bounding box center [83, 284] width 74 height 19
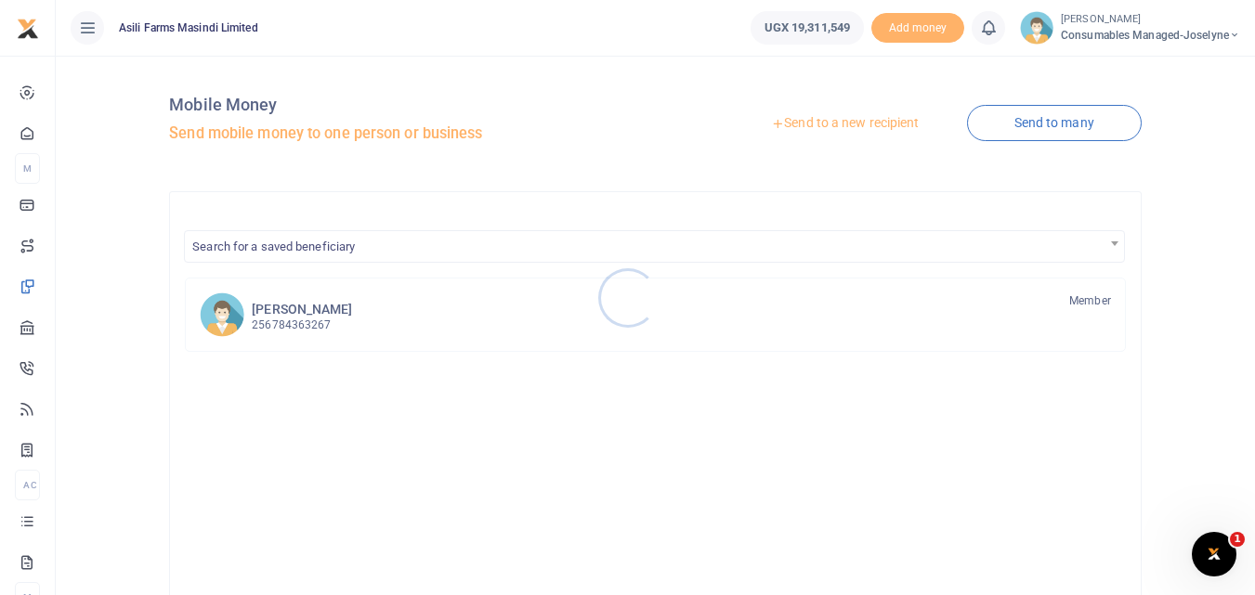
click at [814, 111] on div at bounding box center [627, 297] width 1255 height 595
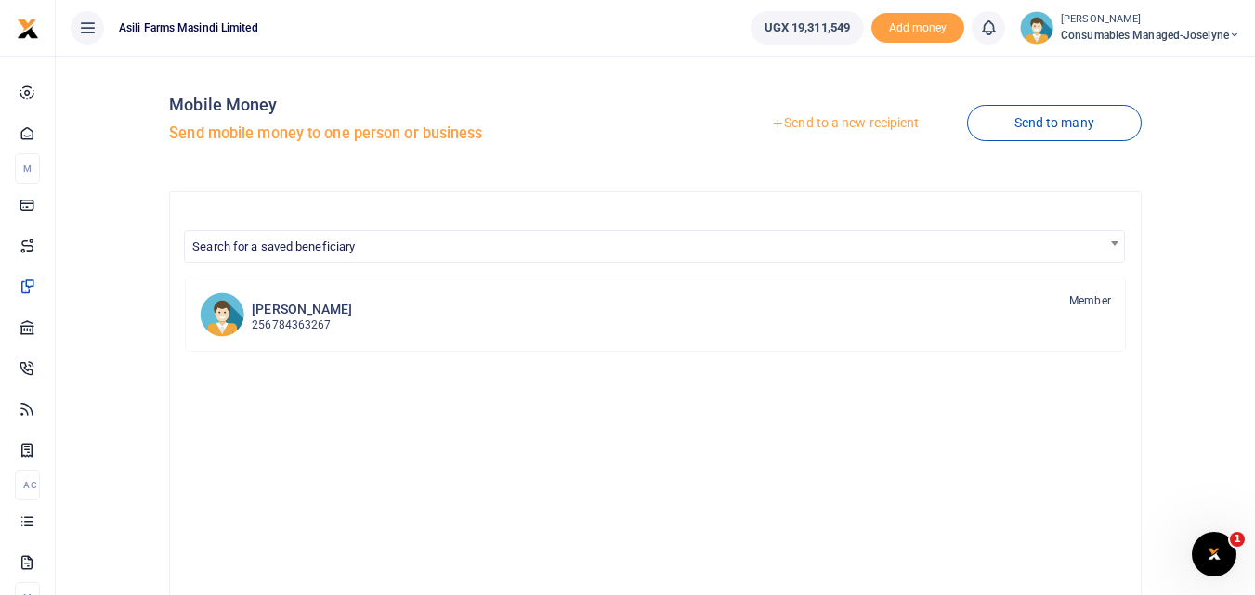
click at [825, 120] on link "Send to a new recipient" at bounding box center [845, 123] width 242 height 33
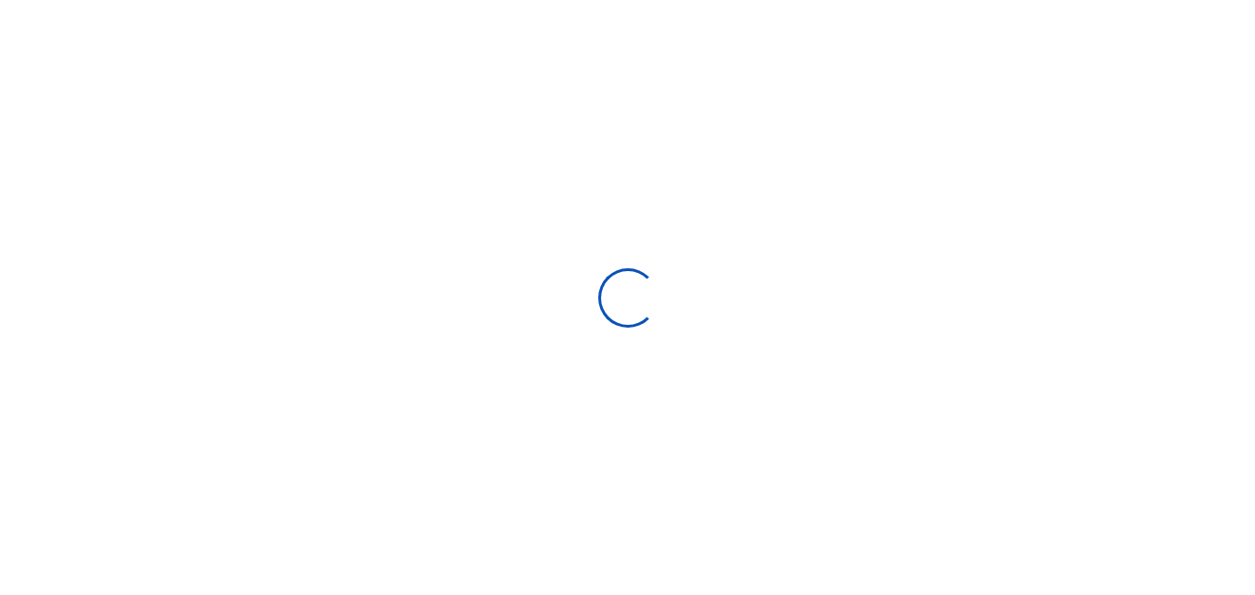
select select
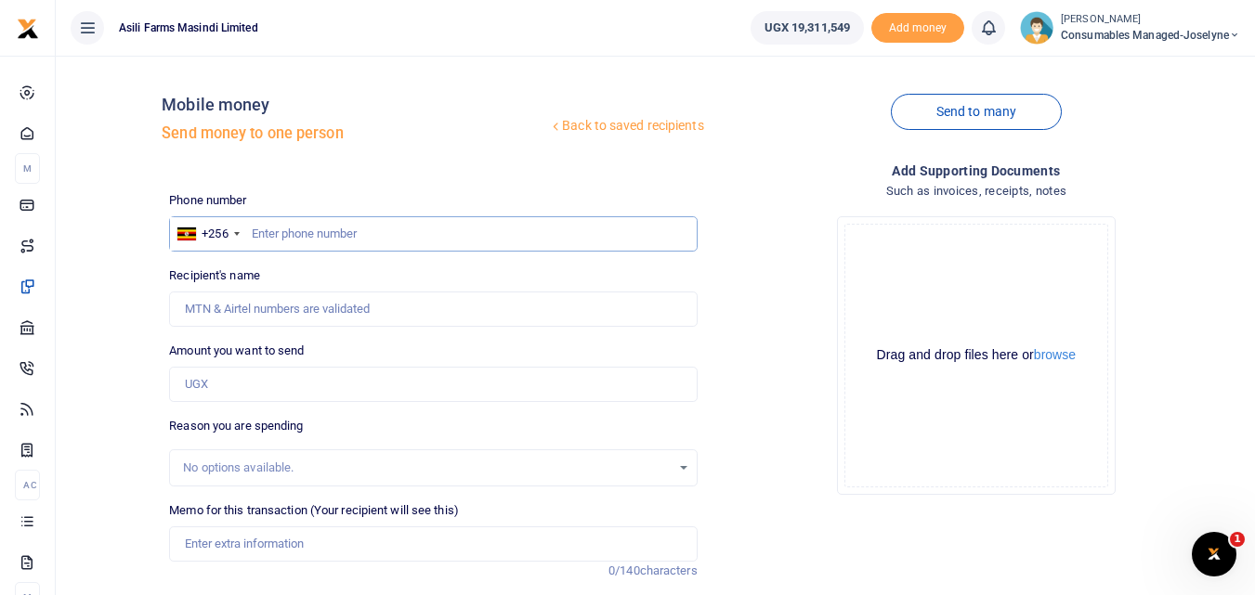
click at [286, 234] on input "text" at bounding box center [433, 233] width 528 height 35
type input "7"
click at [761, 397] on div "Drop your files here Drag and drop files here or browse Powered by Uppy" at bounding box center [977, 356] width 528 height 308
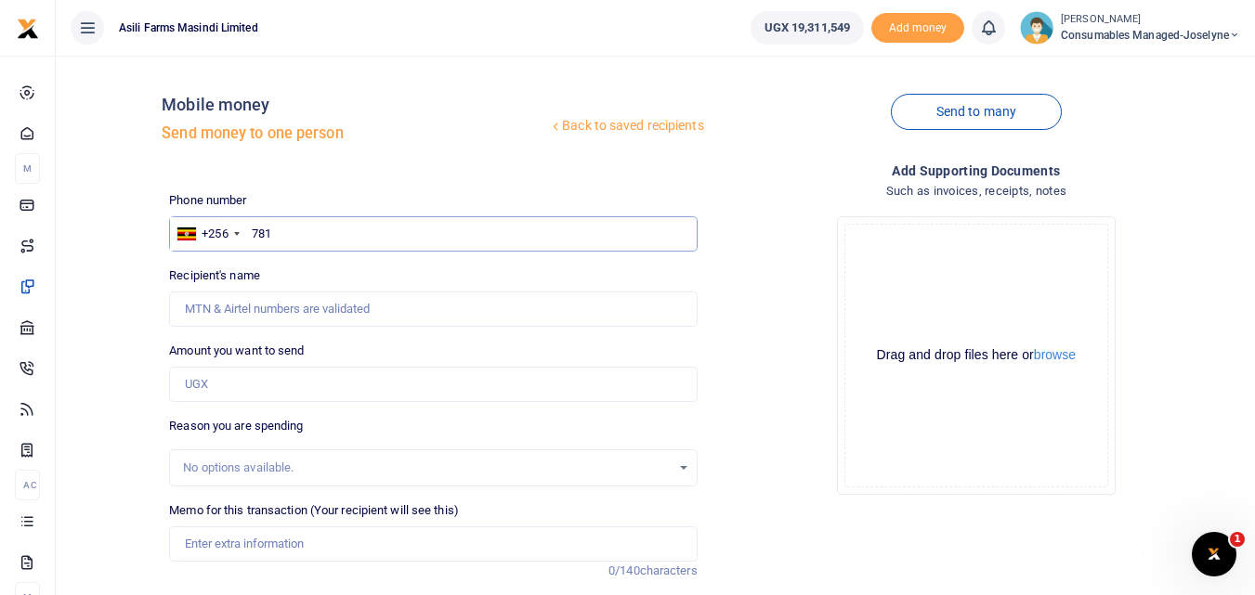
click at [281, 233] on input "781" at bounding box center [433, 233] width 528 height 35
type input "781369760"
type input "Gloria Ngonzi"
type input "781369760"
click at [216, 385] on input "Amount you want to send" at bounding box center [433, 384] width 528 height 35
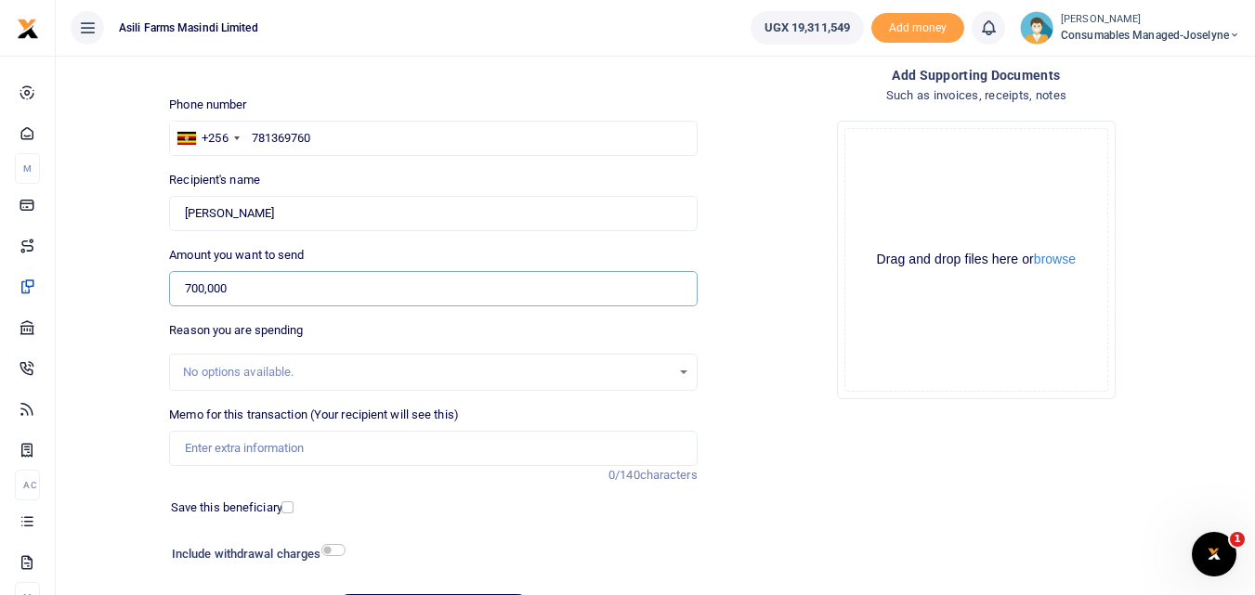
scroll to position [108, 0]
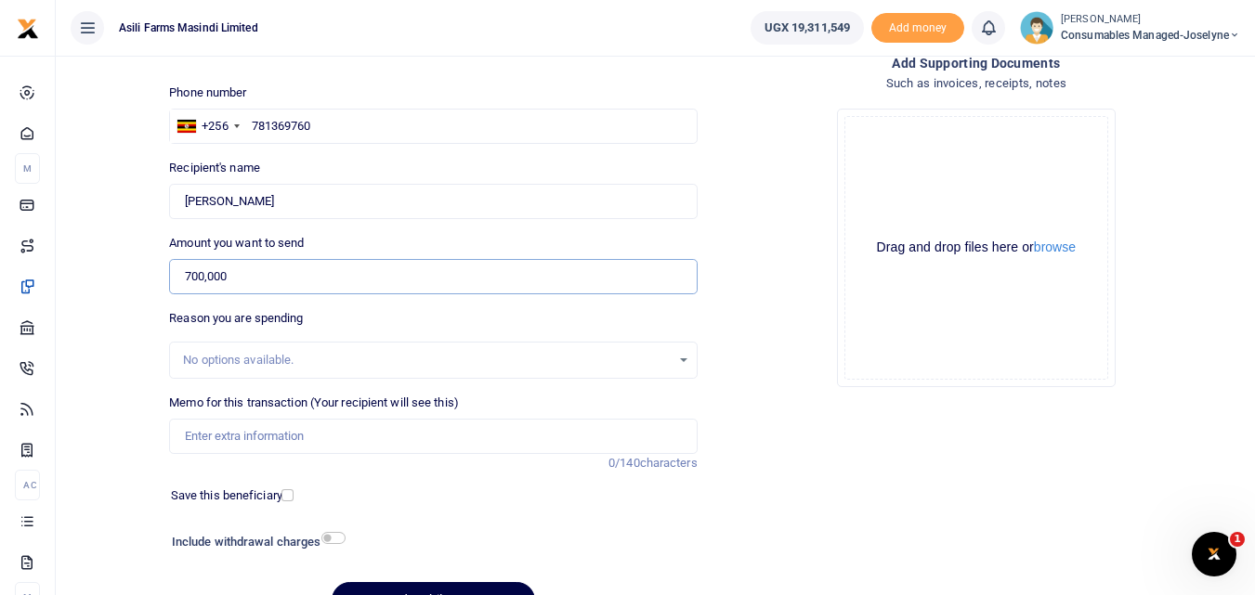
type input "700,000"
click at [209, 426] on input "Memo for this transaction (Your recipient will see this)" at bounding box center [433, 436] width 528 height 35
click at [221, 437] on input "Memo for this transaction (Your recipient will see this)" at bounding box center [433, 436] width 528 height 35
paste input "WK 39 /008 / 01"
click at [260, 445] on input "WK 39 /008 / 01 Gloves and Masks for grain handling and spraying" at bounding box center [433, 436] width 528 height 35
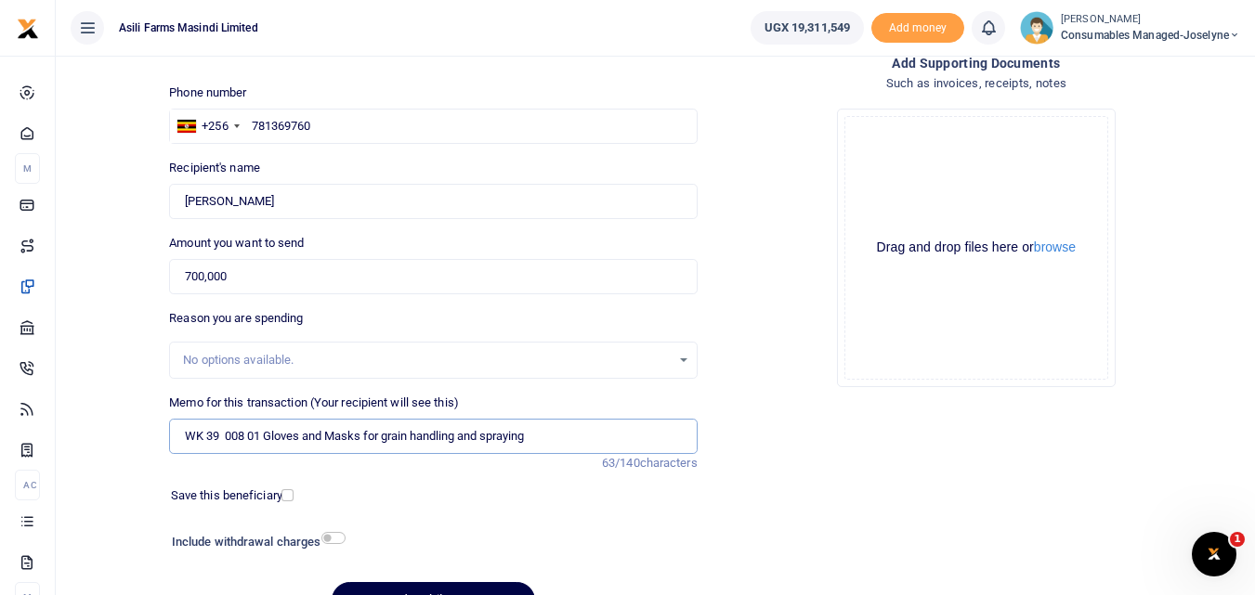
click at [565, 438] on input "WK 39 008 01 Gloves and Masks for grain handling and spraying" at bounding box center [433, 436] width 528 height 35
type input "WK 39 008 01 Gloves and Masks for grain handling and spraying"
click at [1064, 248] on button "browse" at bounding box center [1055, 248] width 42 height 14
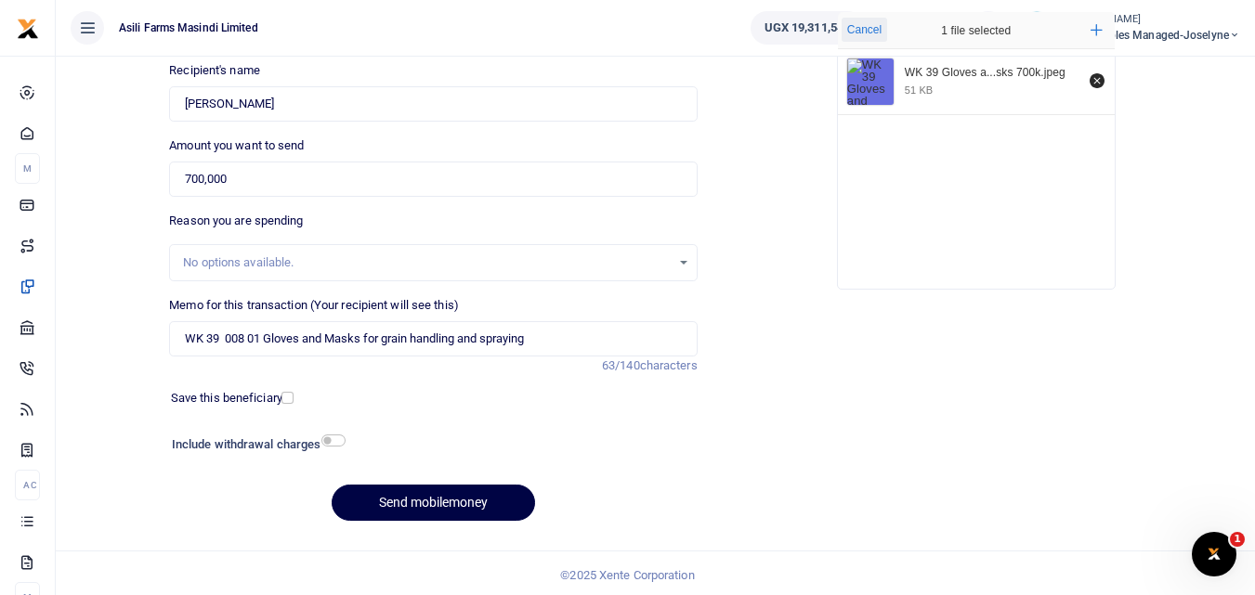
scroll to position [209, 0]
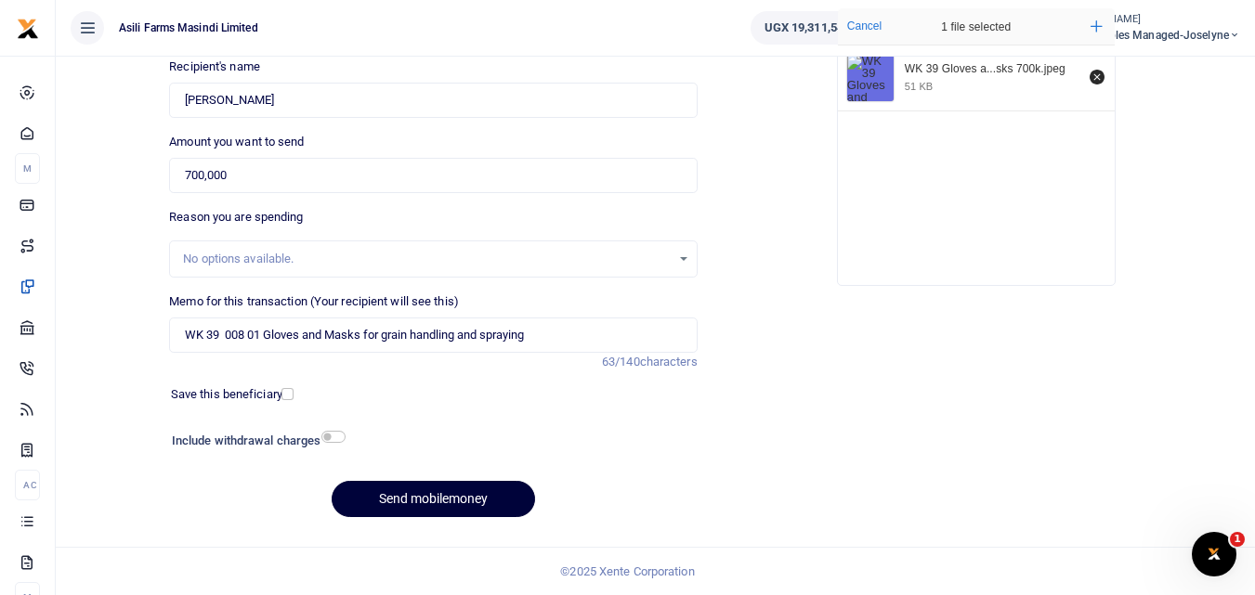
click at [466, 492] on button "Send mobilemoney" at bounding box center [433, 499] width 203 height 36
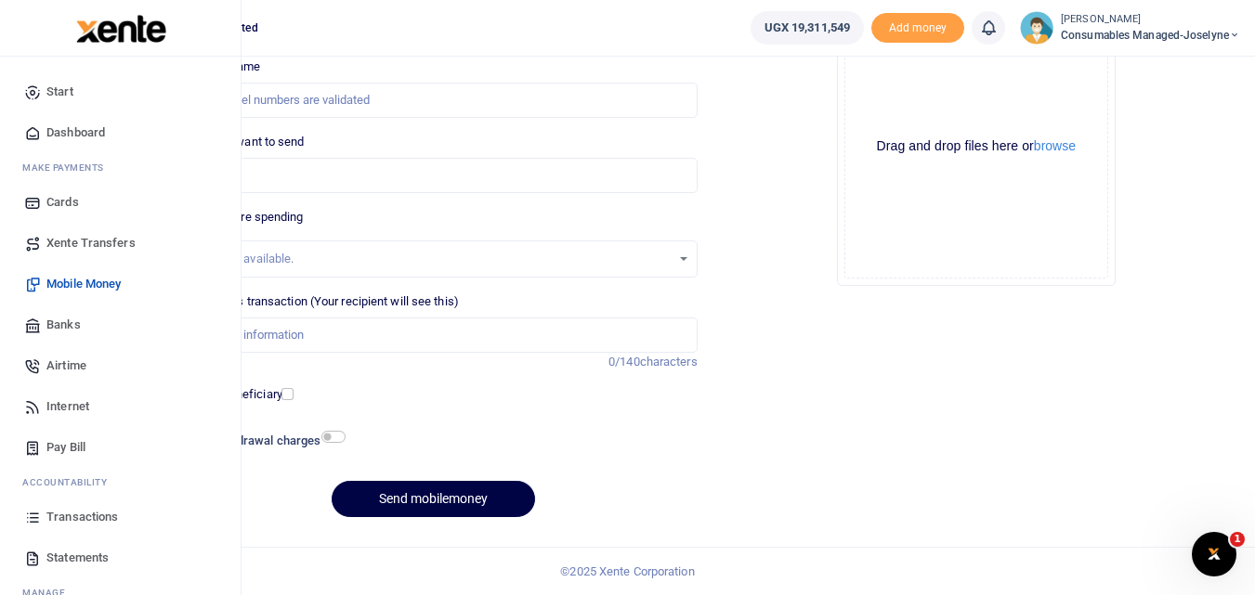
click at [38, 515] on icon at bounding box center [32, 517] width 17 height 17
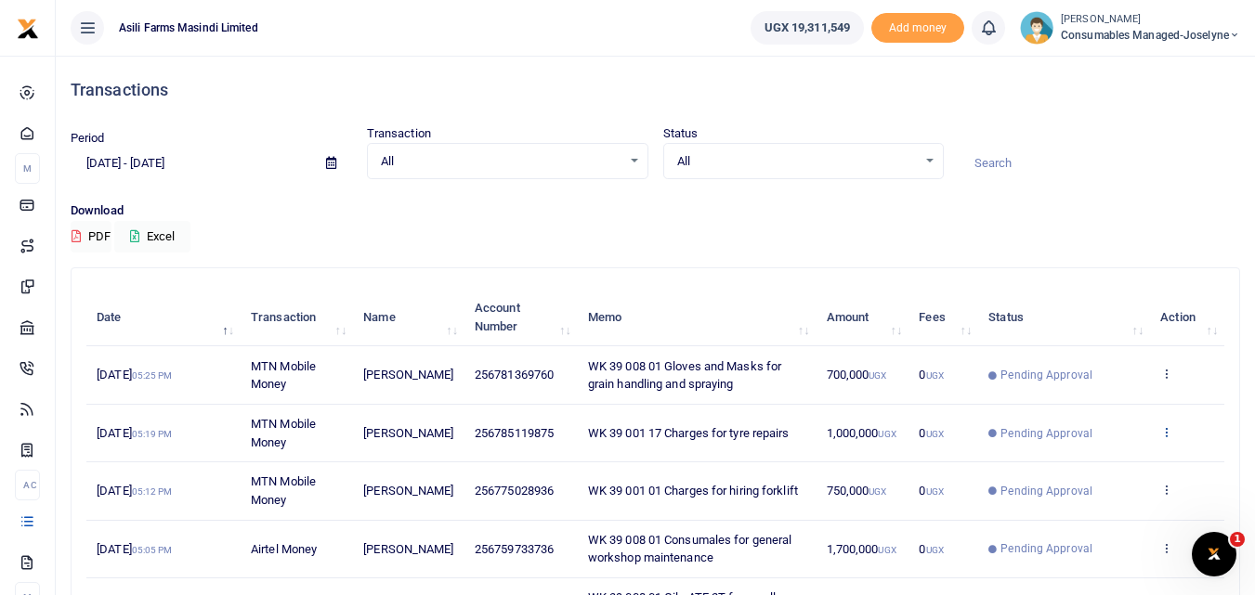
click at [1169, 437] on icon at bounding box center [1166, 431] width 12 height 13
click at [1119, 452] on link "View details" at bounding box center [1098, 464] width 147 height 26
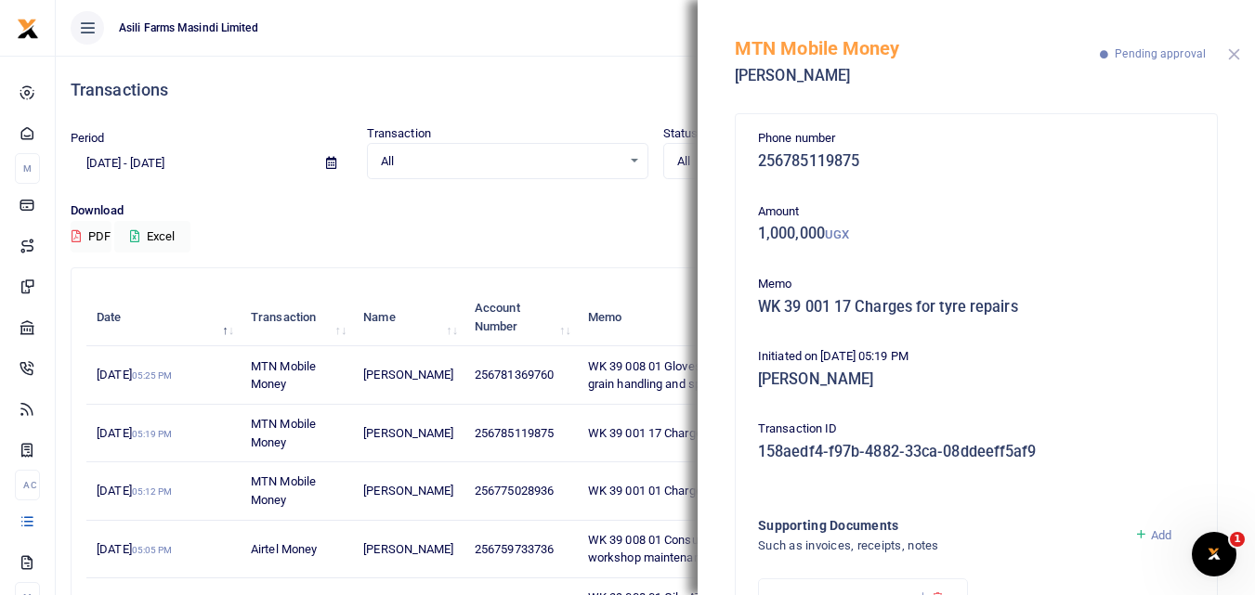
click at [1236, 52] on button "Close" at bounding box center [1234, 54] width 12 height 12
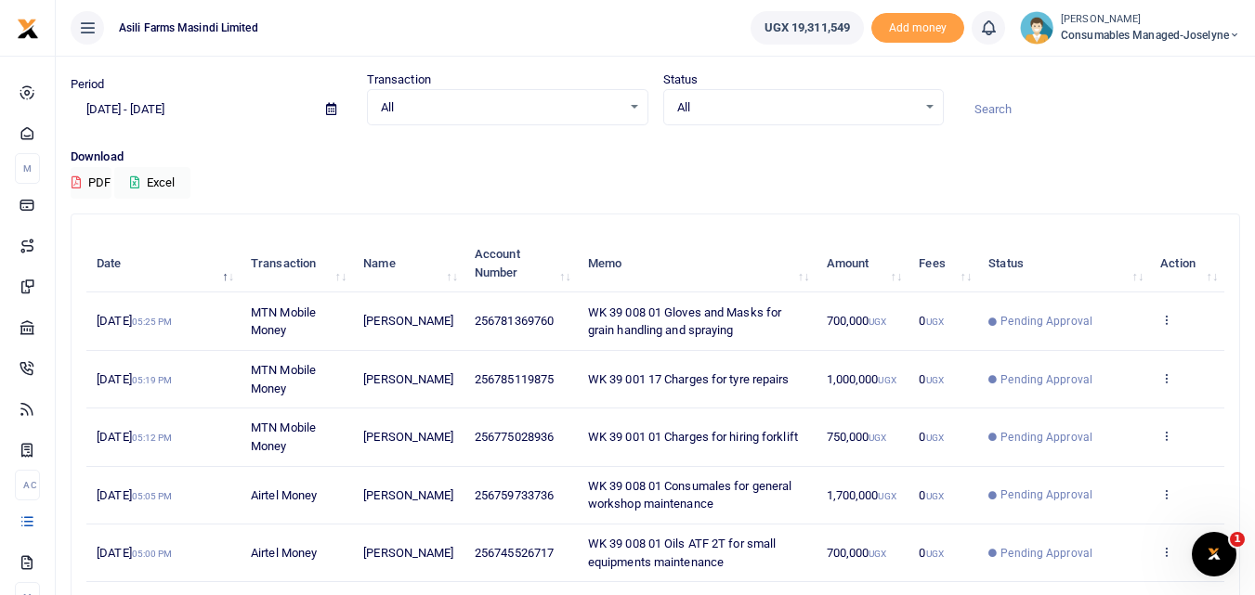
scroll to position [50, 0]
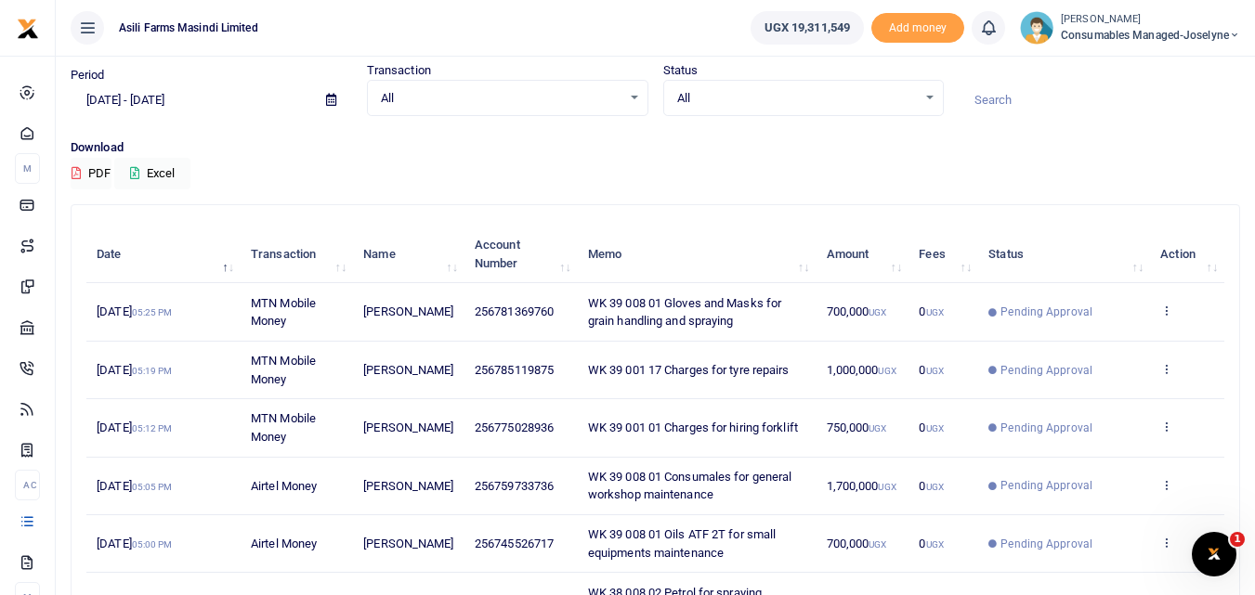
scroll to position [58, 0]
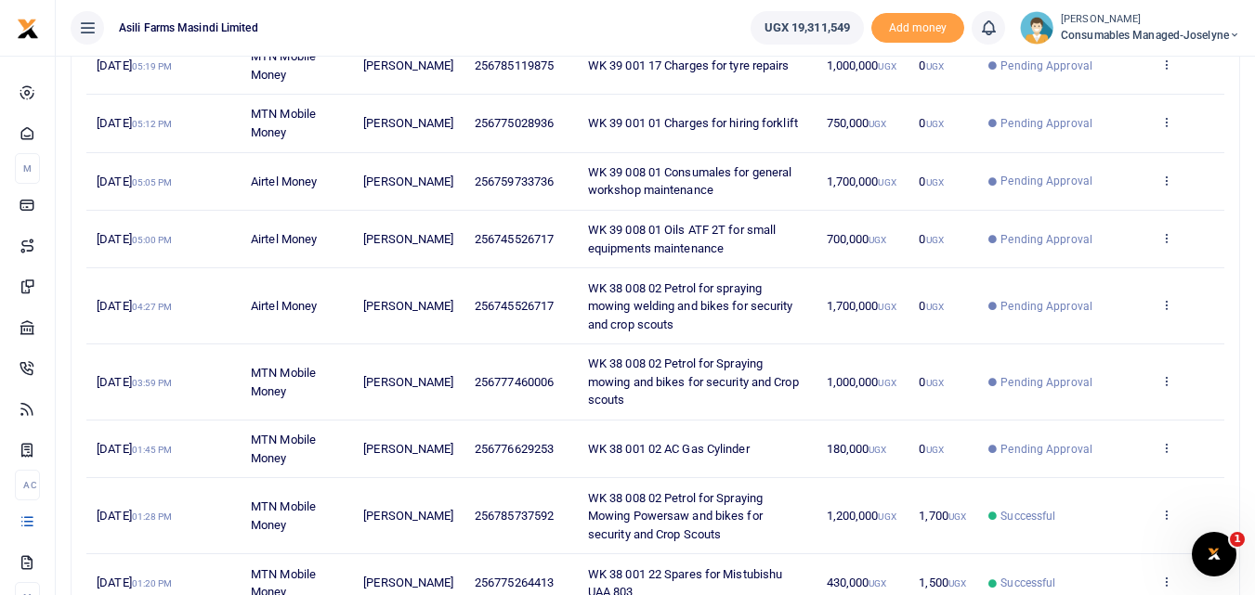
scroll to position [400, 0]
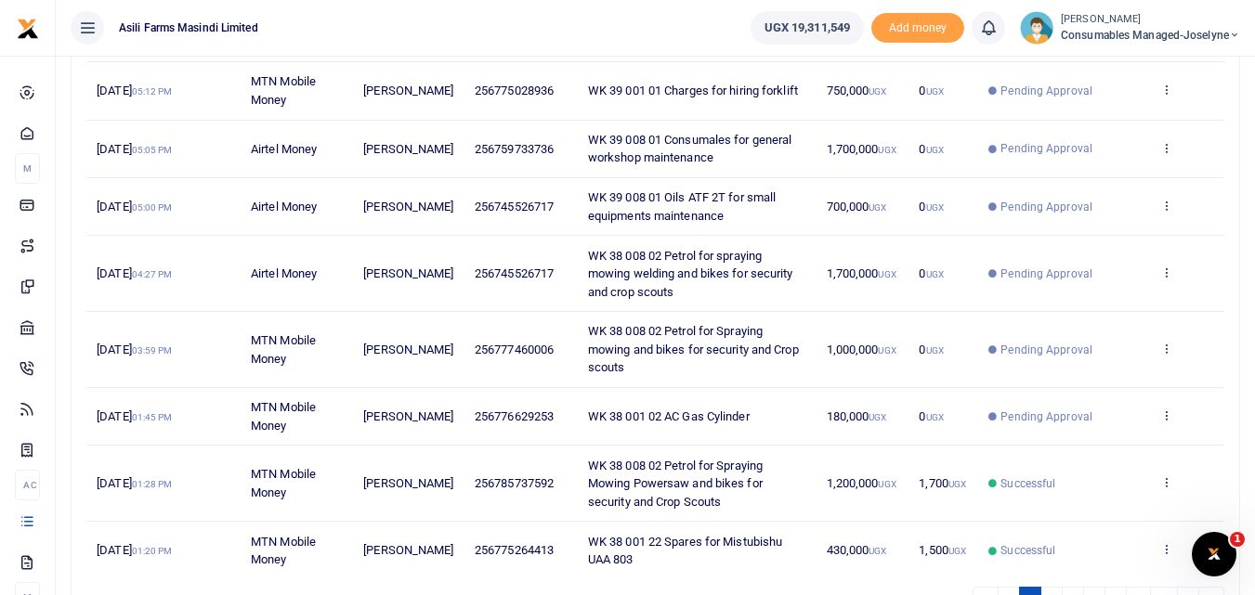
click at [1165, 409] on icon at bounding box center [1166, 415] width 12 height 13
click at [1122, 425] on link "View details" at bounding box center [1098, 428] width 147 height 26
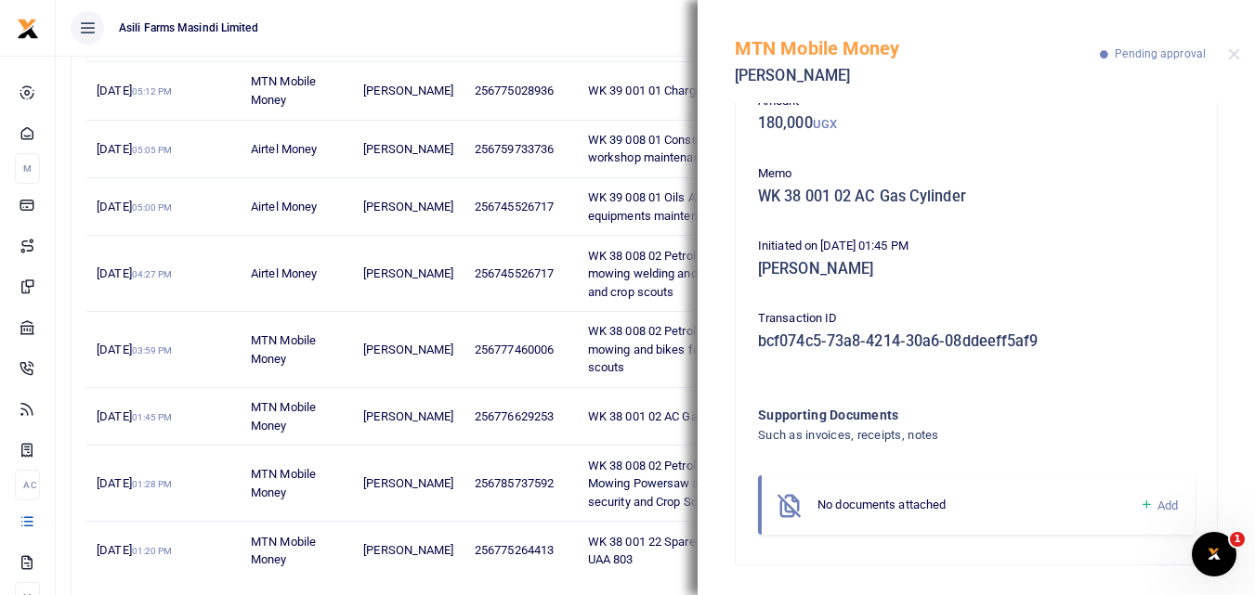
scroll to position [0, 0]
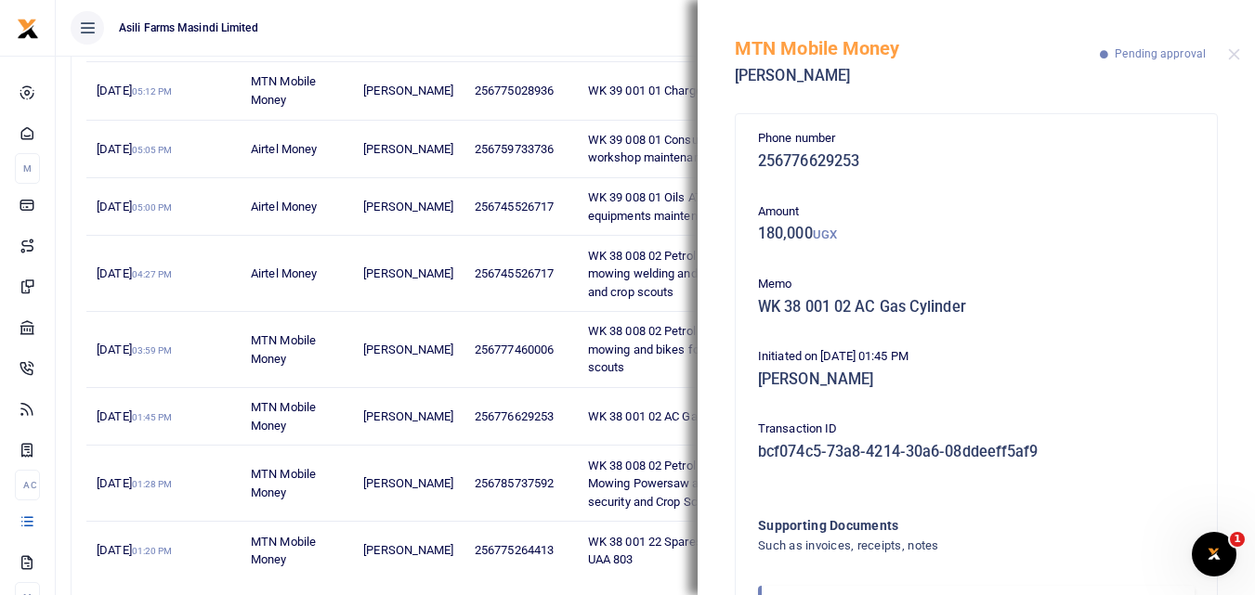
click at [522, 19] on ul "Asili Farms Masindi Limited" at bounding box center [396, 28] width 680 height 56
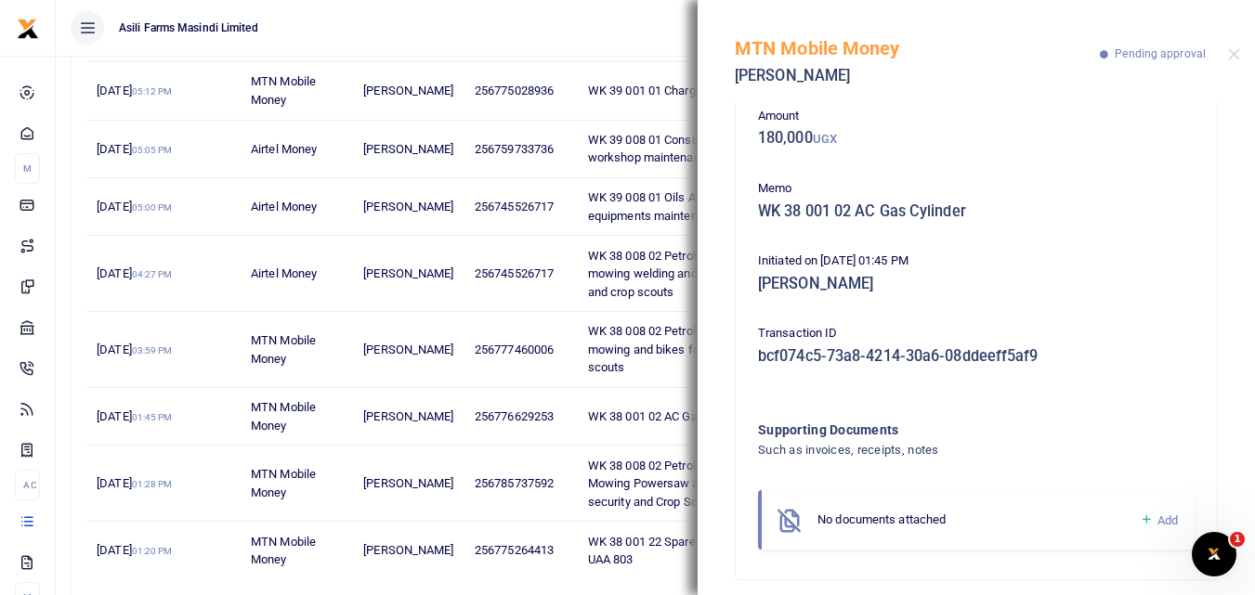
scroll to position [111, 0]
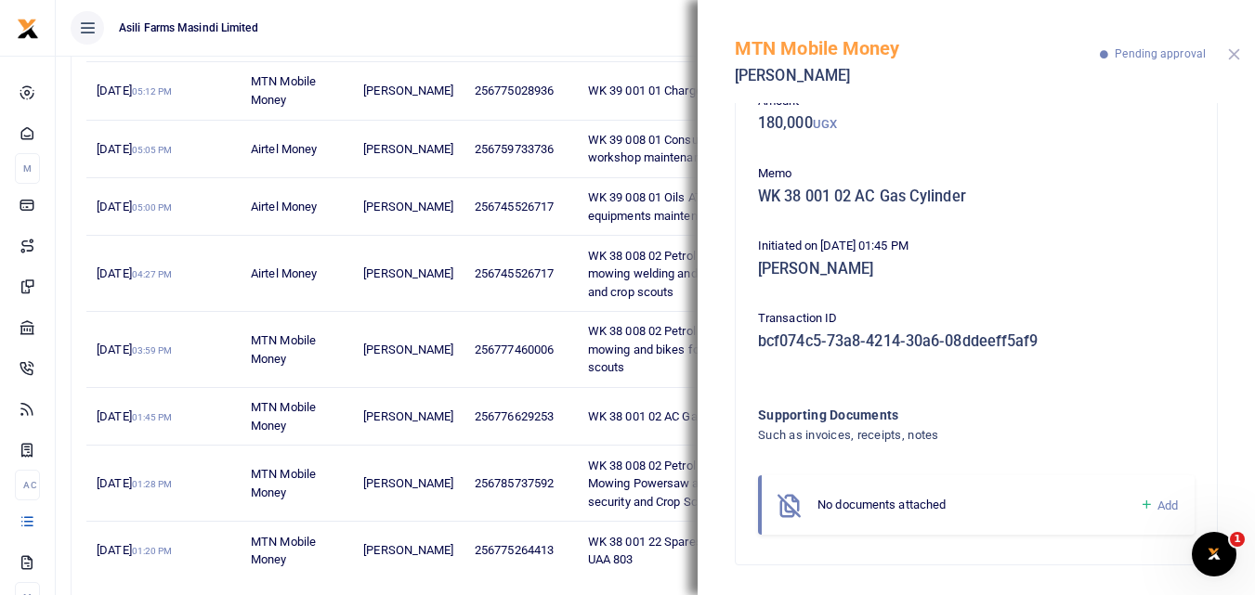
click at [1232, 52] on button "Close" at bounding box center [1234, 54] width 12 height 12
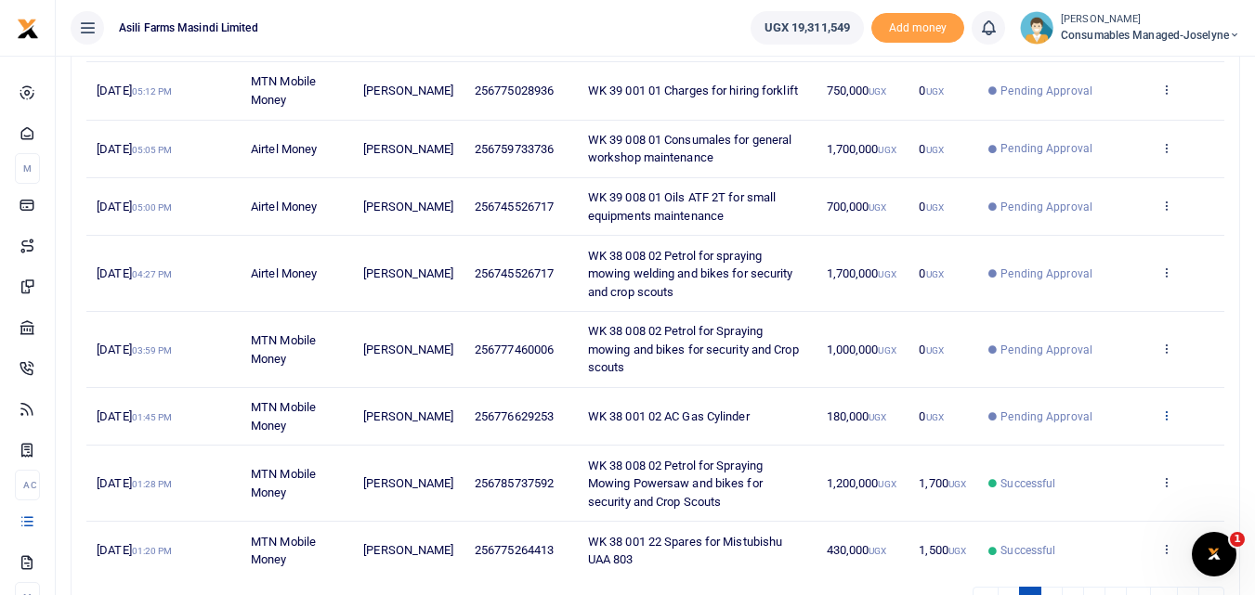
click at [1167, 409] on icon at bounding box center [1166, 415] width 12 height 13
click at [1095, 427] on link "View details" at bounding box center [1098, 428] width 147 height 26
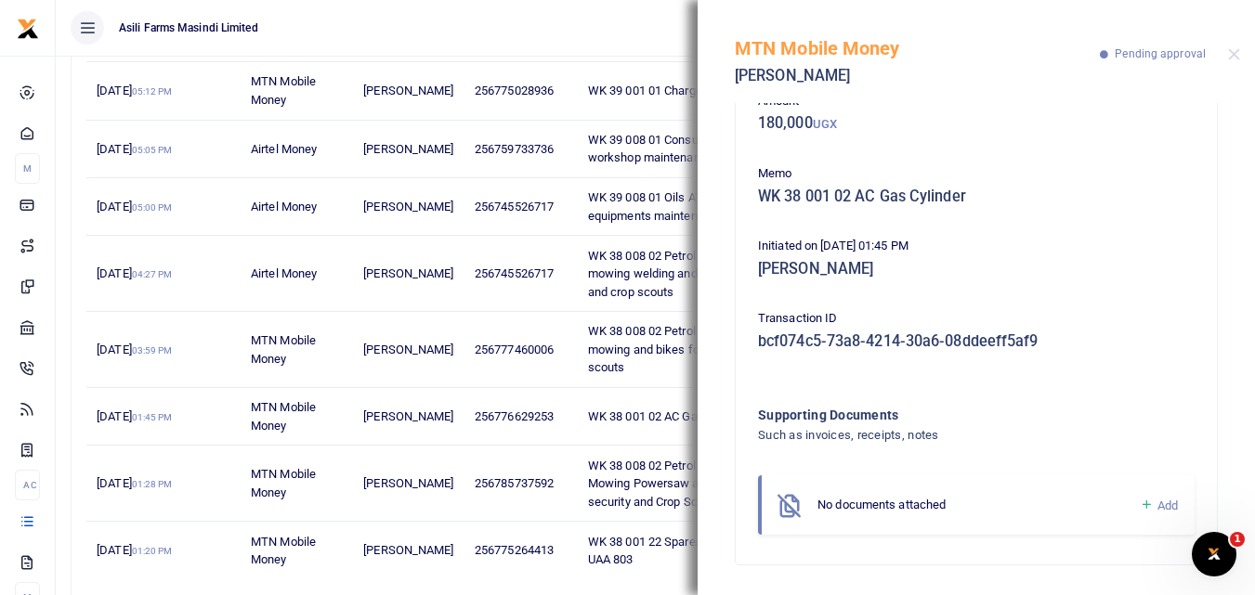
click at [1140, 503] on icon at bounding box center [1147, 505] width 14 height 17
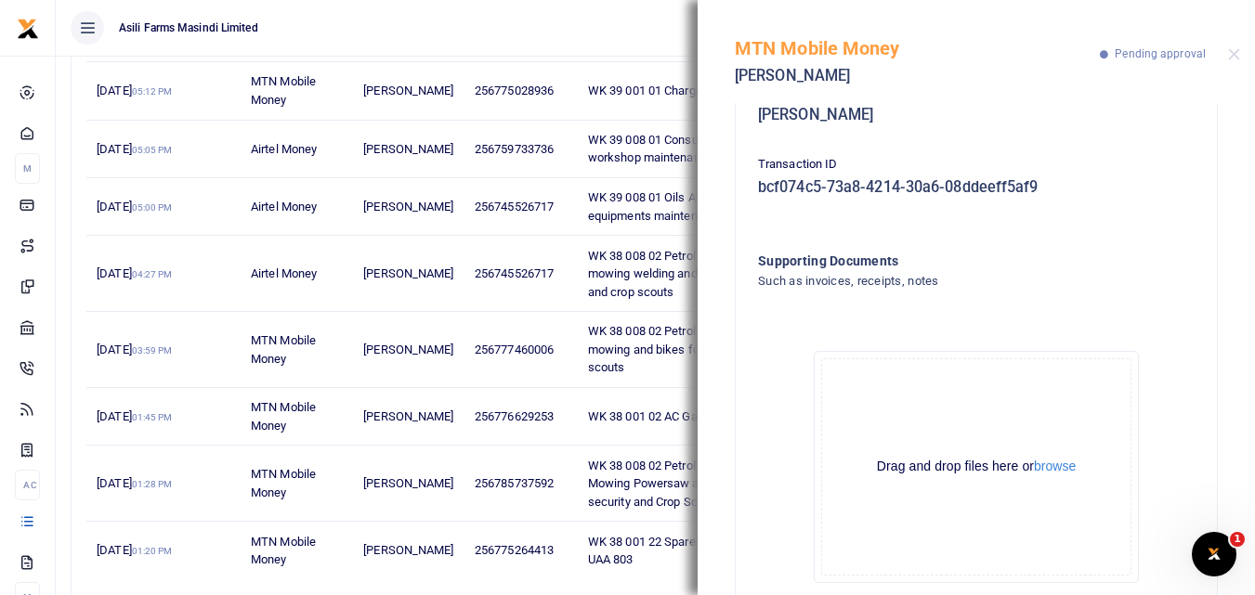
scroll to position [321, 0]
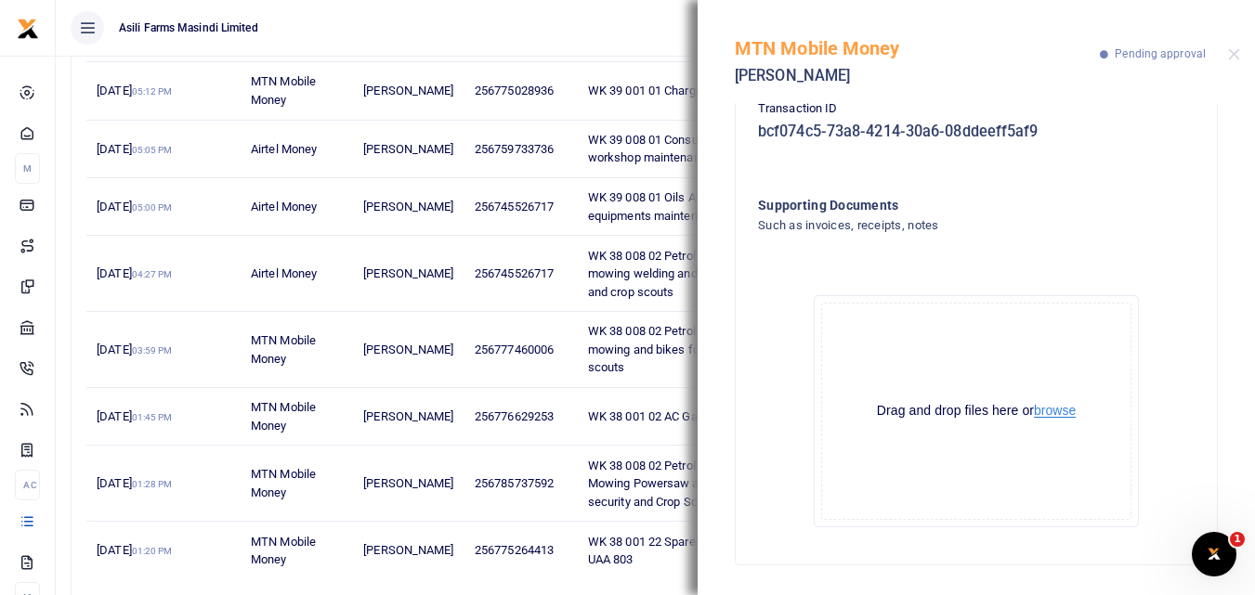
click at [1053, 411] on button "browse" at bounding box center [1055, 411] width 42 height 14
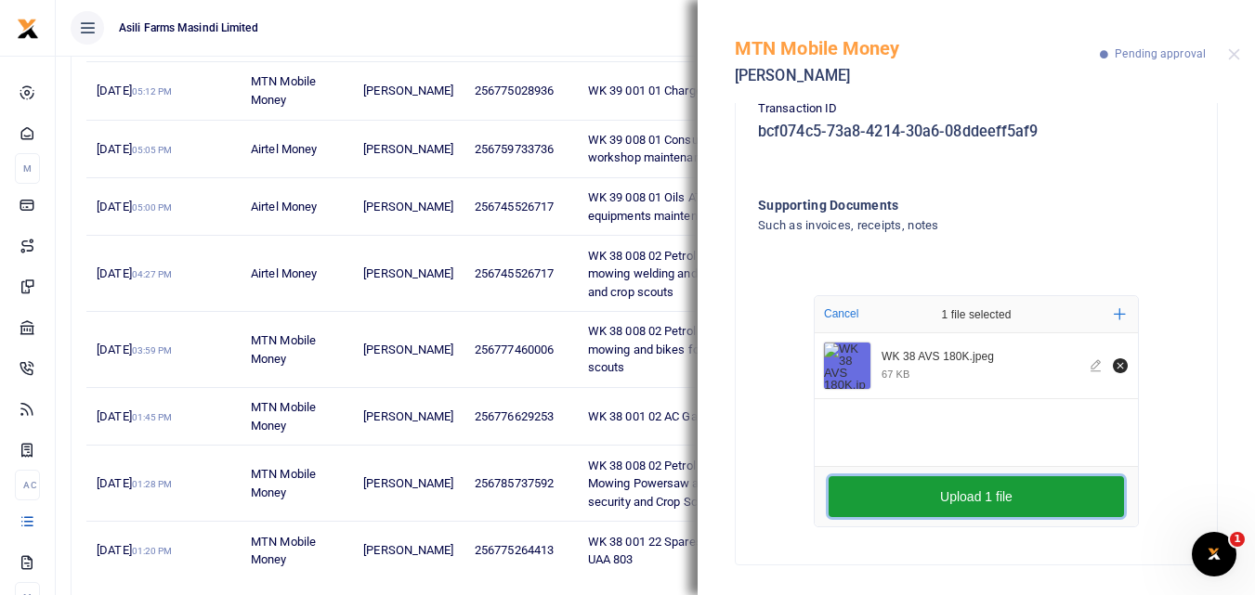
click at [948, 489] on button "Upload 1 file" at bounding box center [976, 497] width 295 height 41
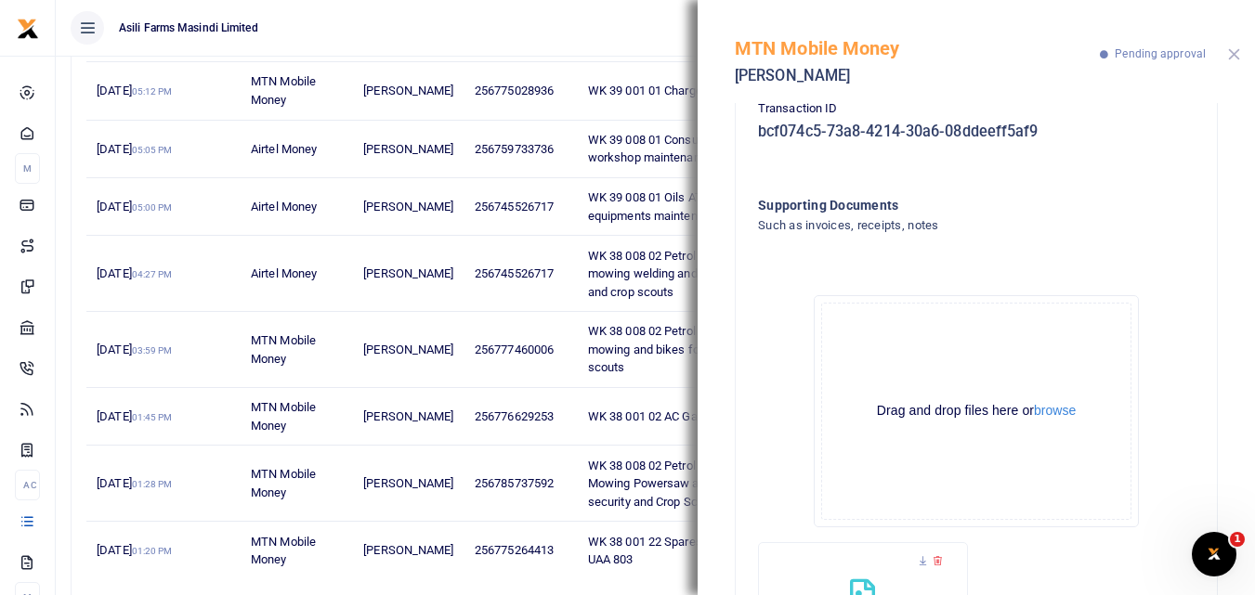
click at [1230, 57] on button "Close" at bounding box center [1234, 54] width 12 height 12
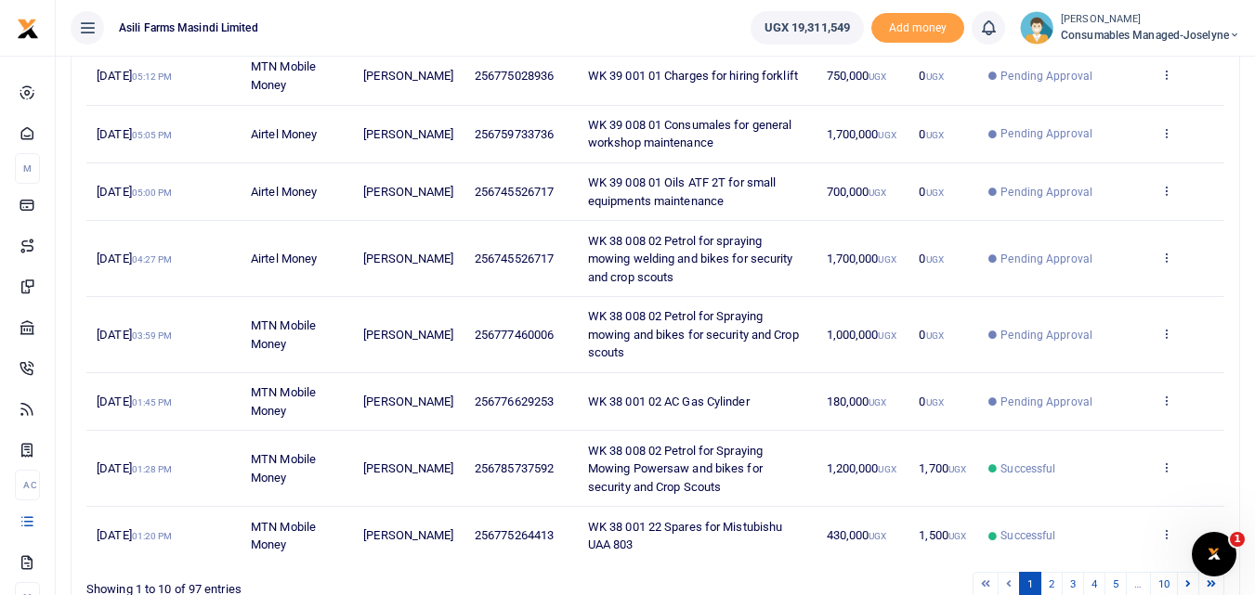
scroll to position [412, 0]
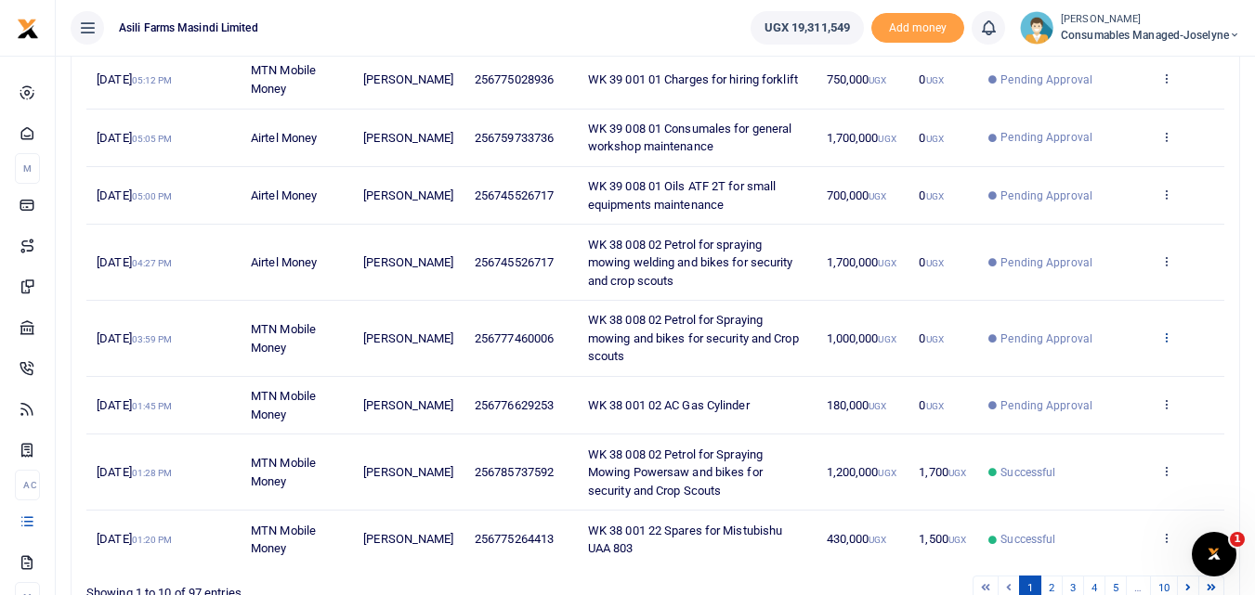
click at [1165, 331] on icon at bounding box center [1166, 337] width 12 height 13
click at [1118, 358] on link "View details" at bounding box center [1098, 360] width 147 height 26
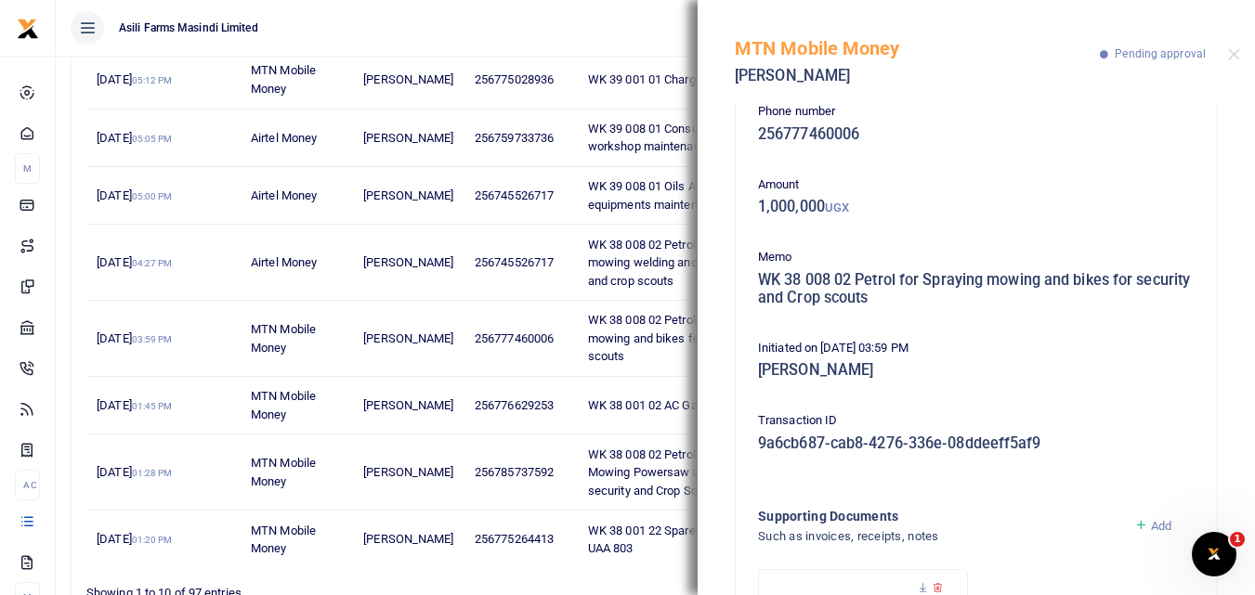
scroll to position [24, 0]
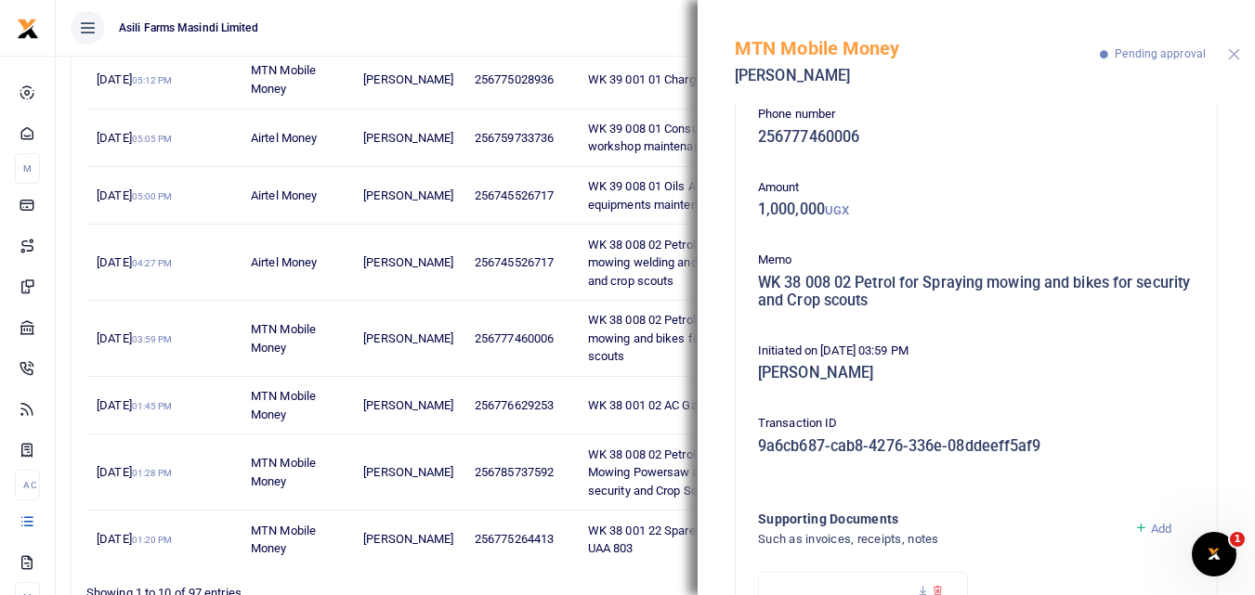
click at [1232, 56] on button "Close" at bounding box center [1234, 54] width 12 height 12
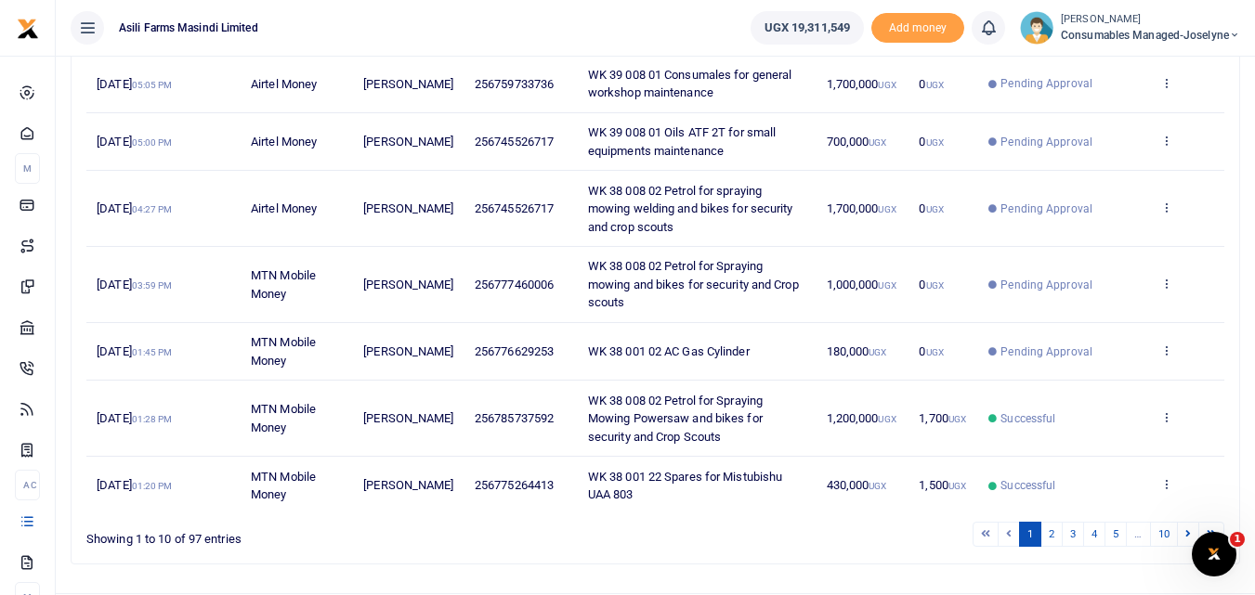
scroll to position [494, 0]
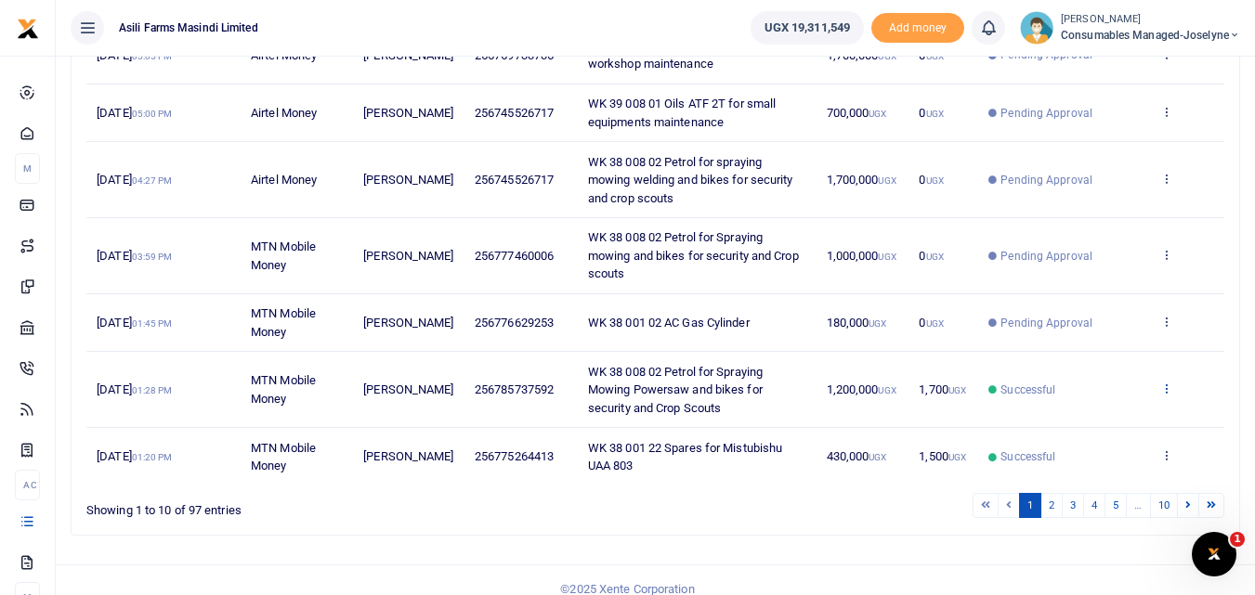
click at [1169, 382] on icon at bounding box center [1166, 388] width 12 height 13
click at [1114, 398] on link "View details" at bounding box center [1098, 402] width 147 height 26
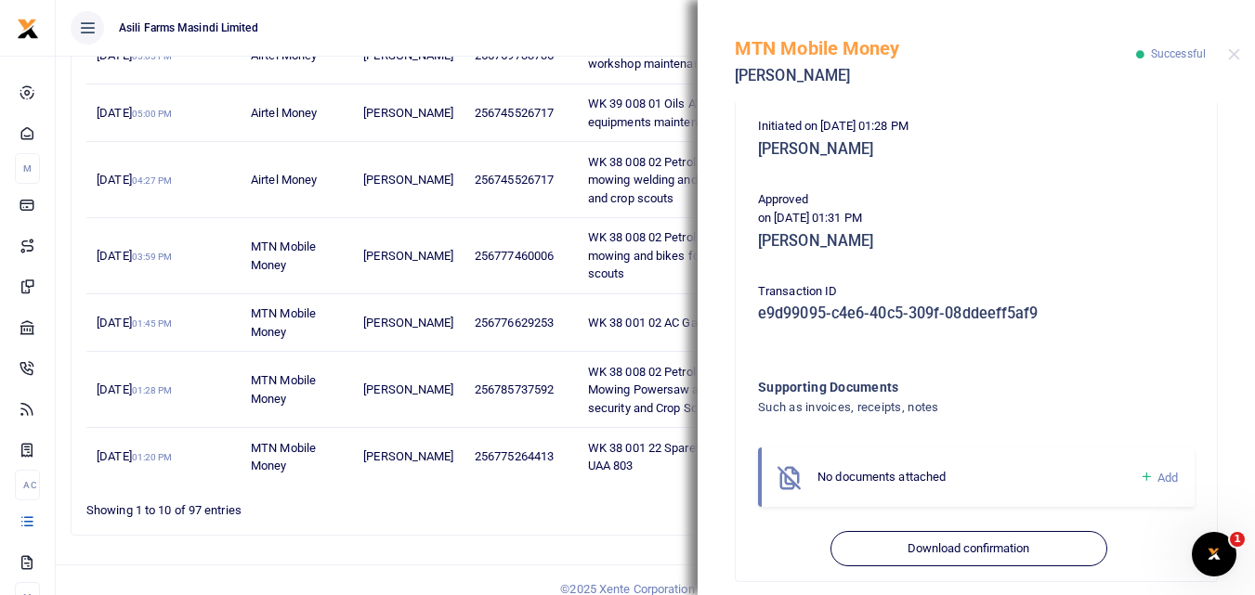
scroll to position [411, 0]
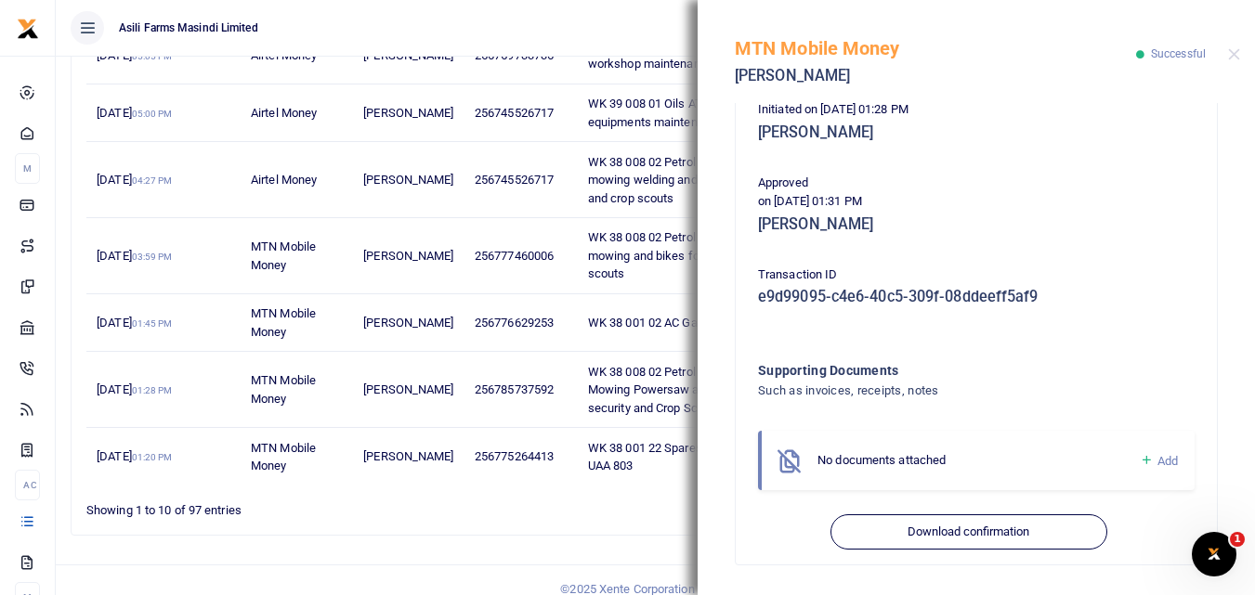
click at [1140, 460] on icon at bounding box center [1147, 460] width 14 height 17
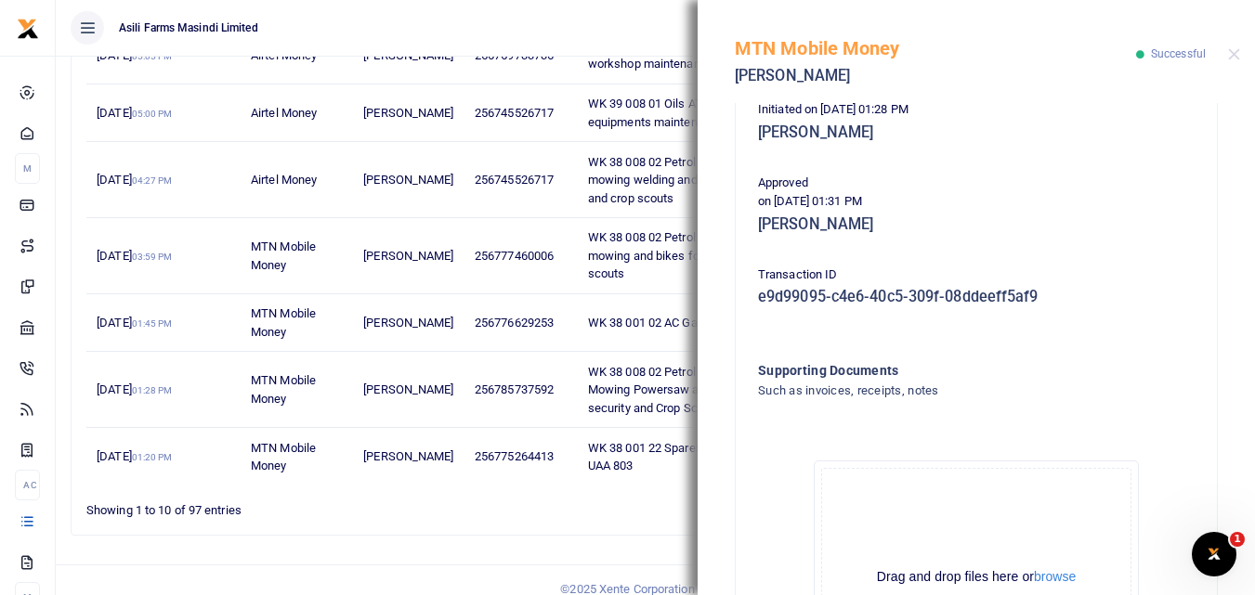
scroll to position [620, 0]
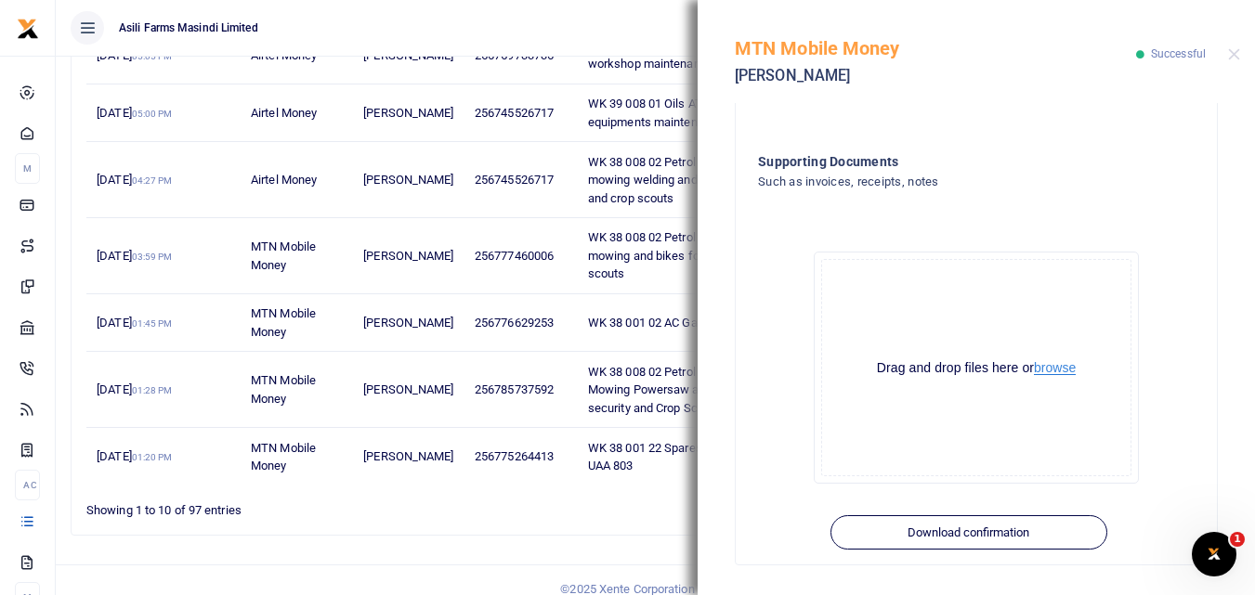
click at [1054, 371] on button "browse" at bounding box center [1055, 368] width 42 height 14
click at [1062, 369] on button "browse" at bounding box center [1055, 368] width 42 height 14
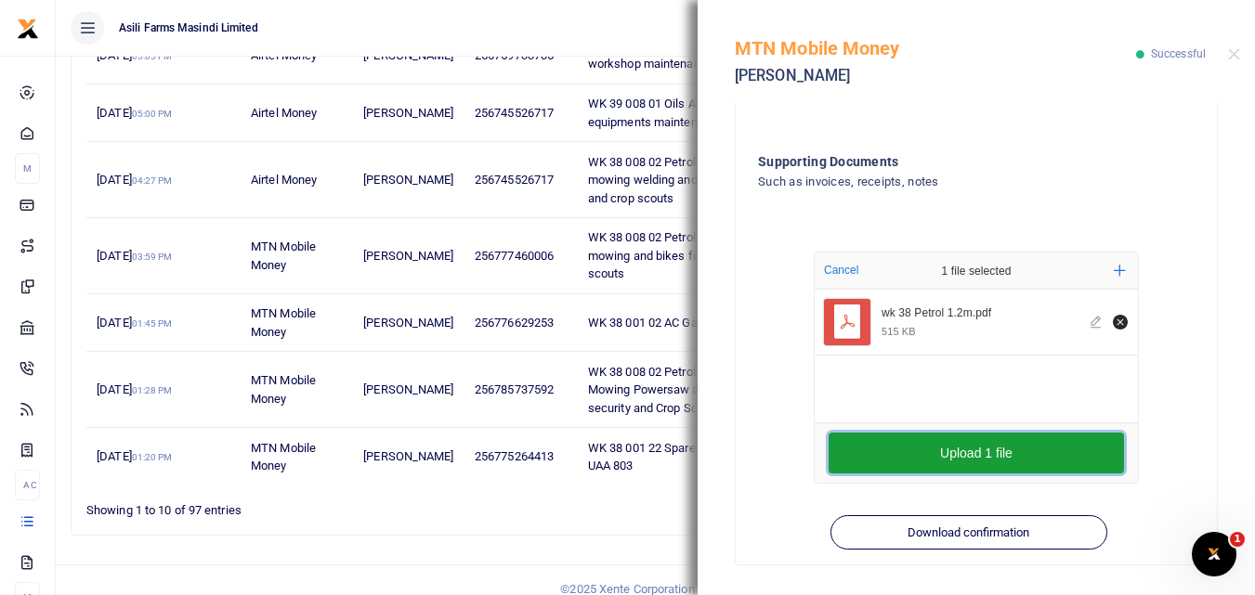
click at [857, 467] on button "Upload 1 file" at bounding box center [976, 453] width 295 height 41
